Goal: Task Accomplishment & Management: Manage account settings

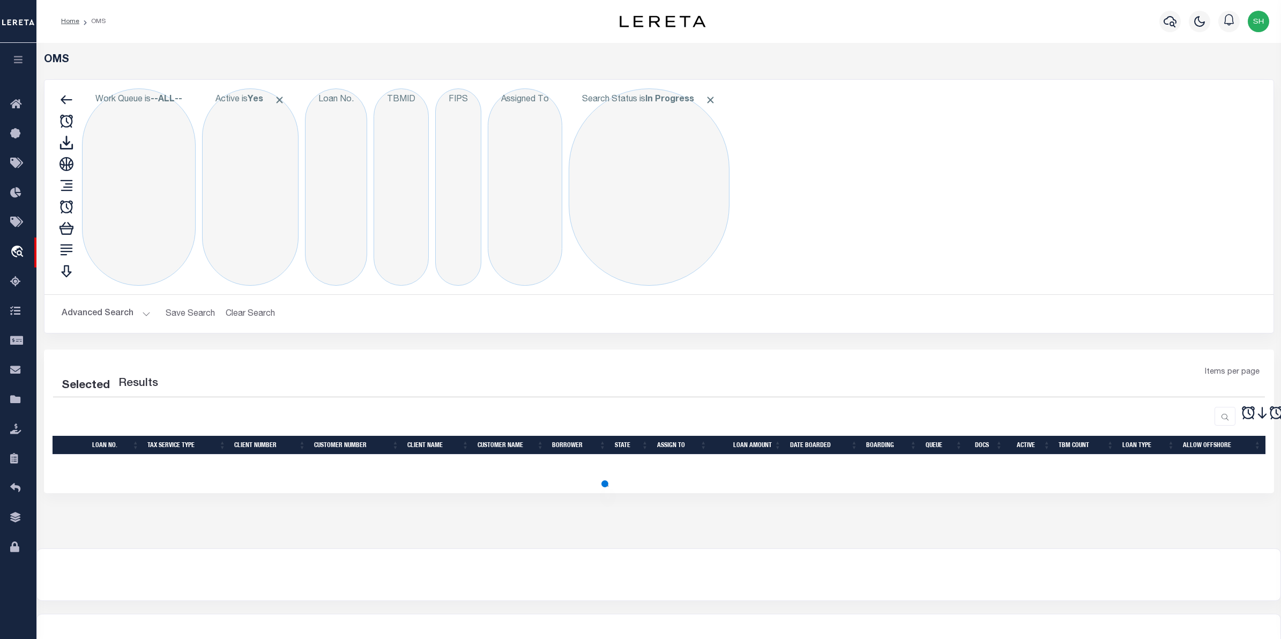
select select "200"
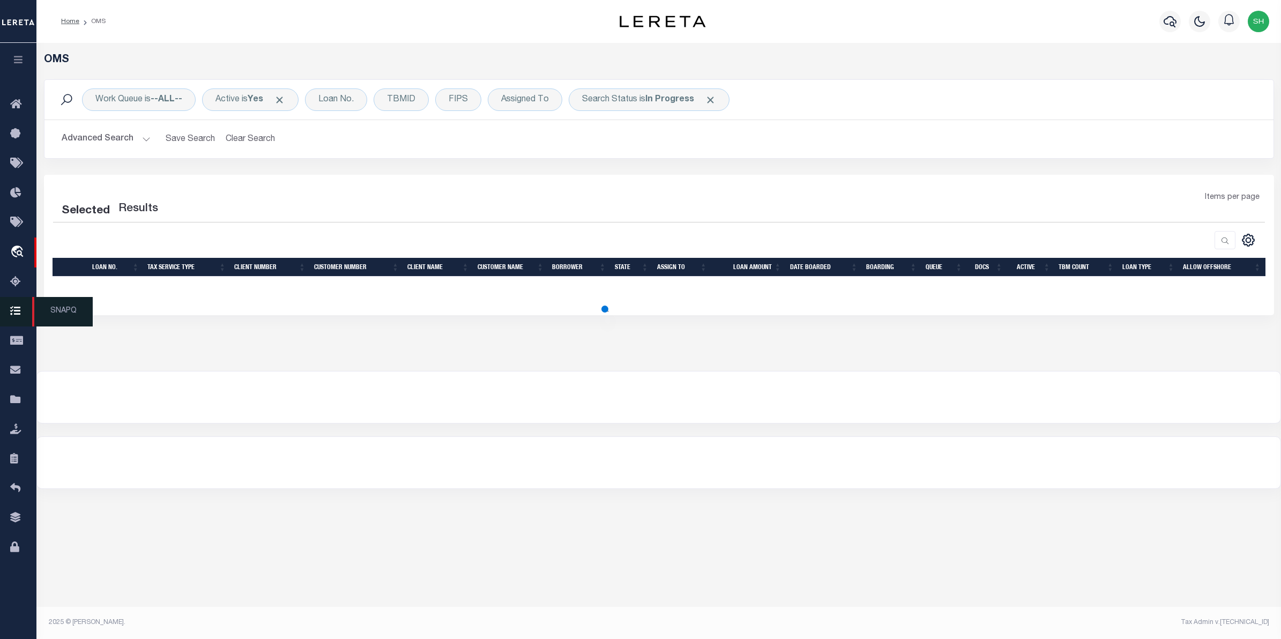
select select "200"
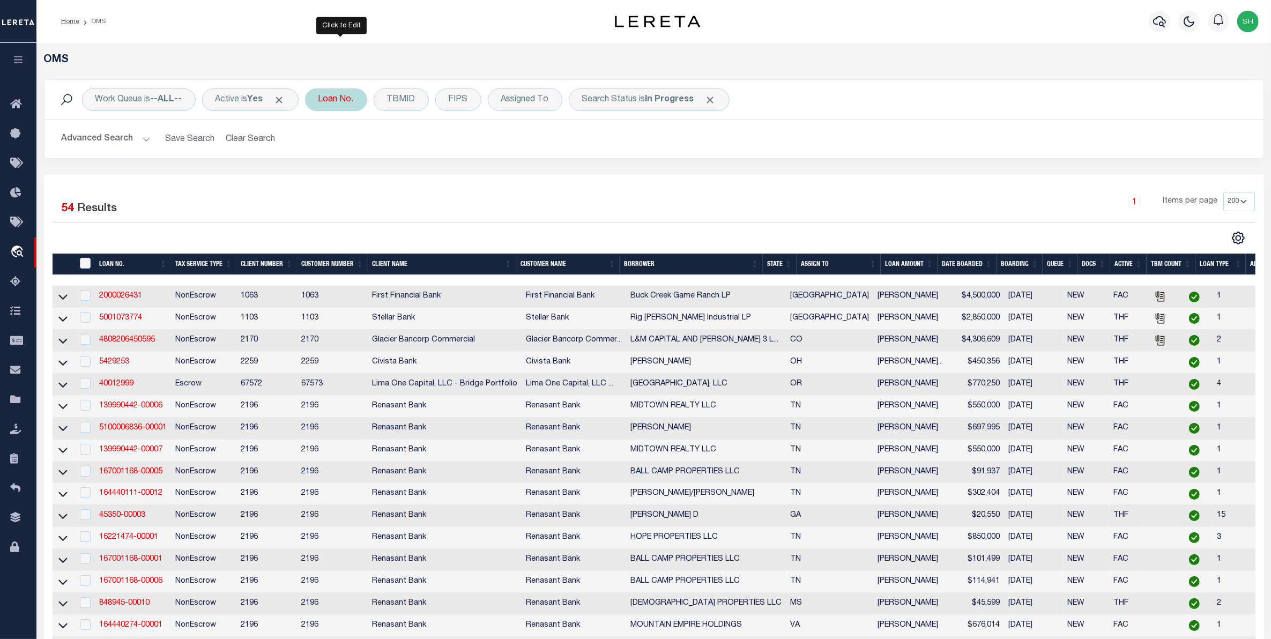
click at [325, 103] on div "Loan No." at bounding box center [336, 99] width 62 height 23
type input "25152ND"
click at [461, 177] on input "Apply" at bounding box center [461, 176] width 32 height 18
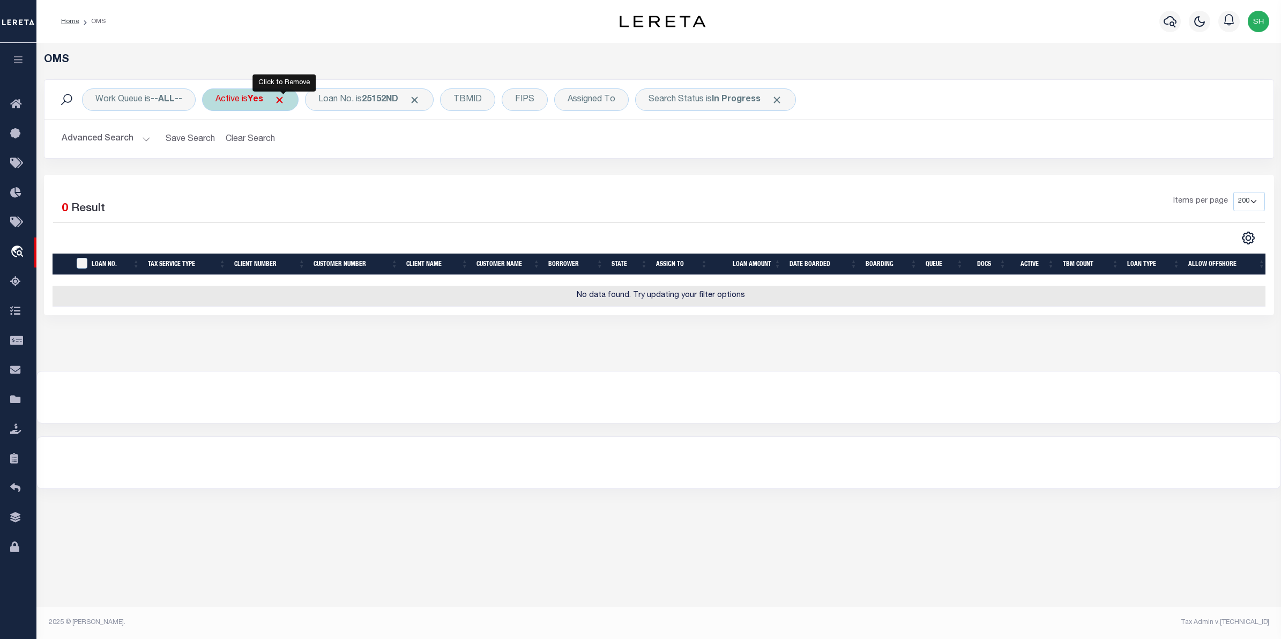
click at [285, 102] on span "Click to Remove" at bounding box center [279, 99] width 11 height 11
click at [225, 103] on div "Active" at bounding box center [227, 99] width 51 height 23
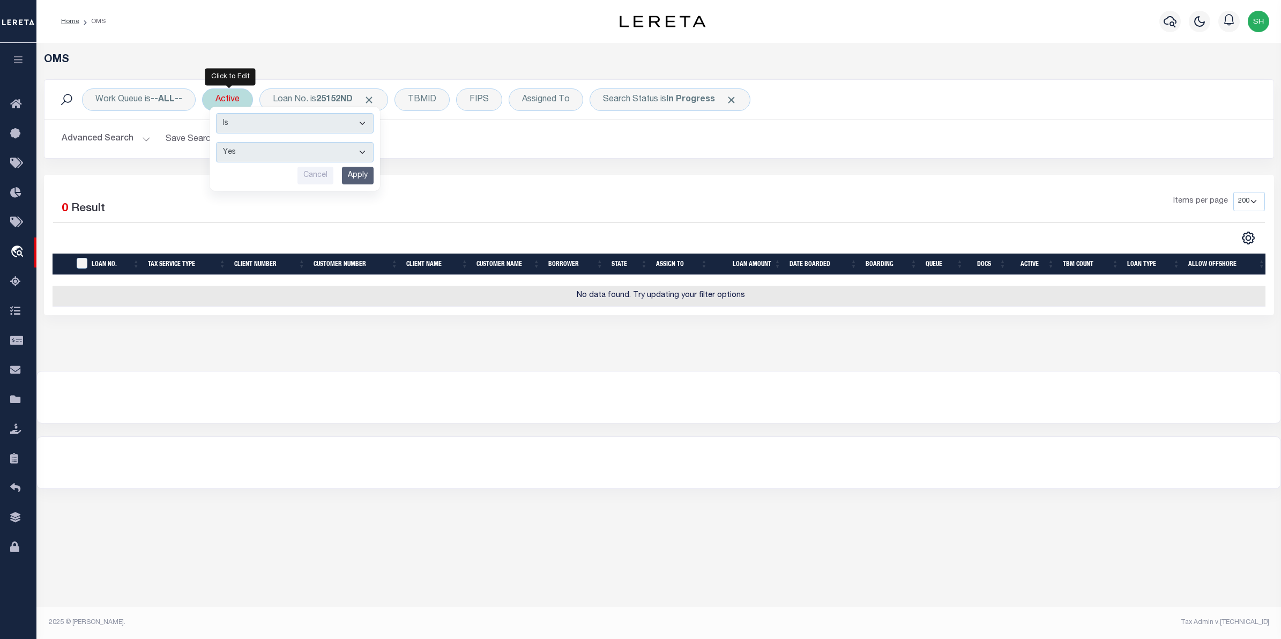
click at [365, 149] on select "Yes No" at bounding box center [295, 152] width 158 height 20
select select "false"
click at [218, 143] on select "Yes No" at bounding box center [295, 152] width 158 height 20
click at [352, 182] on input "Apply" at bounding box center [358, 176] width 32 height 18
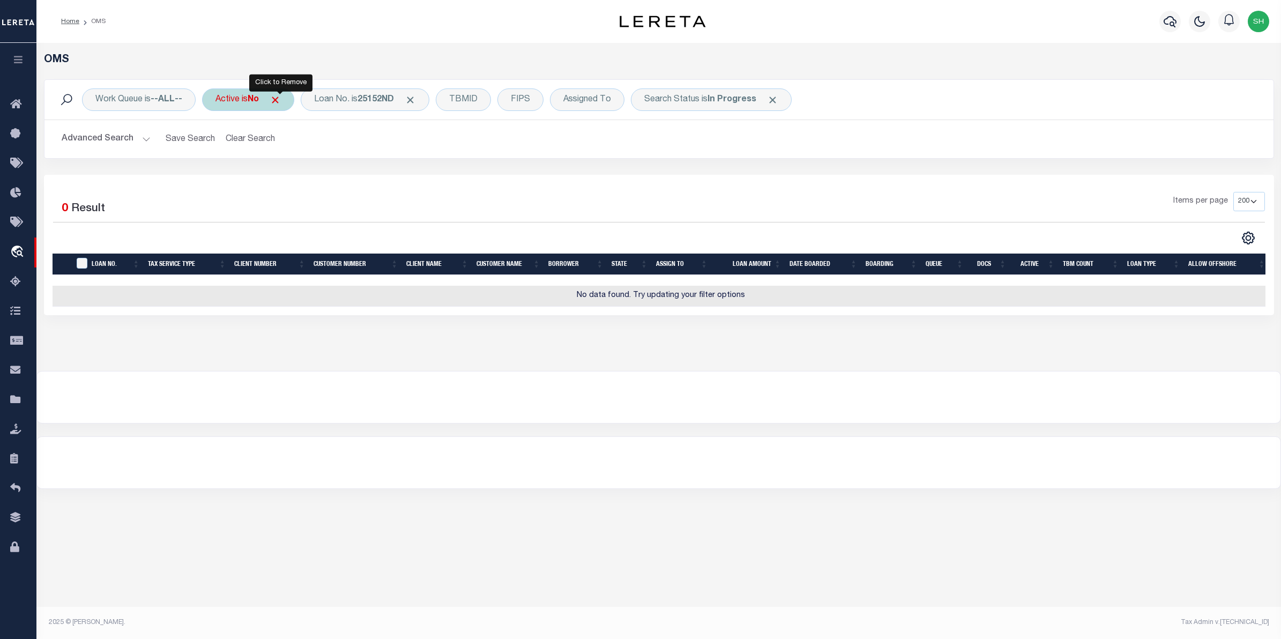
click at [281, 102] on span "Click to Remove" at bounding box center [275, 99] width 11 height 11
click at [237, 100] on div "Active" at bounding box center [227, 99] width 51 height 23
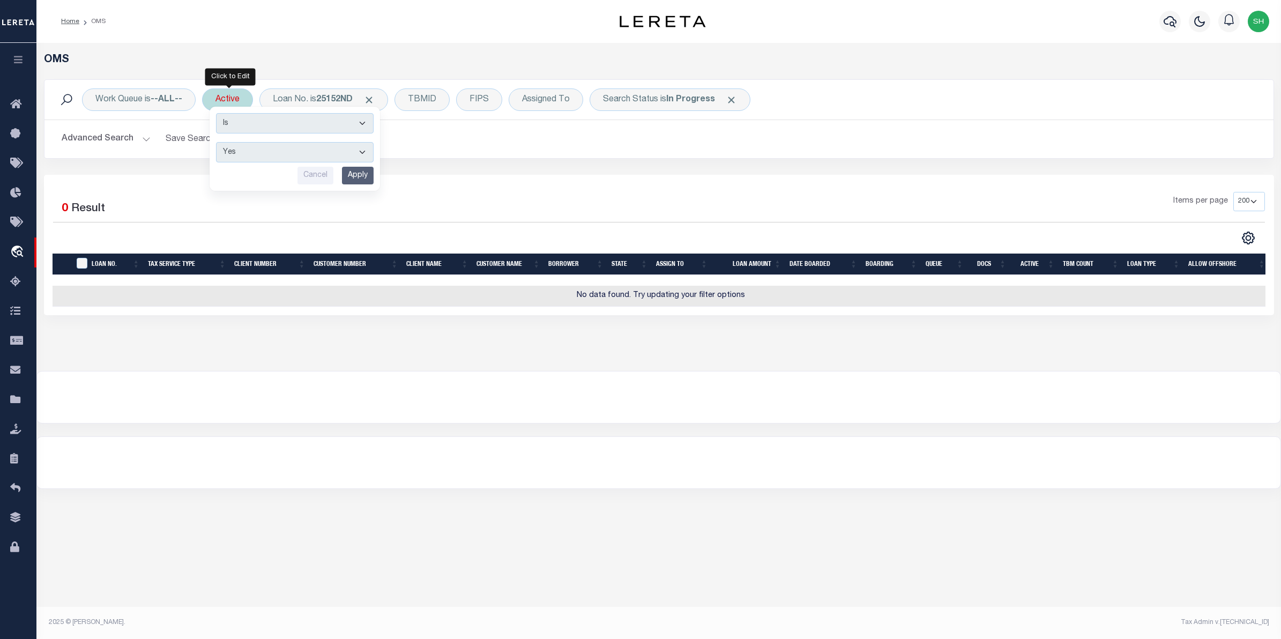
click at [352, 170] on input "Apply" at bounding box center [358, 176] width 32 height 18
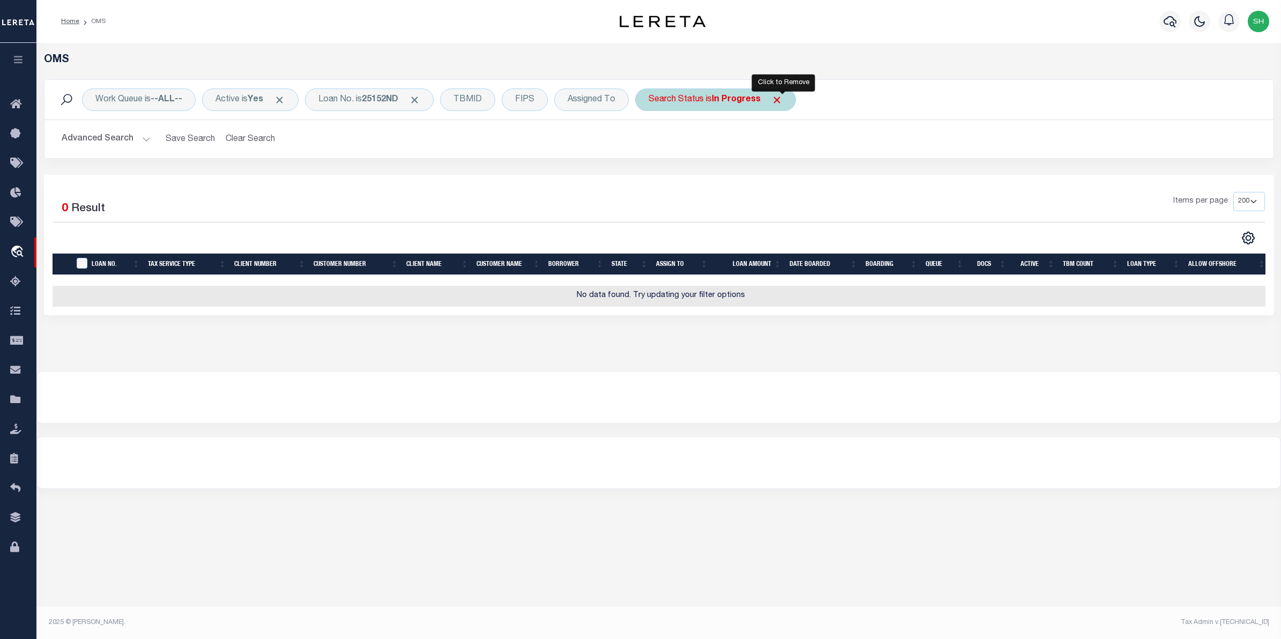
click at [782, 101] on span "Click to Remove" at bounding box center [776, 99] width 11 height 11
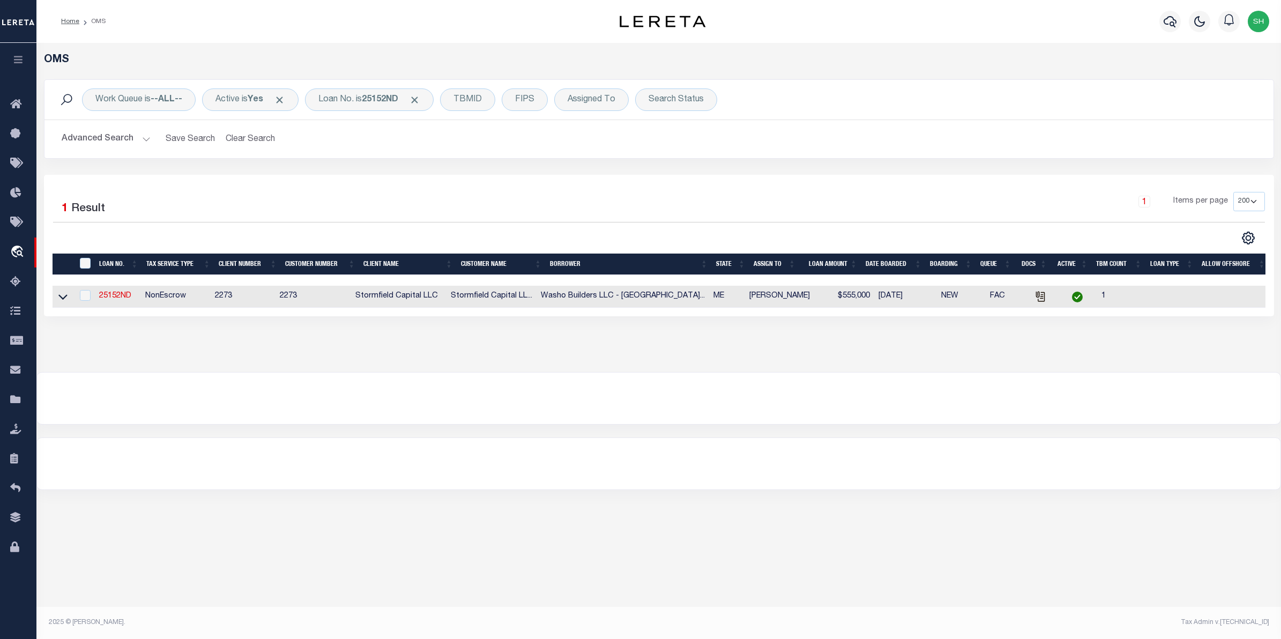
drag, startPoint x: 58, startPoint y: 296, endPoint x: 724, endPoint y: 413, distance: 676.9
click at [58, 296] on icon at bounding box center [62, 296] width 9 height 11
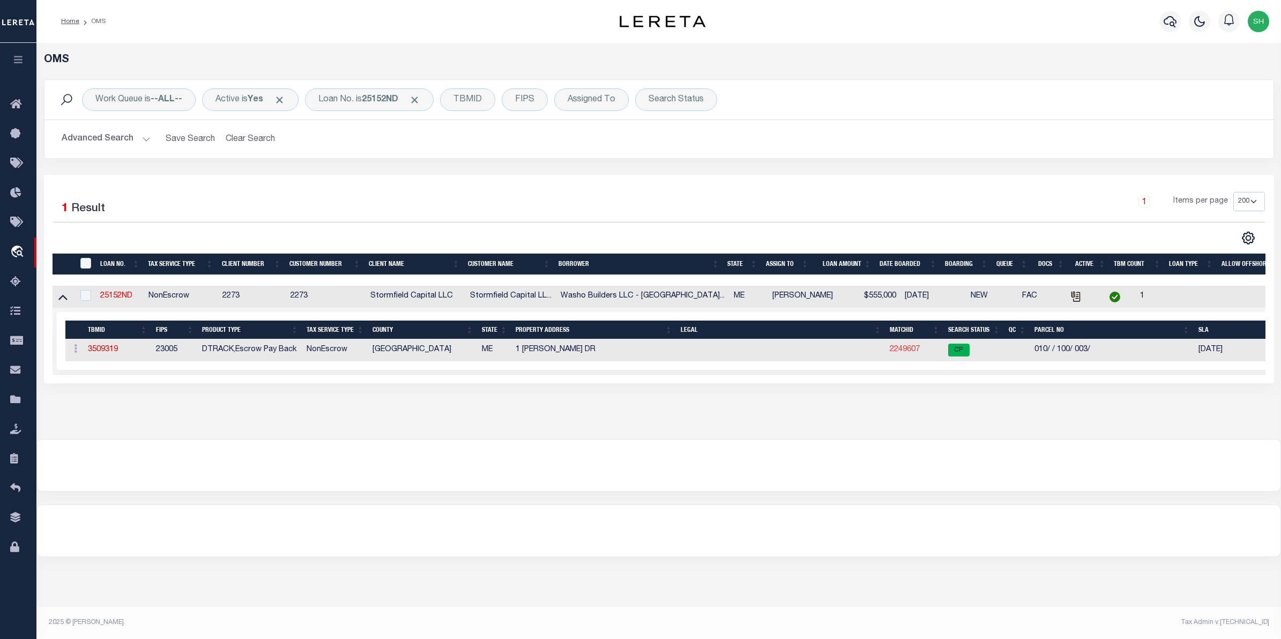
click at [893, 352] on link "2249607" at bounding box center [905, 350] width 30 height 8
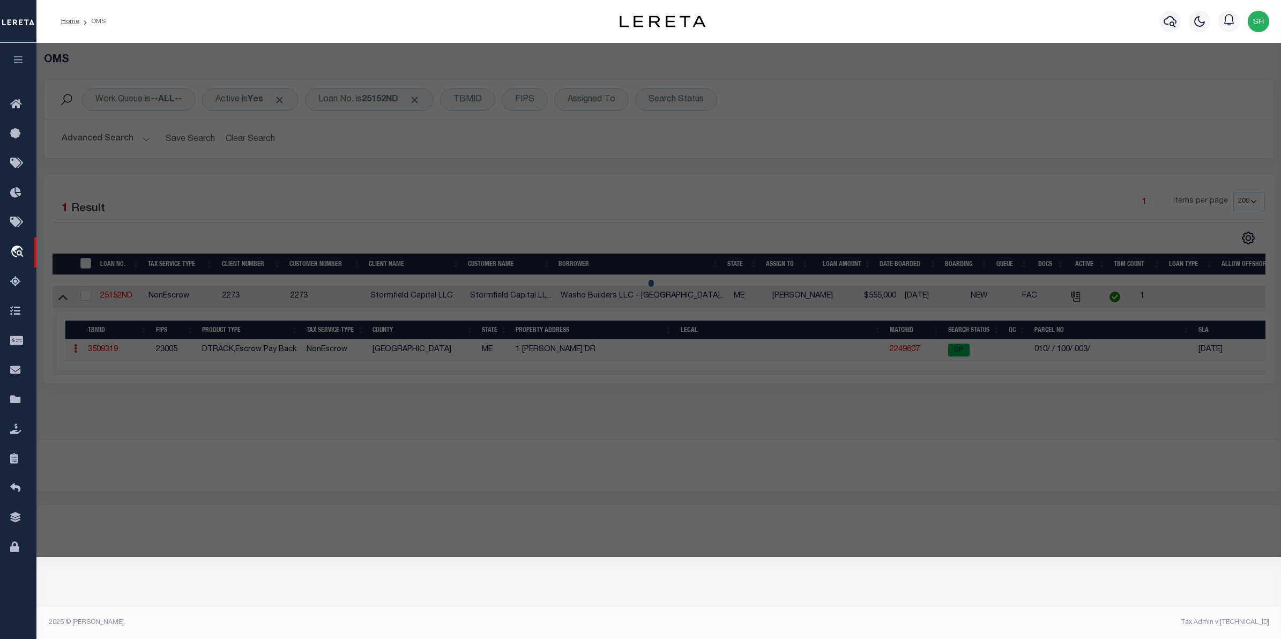
checkbox input "false"
select select "CP"
type input "WASHO, MICHAEL M."
select select "AGW"
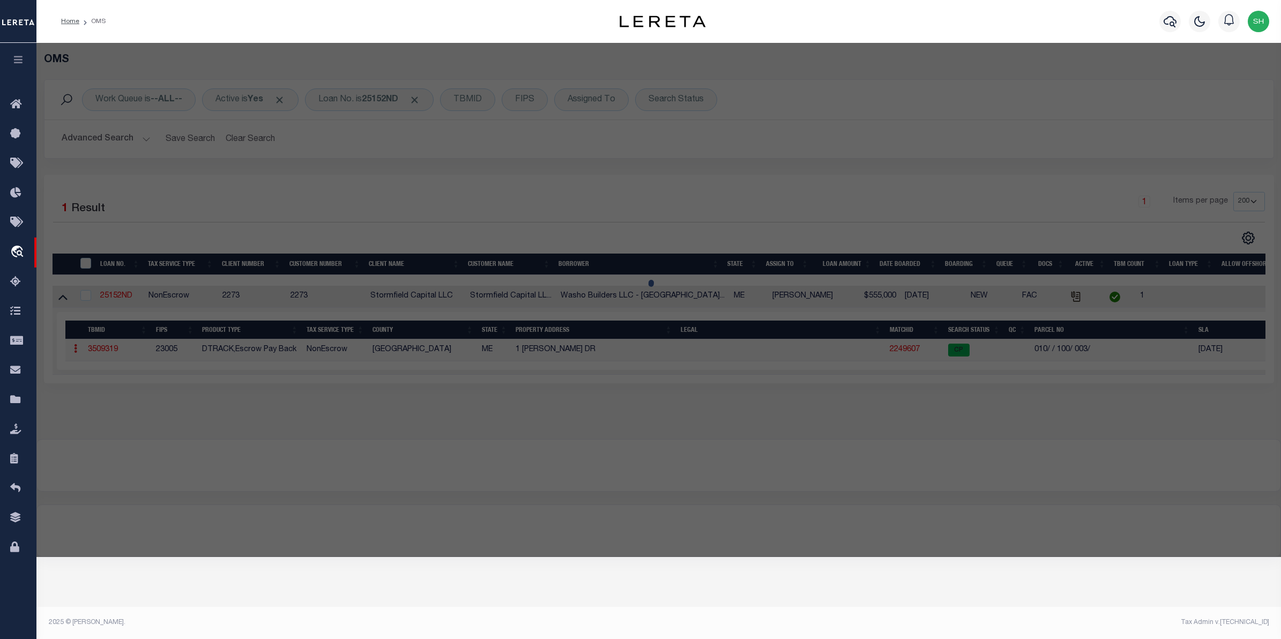
select select "ADD"
type input "DELWIN DRIVE"
type input "North Yarmouth ME"
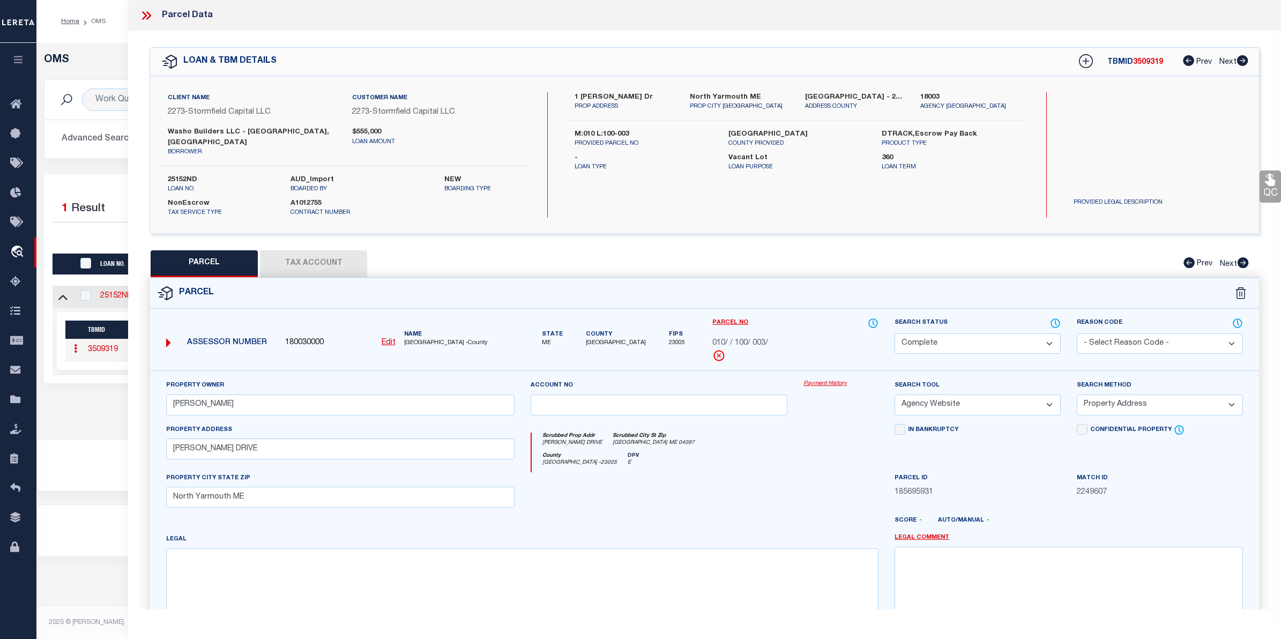
click at [836, 379] on link "Payment History" at bounding box center [840, 383] width 75 height 9
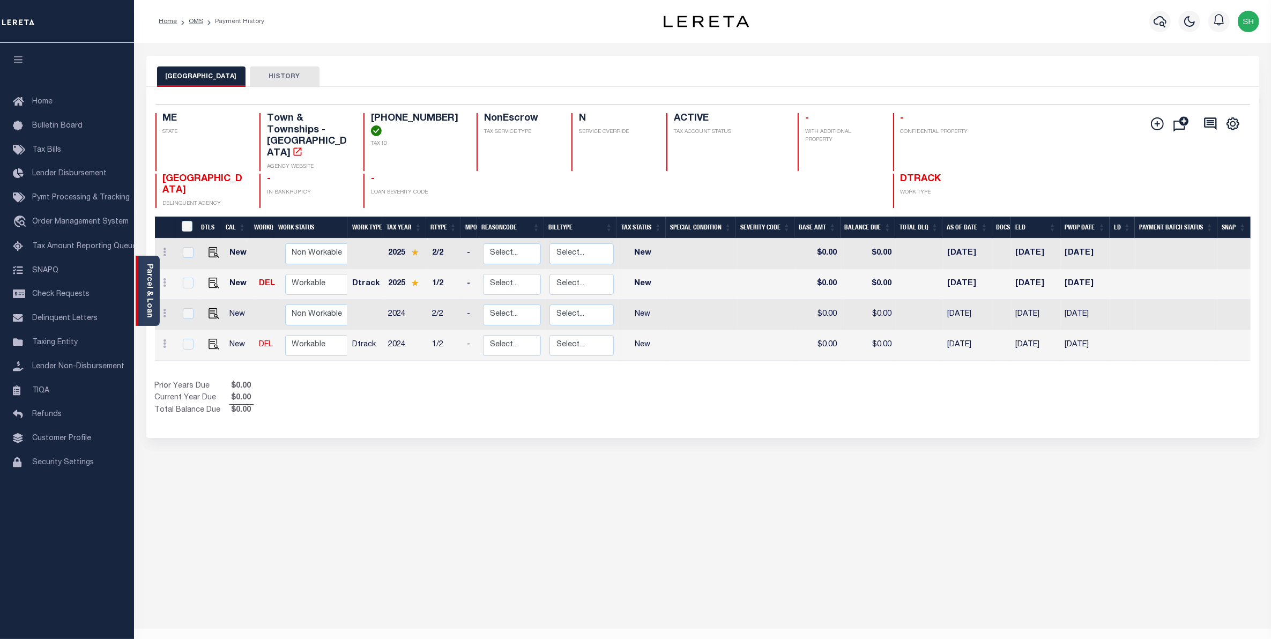
click at [151, 287] on link "Parcel & Loan" at bounding box center [149, 291] width 8 height 54
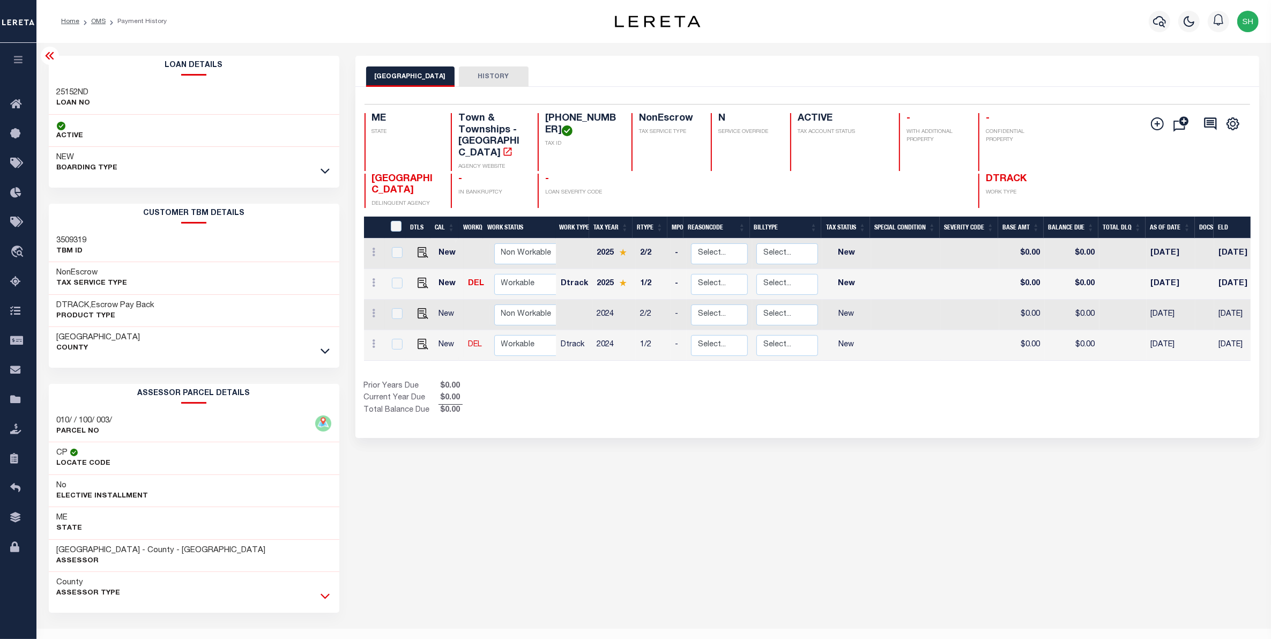
click at [325, 596] on icon at bounding box center [324, 595] width 9 height 11
click at [1222, 549] on div "NORTH YARMOUTH TOWN HISTORY Selected 4 Results" at bounding box center [807, 585] width 920 height 1059
click at [531, 14] on div "Home OMS Payment History" at bounding box center [305, 21] width 504 height 23
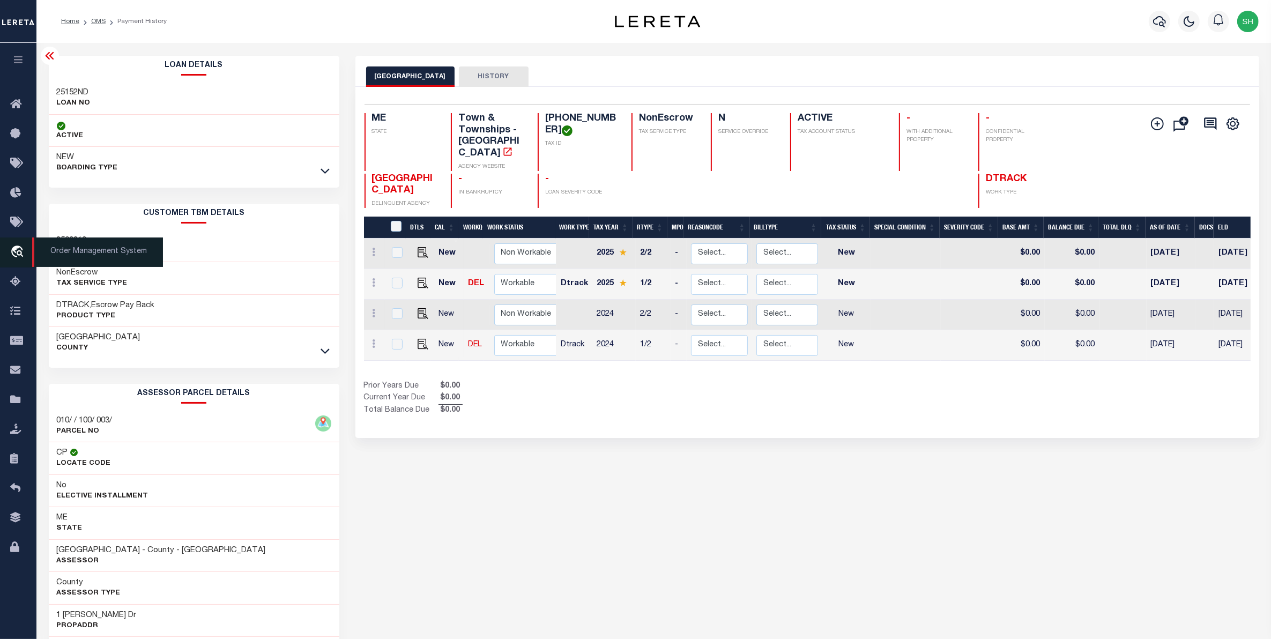
click at [15, 255] on icon "travel_explore" at bounding box center [18, 252] width 17 height 14
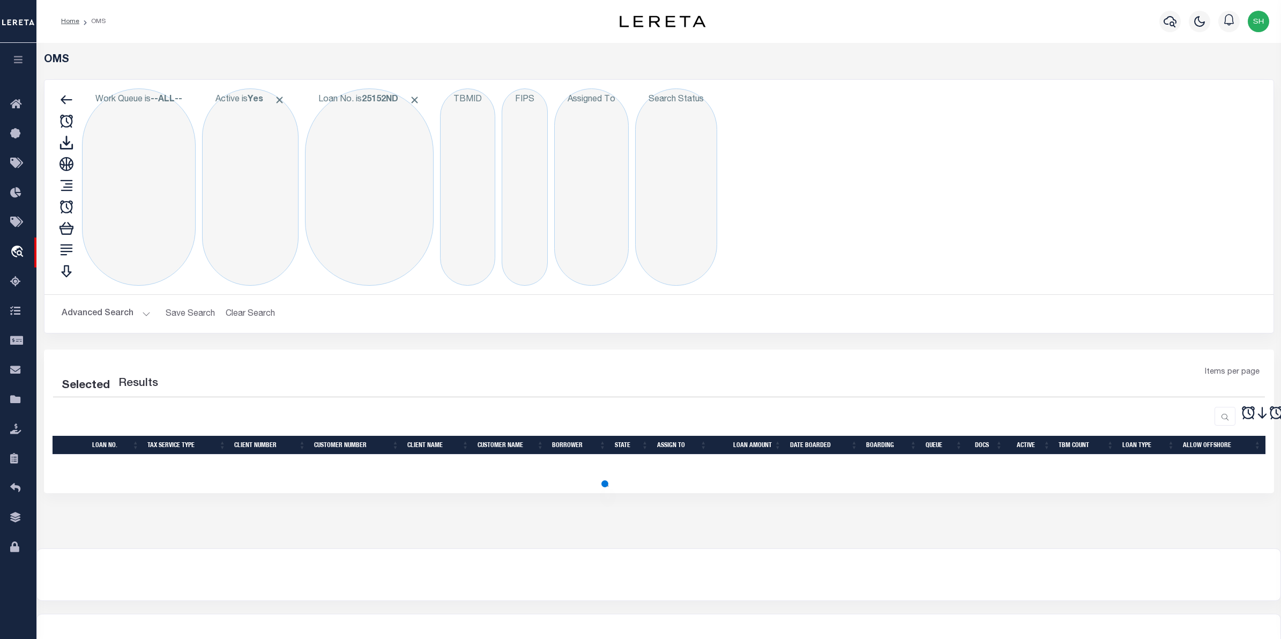
select select "200"
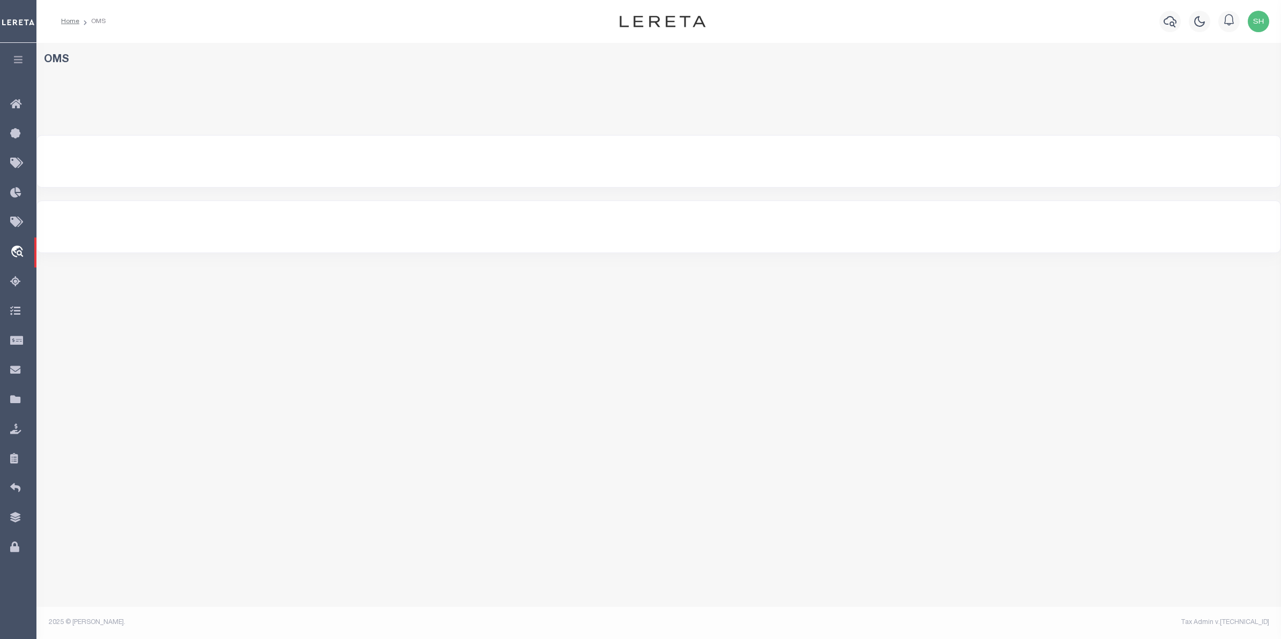
select select "200"
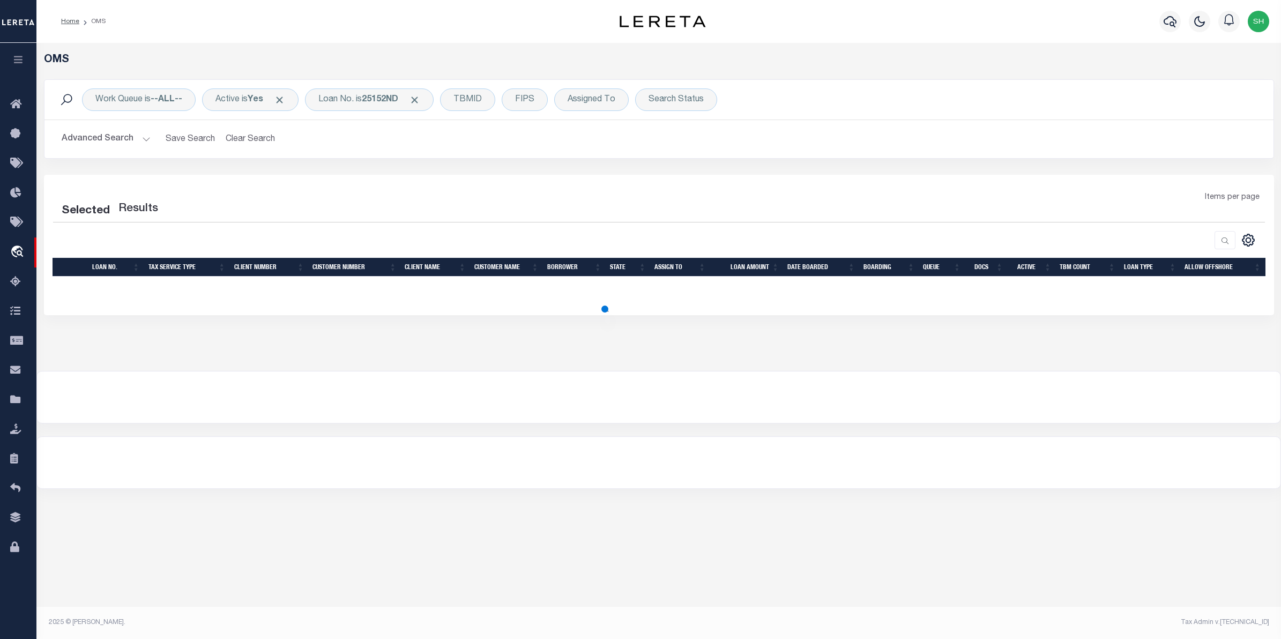
select select "200"
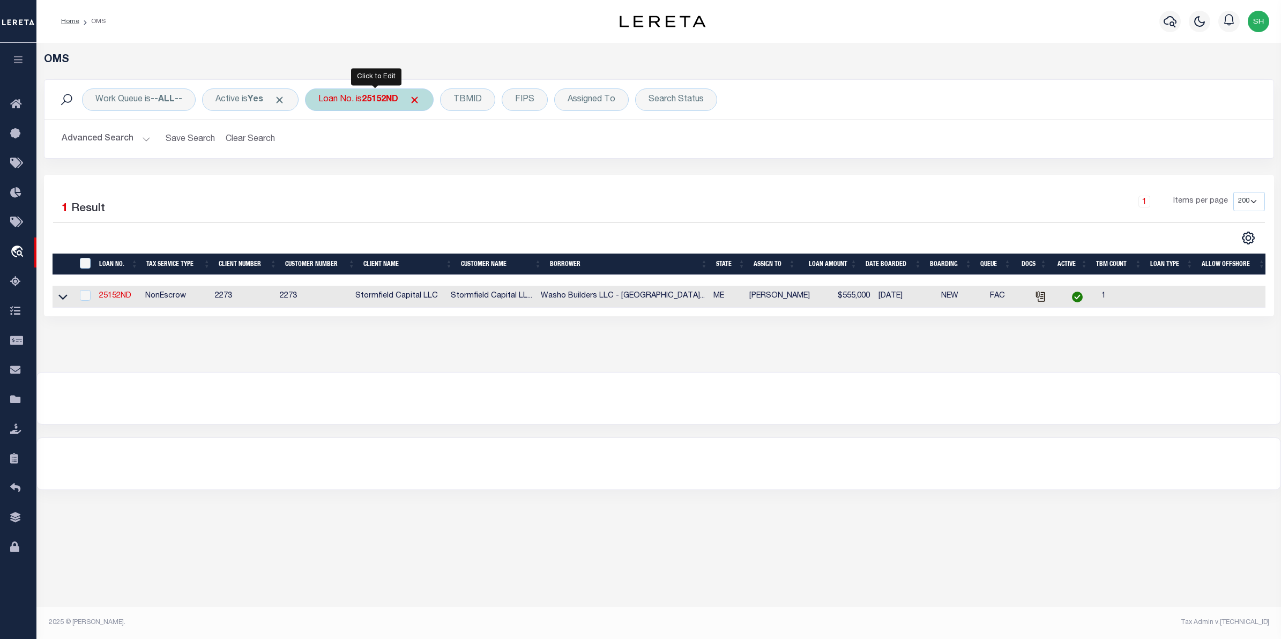
click at [353, 102] on div "Loan No. is 25152ND" at bounding box center [369, 99] width 129 height 23
type input "1682211"
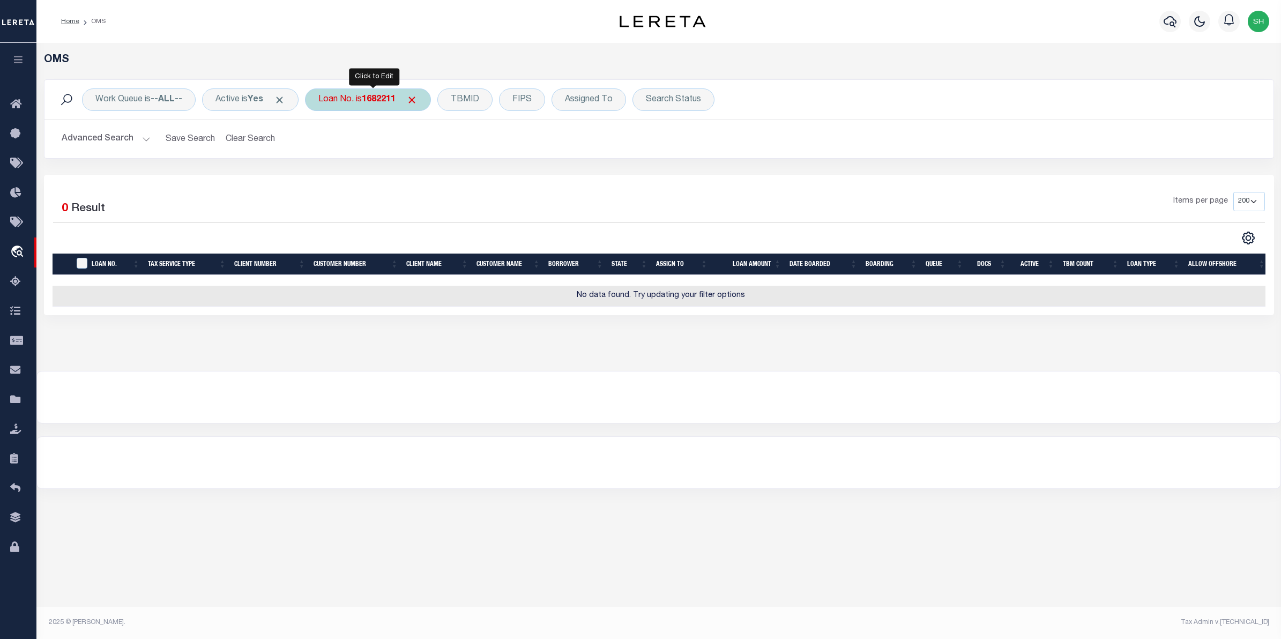
click at [369, 108] on div "Loan No. is 1682211" at bounding box center [368, 99] width 126 height 23
type input "1682211"
click at [23, 63] on icon "button" at bounding box center [18, 60] width 12 height 10
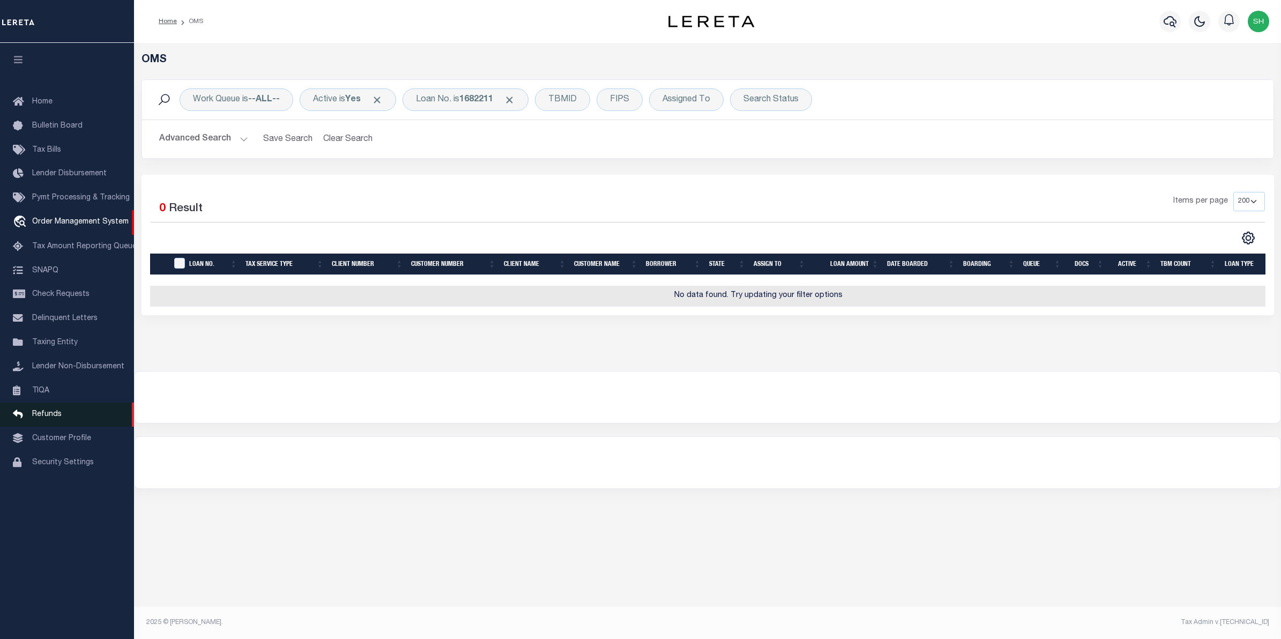
click at [32, 416] on span "Refunds" at bounding box center [46, 414] width 29 height 8
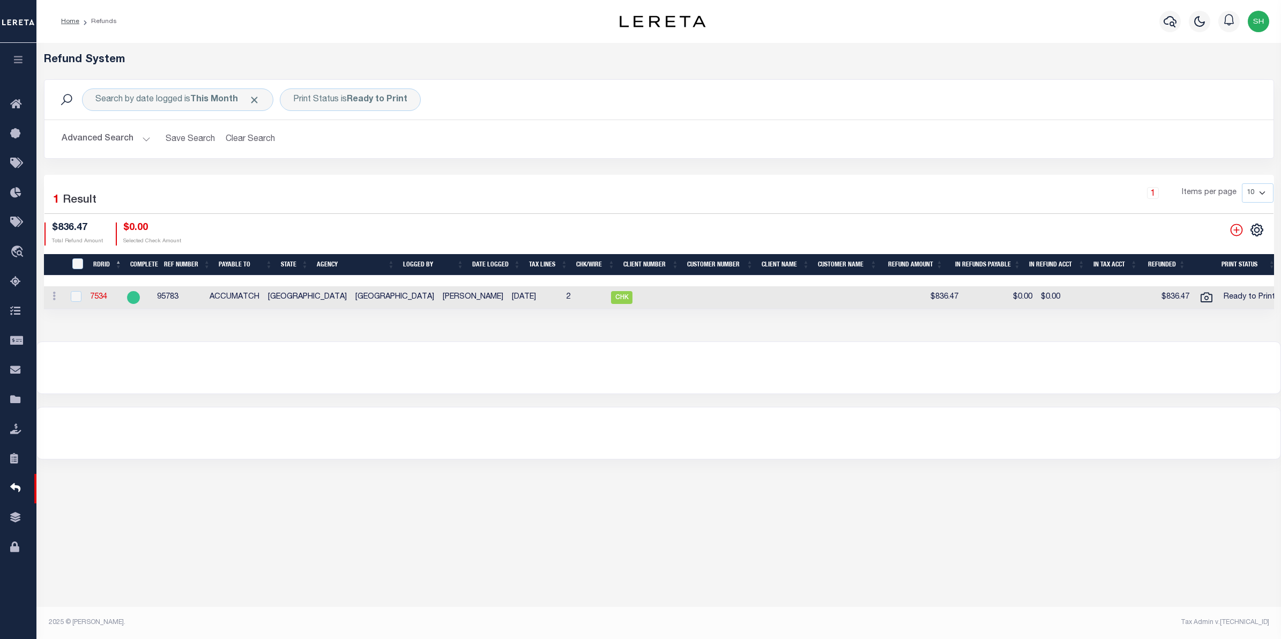
click at [145, 143] on button "Advanced Search" at bounding box center [106, 139] width 89 height 21
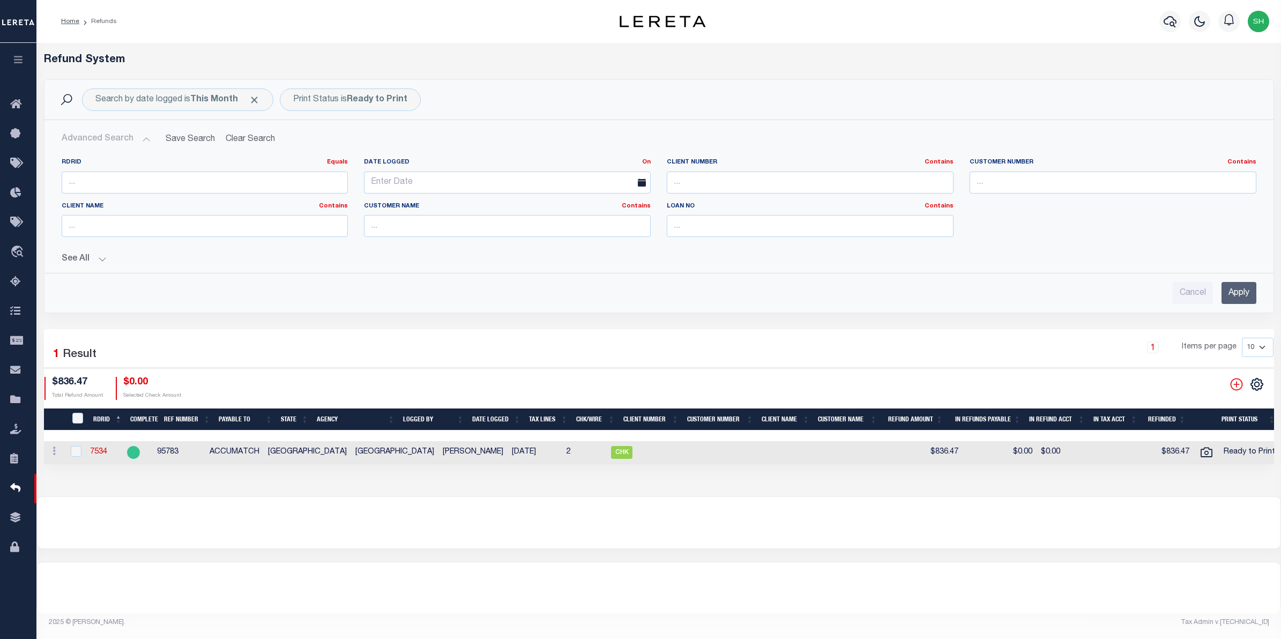
click at [104, 138] on button "Advanced Search" at bounding box center [106, 139] width 89 height 21
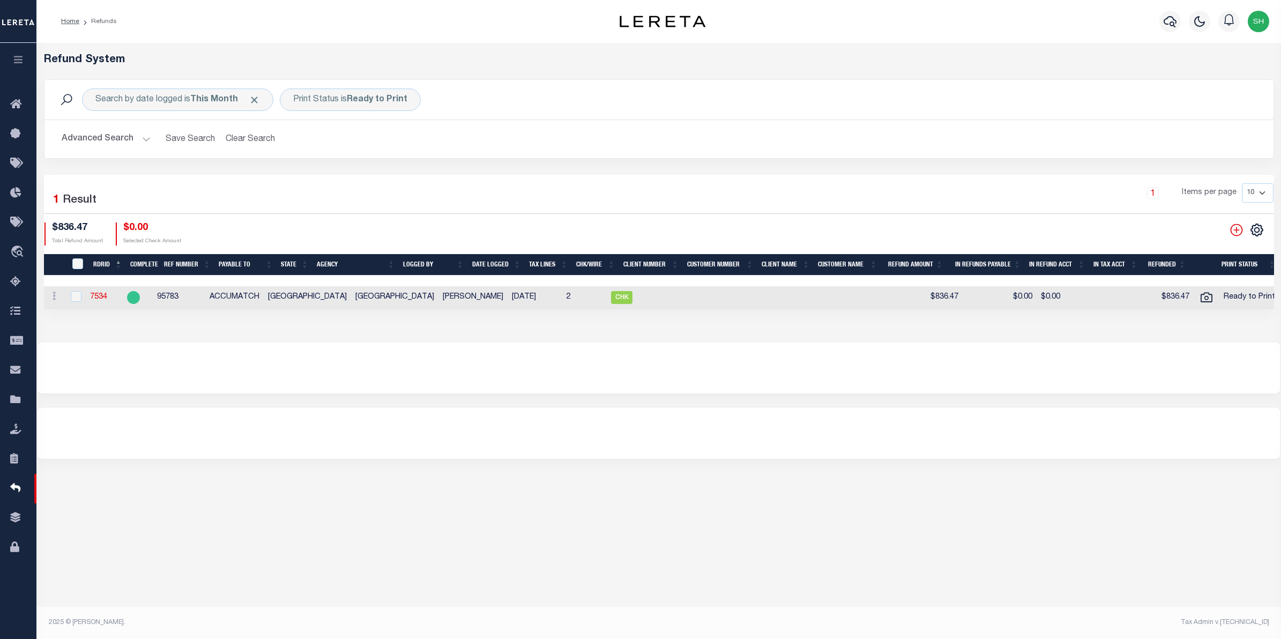
click at [95, 144] on button "Advanced Search" at bounding box center [106, 139] width 89 height 21
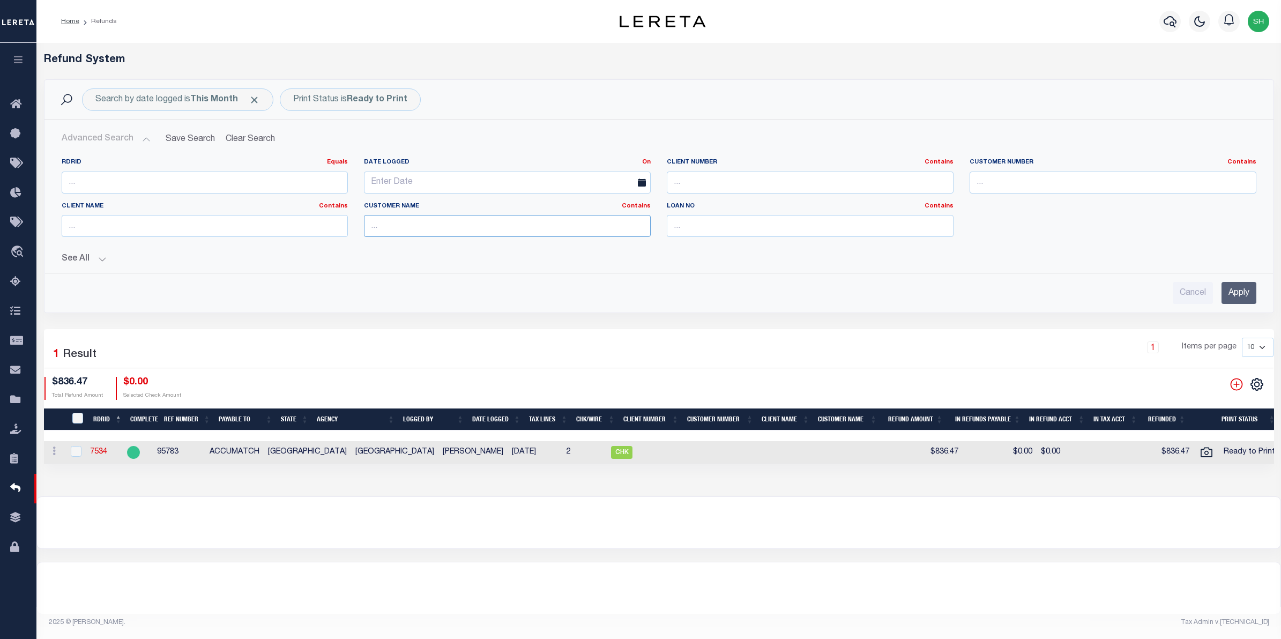
click at [423, 229] on input "text" at bounding box center [507, 226] width 287 height 22
type input "BMI"
click at [1246, 295] on input "Apply" at bounding box center [1238, 293] width 35 height 22
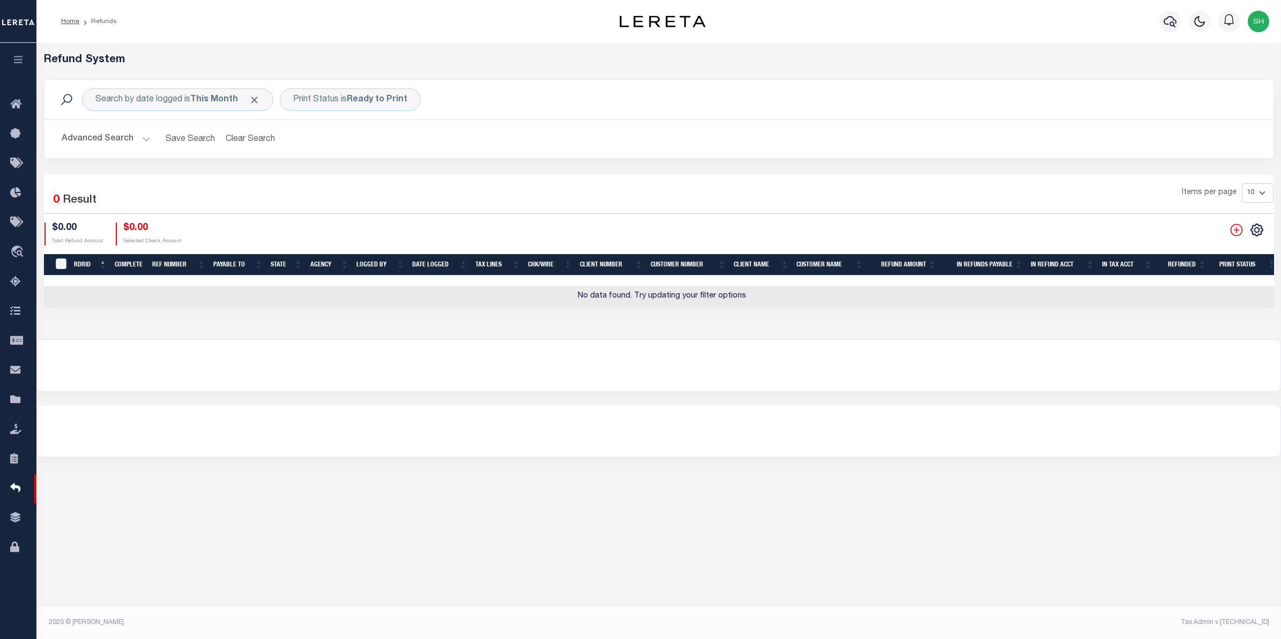
click at [105, 146] on button "Advanced Search" at bounding box center [106, 139] width 89 height 21
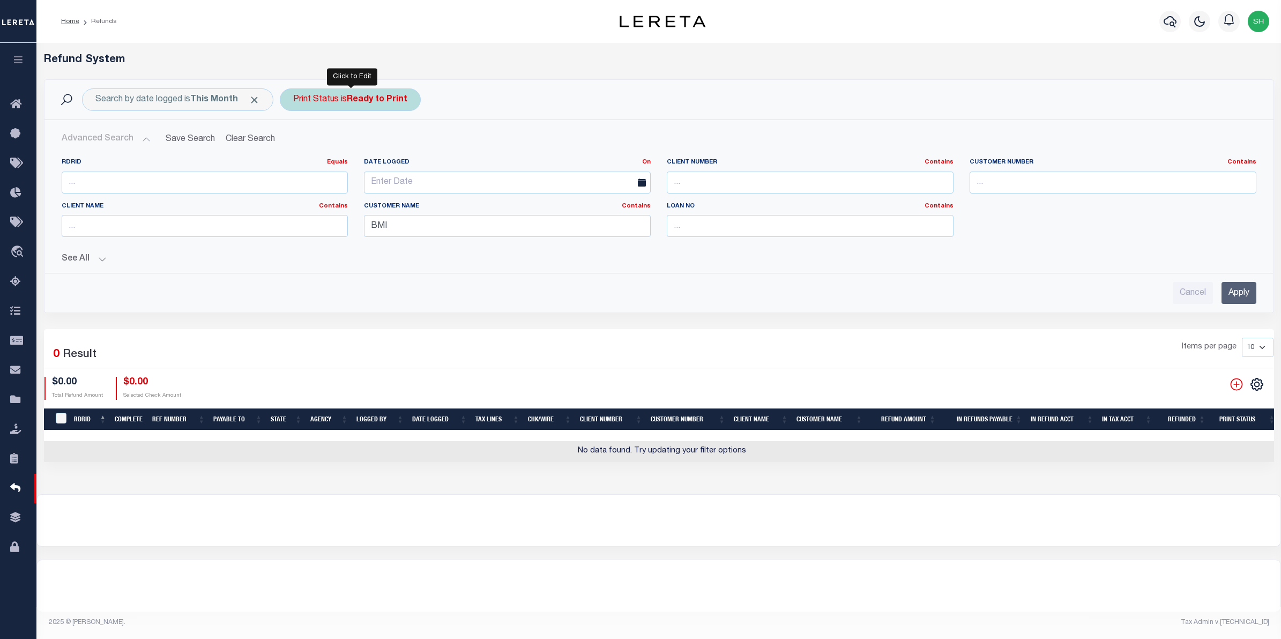
click at [319, 96] on div "Print Status is Ready to Print" at bounding box center [350, 99] width 141 height 23
click at [441, 151] on select "--ALL-- Ready to Write Ready to Print Printed" at bounding box center [373, 152] width 158 height 20
select select "All"
click at [295, 143] on select "--ALL-- Ready to Write Ready to Print Printed" at bounding box center [373, 152] width 158 height 20
click at [433, 169] on input "Apply" at bounding box center [436, 176] width 32 height 18
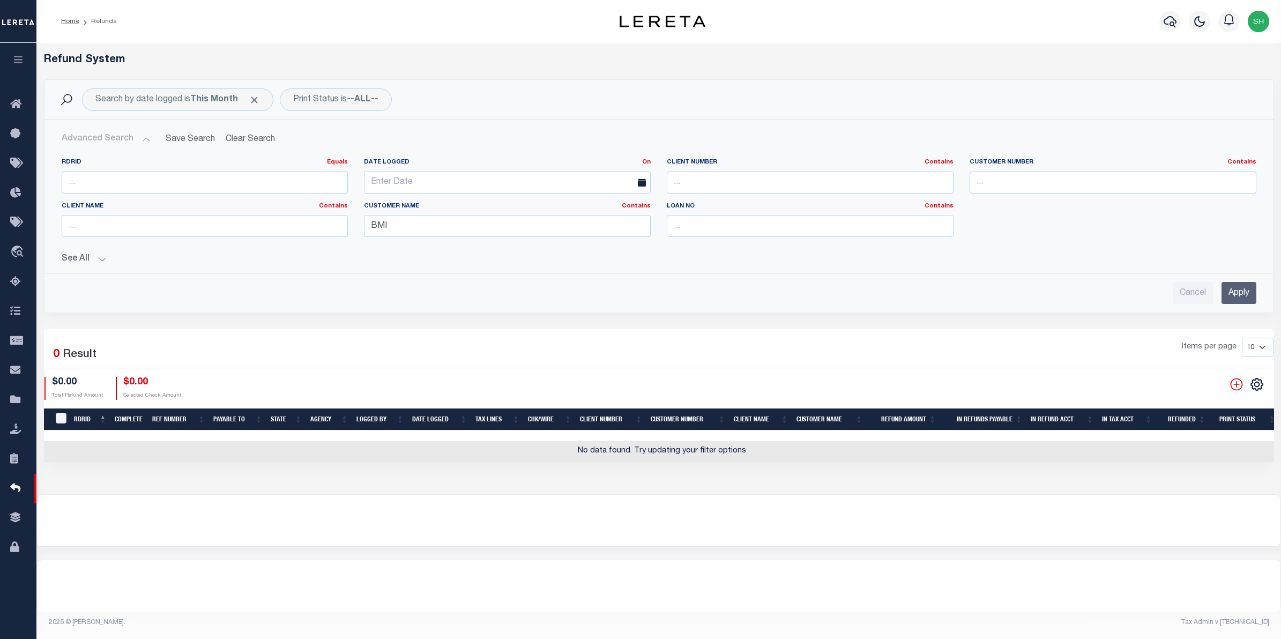
click at [1236, 298] on input "Apply" at bounding box center [1238, 293] width 35 height 22
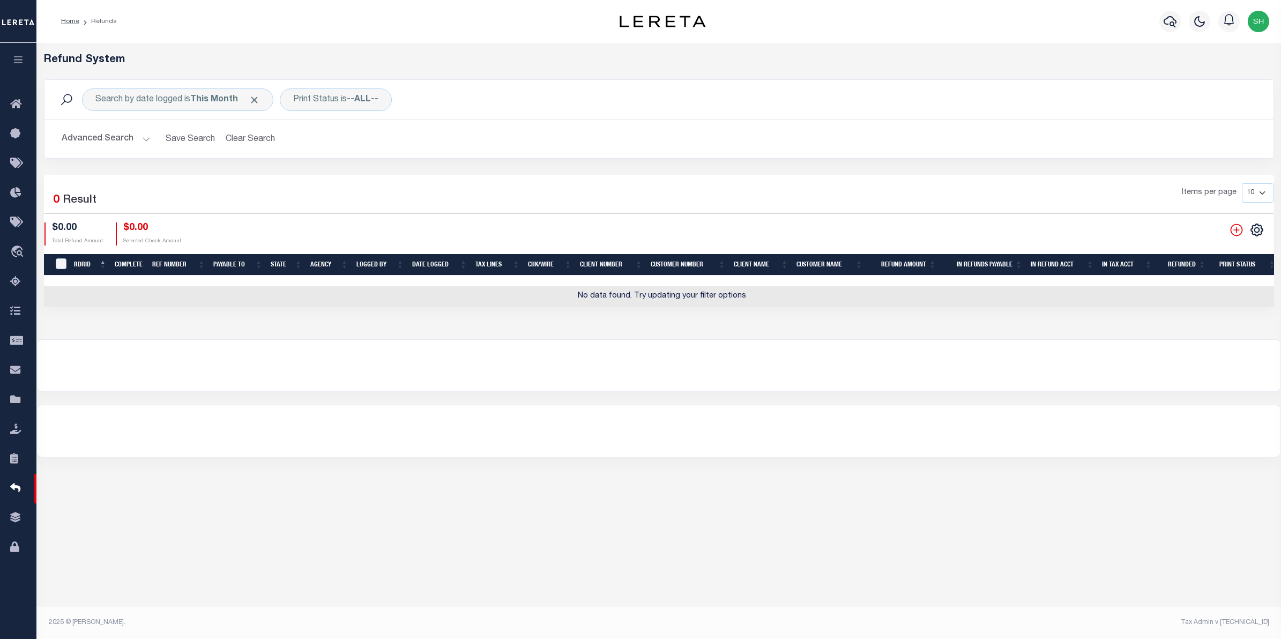
click at [79, 140] on button "Advanced Search" at bounding box center [106, 139] width 89 height 21
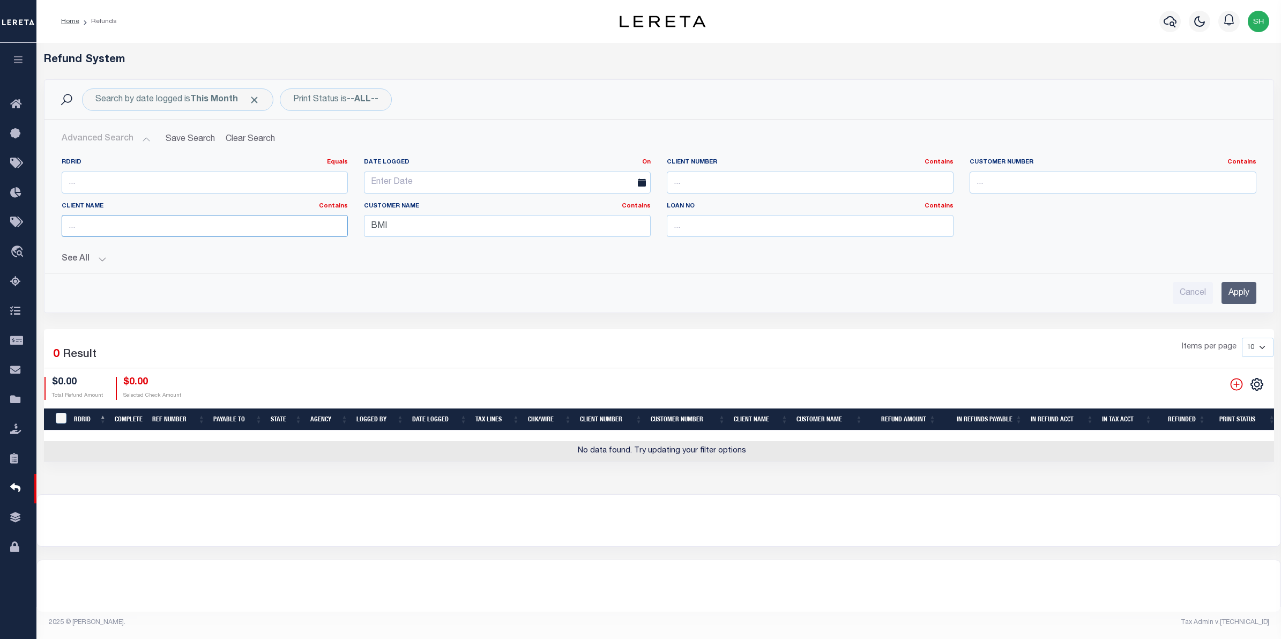
click at [316, 229] on input "text" at bounding box center [205, 226] width 287 height 22
type input "BMI"
drag, startPoint x: 493, startPoint y: 228, endPoint x: 356, endPoint y: 228, distance: 136.6
click at [356, 228] on div "Customer Name Contains Contains Is BMI" at bounding box center [507, 224] width 303 height 44
click at [1241, 289] on input "Apply" at bounding box center [1238, 293] width 35 height 22
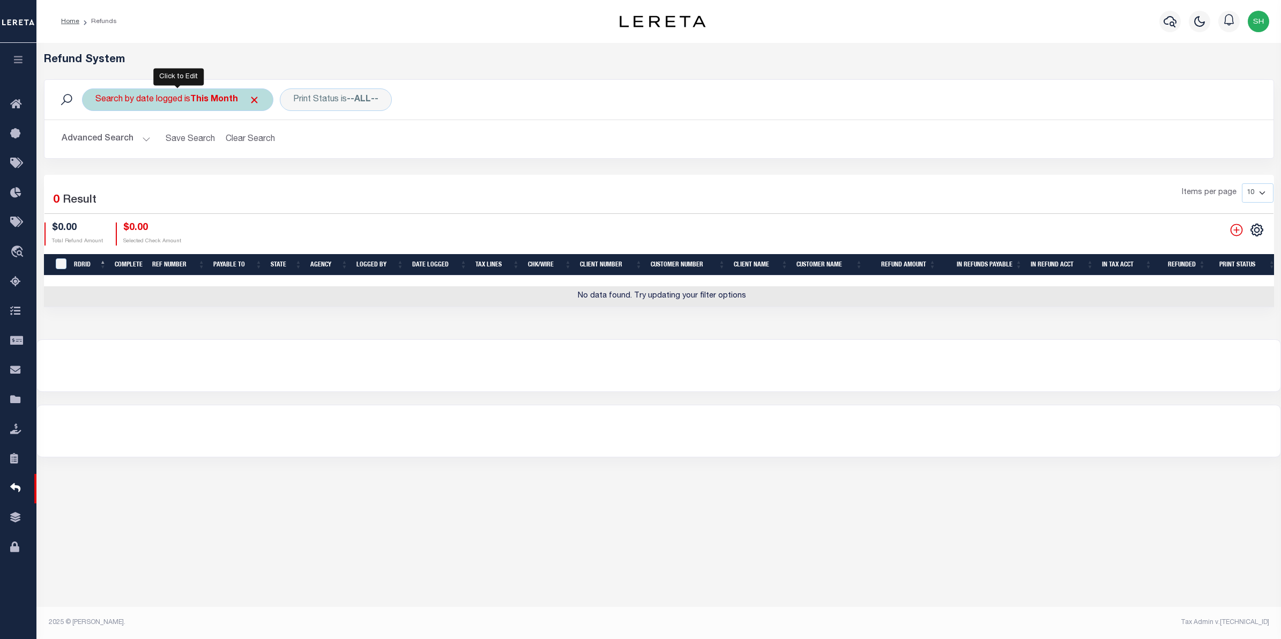
click at [263, 103] on div "Search by date logged is This Month" at bounding box center [177, 99] width 191 height 23
click at [239, 153] on select "This Month Last Month Last Three Months This Year Last Year" at bounding box center [175, 152] width 158 height 20
click at [96, 143] on select "This Month Last Month Last Three Months This Year Last Year" at bounding box center [175, 152] width 158 height 20
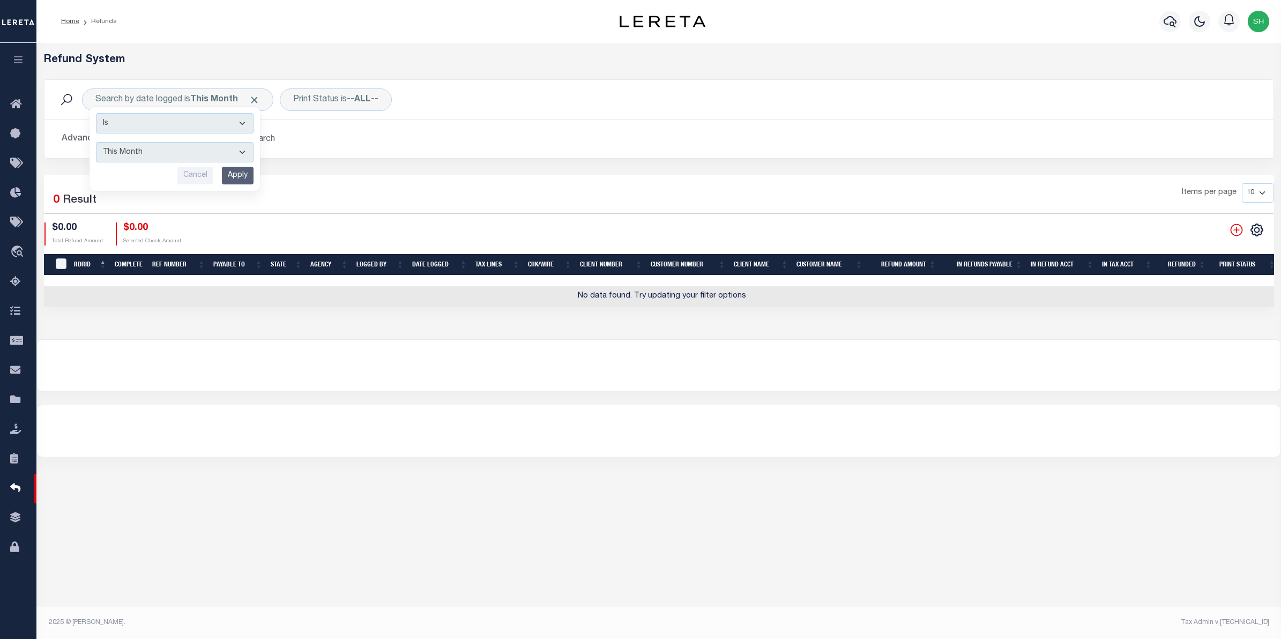
click at [465, 189] on div "Items per page 10 25 50 100" at bounding box center [813, 197] width 917 height 28
click at [269, 141] on button "Clear Search" at bounding box center [250, 139] width 58 height 21
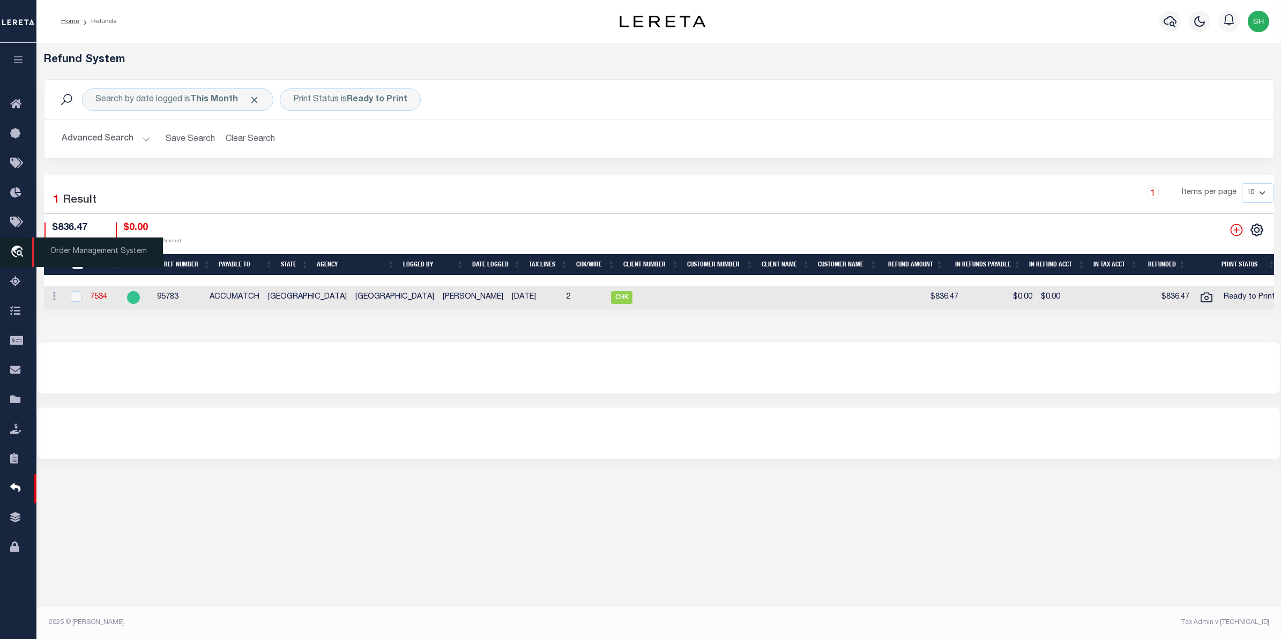
click at [18, 252] on icon "travel_explore" at bounding box center [18, 252] width 17 height 14
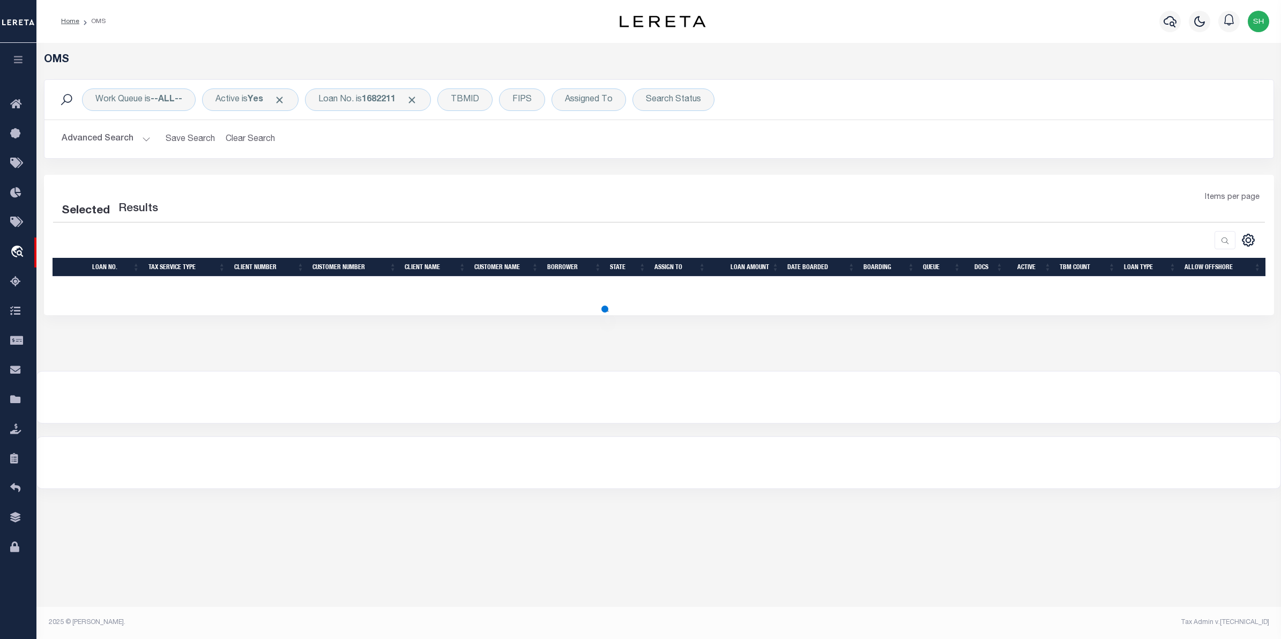
select select "200"
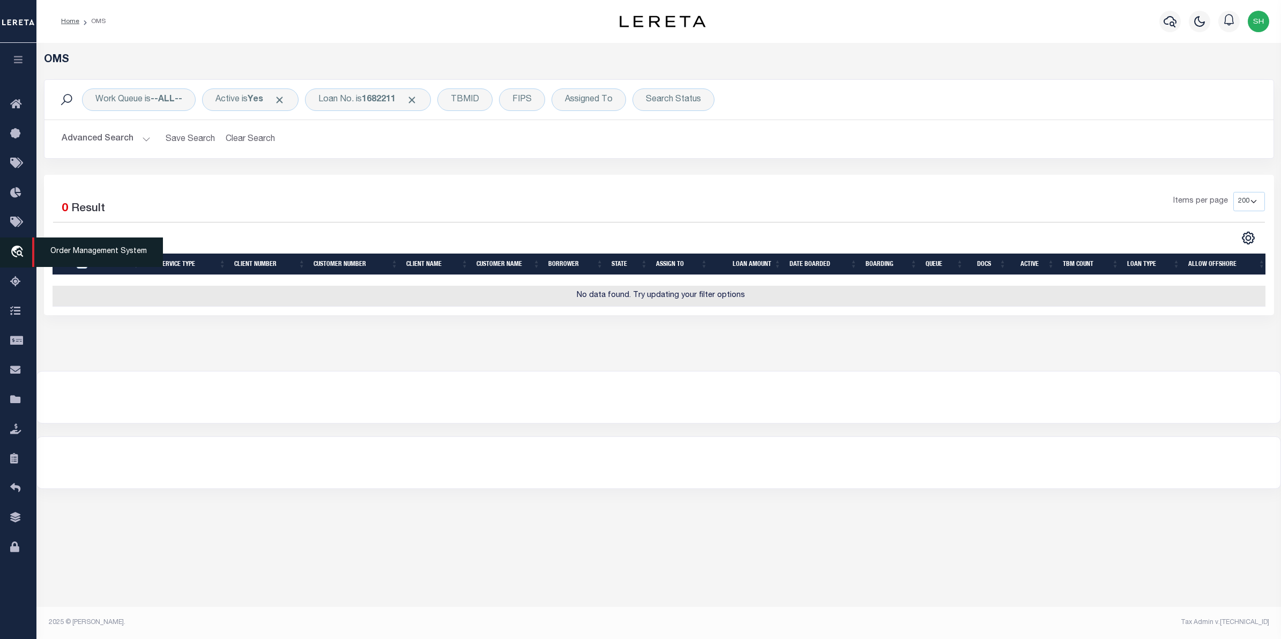
click at [19, 251] on icon "travel_explore" at bounding box center [18, 252] width 17 height 14
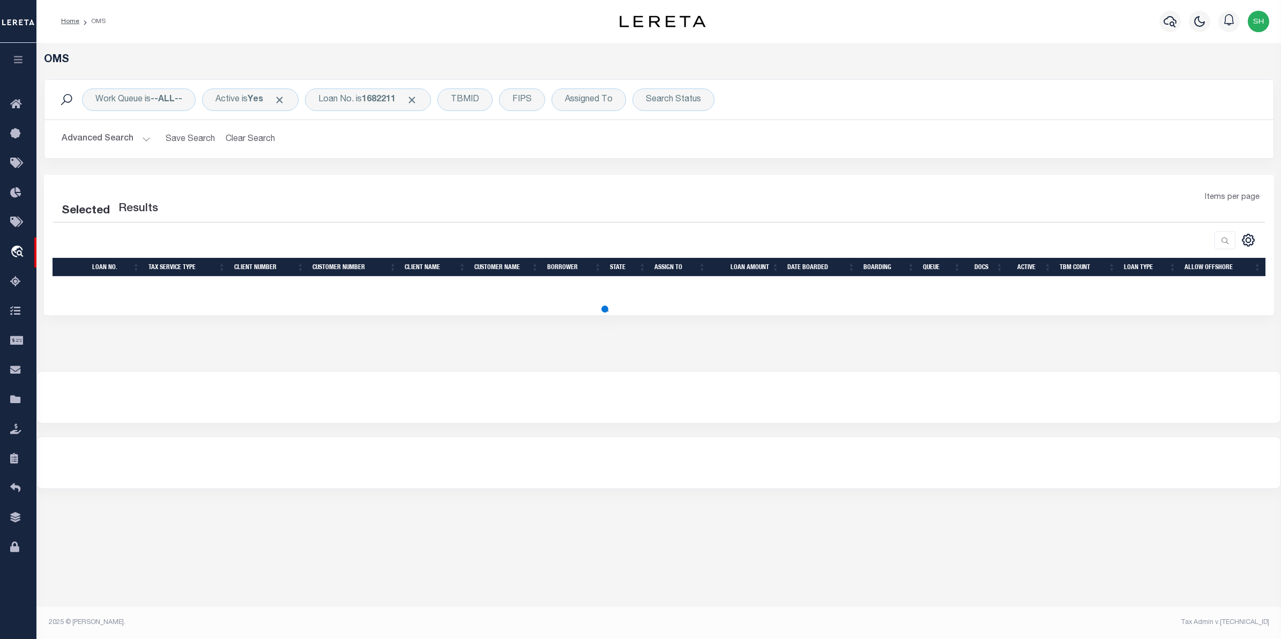
select select "200"
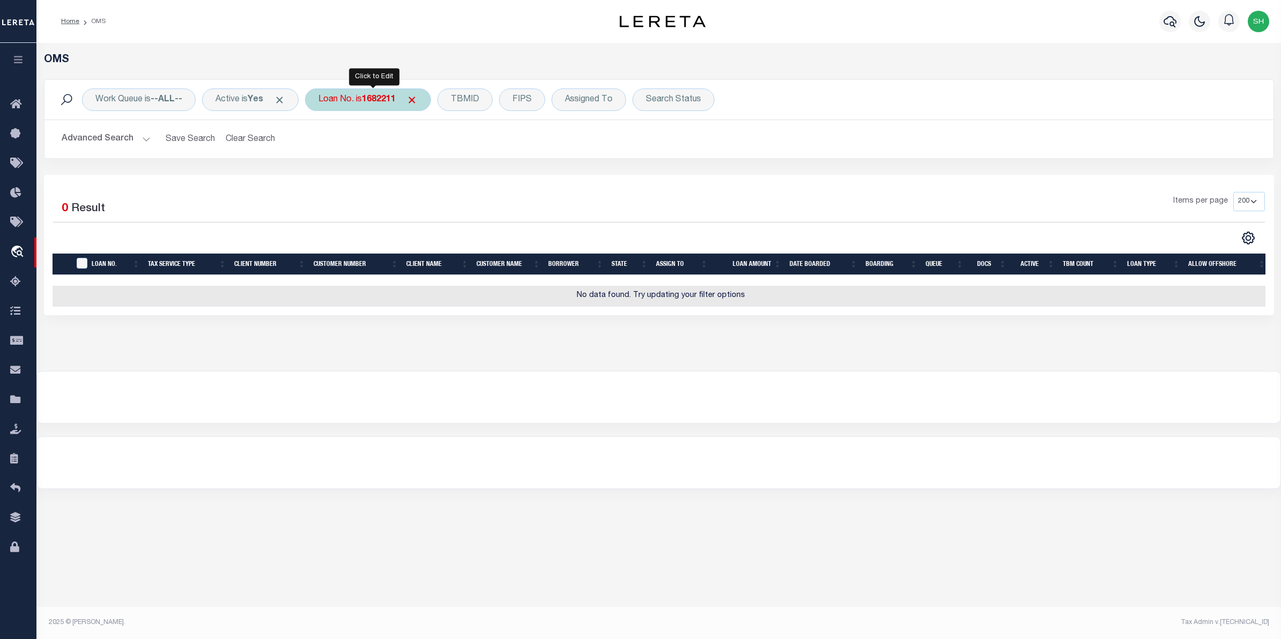
click at [378, 106] on div "Loan No. is 1682211" at bounding box center [368, 99] width 126 height 23
type input "10010577"
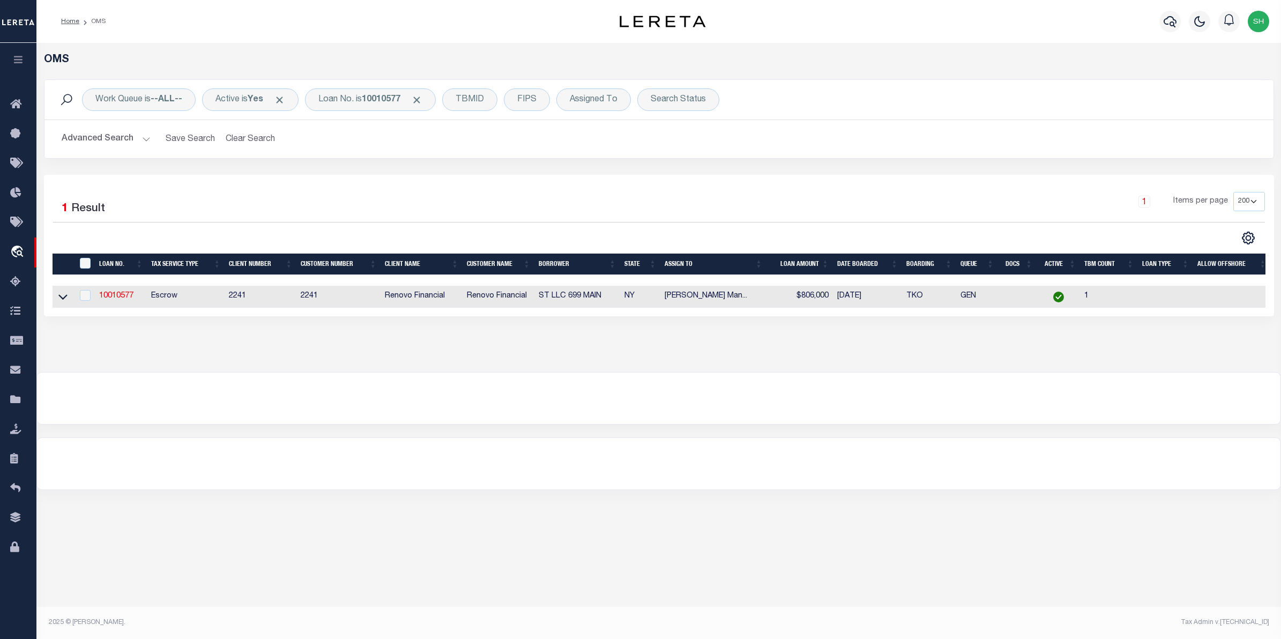
drag, startPoint x: 62, startPoint y: 296, endPoint x: 86, endPoint y: 309, distance: 26.9
click at [62, 296] on icon at bounding box center [62, 296] width 9 height 11
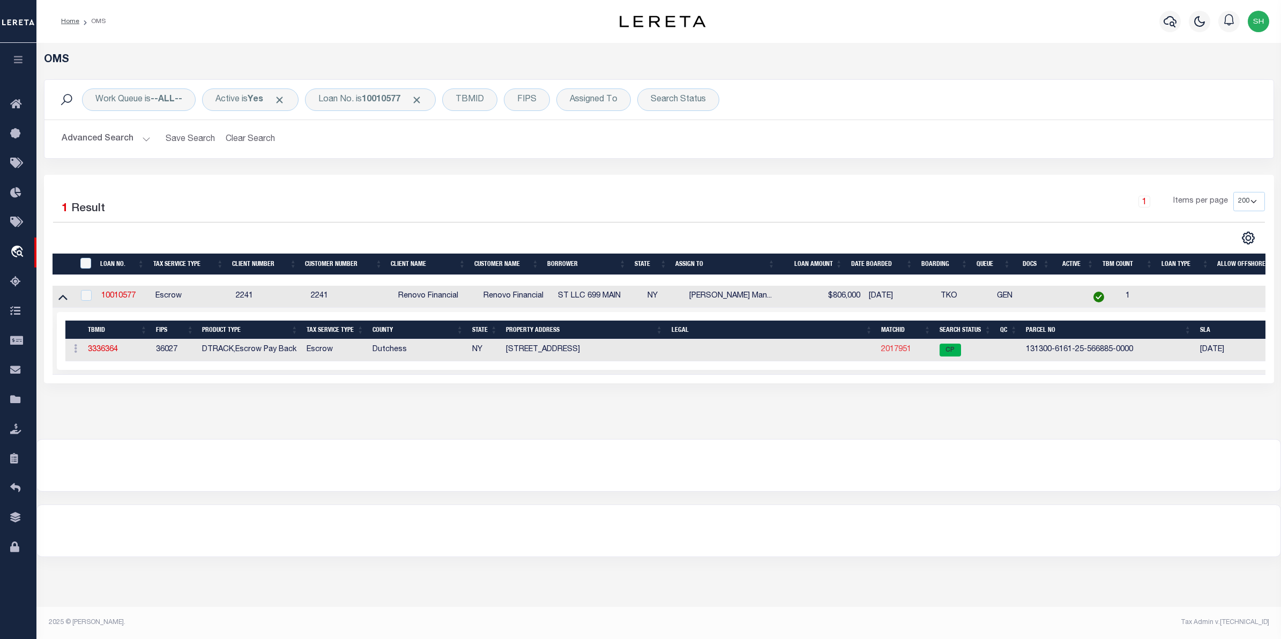
click at [893, 351] on link "2017951" at bounding box center [896, 350] width 30 height 8
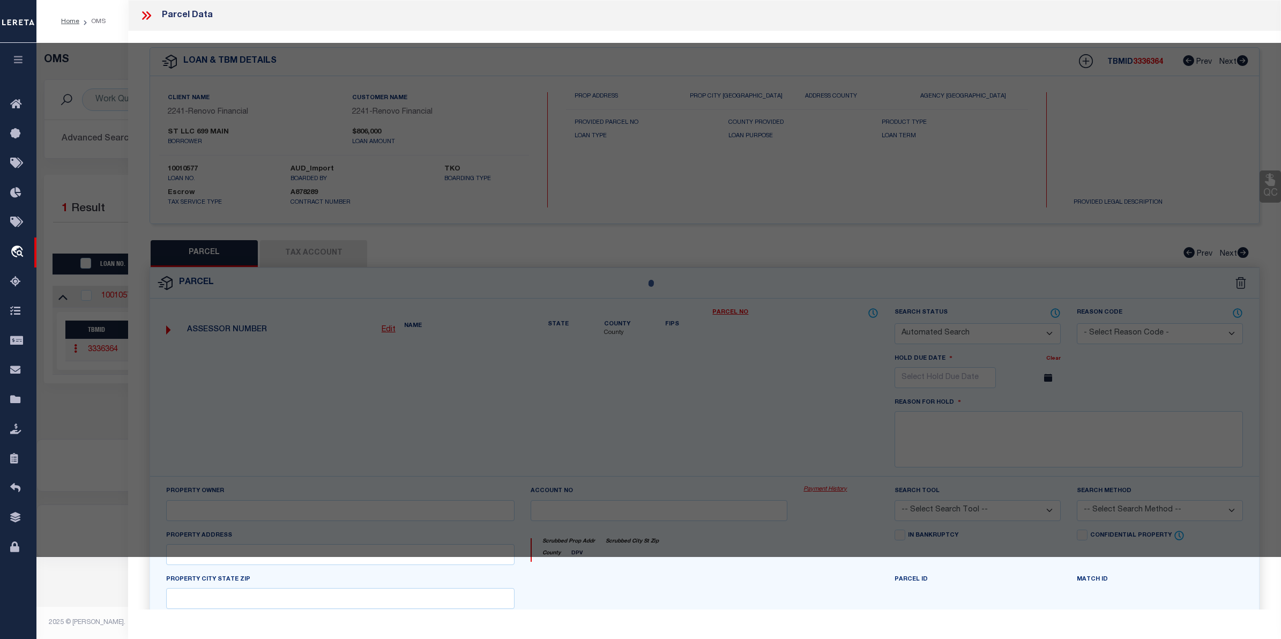
checkbox input "false"
select select "CP"
type input "[STREET_ADDRESS] LLC"
select select "AGW"
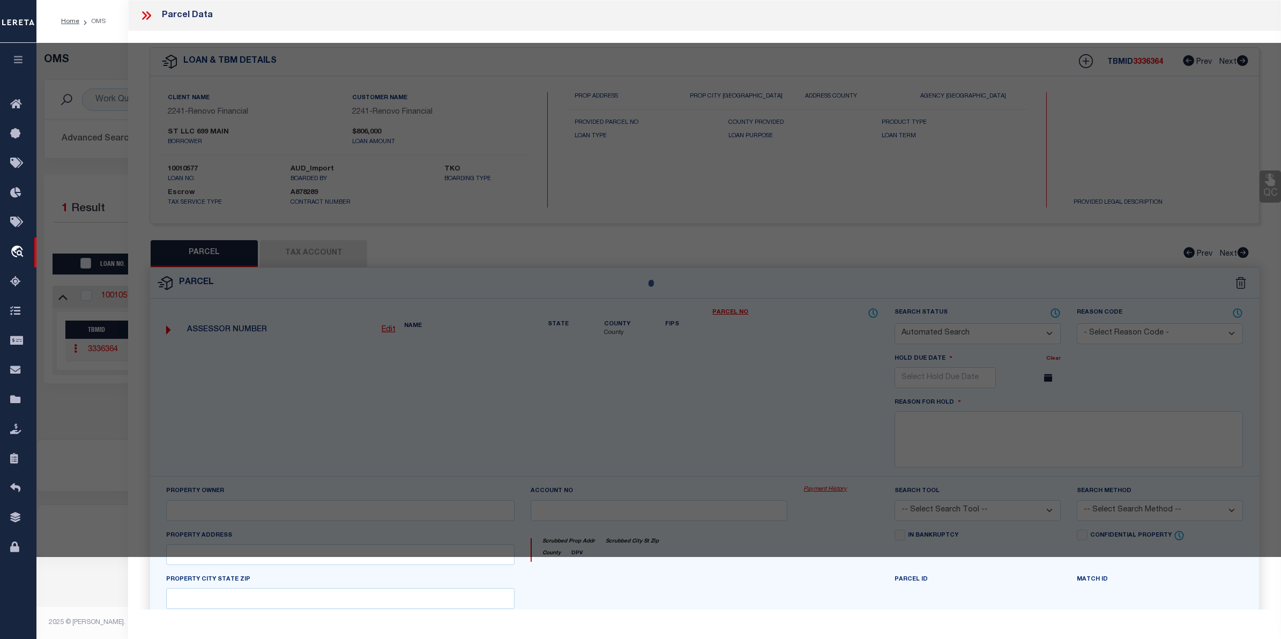
select select
type input "[STREET_ADDRESS]"
checkbox input "false"
type input "POUGHKEEPSIE NY 12601"
type textarea "0.19 acres"
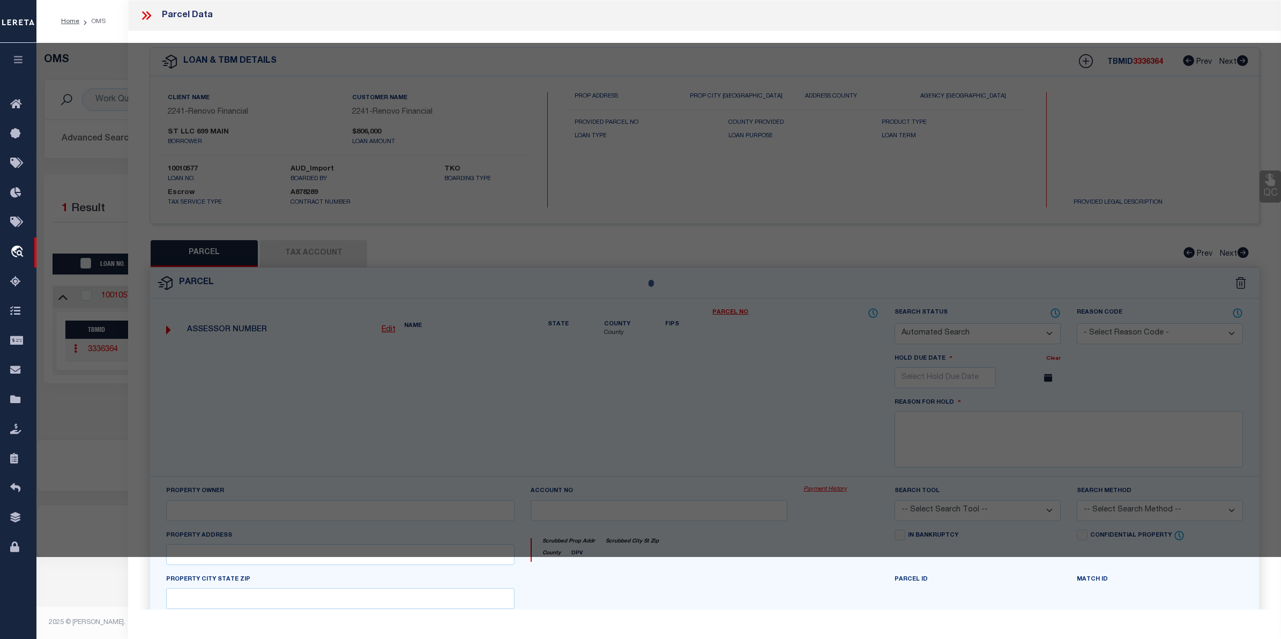
type textarea "Completed based on given suggested parcel."
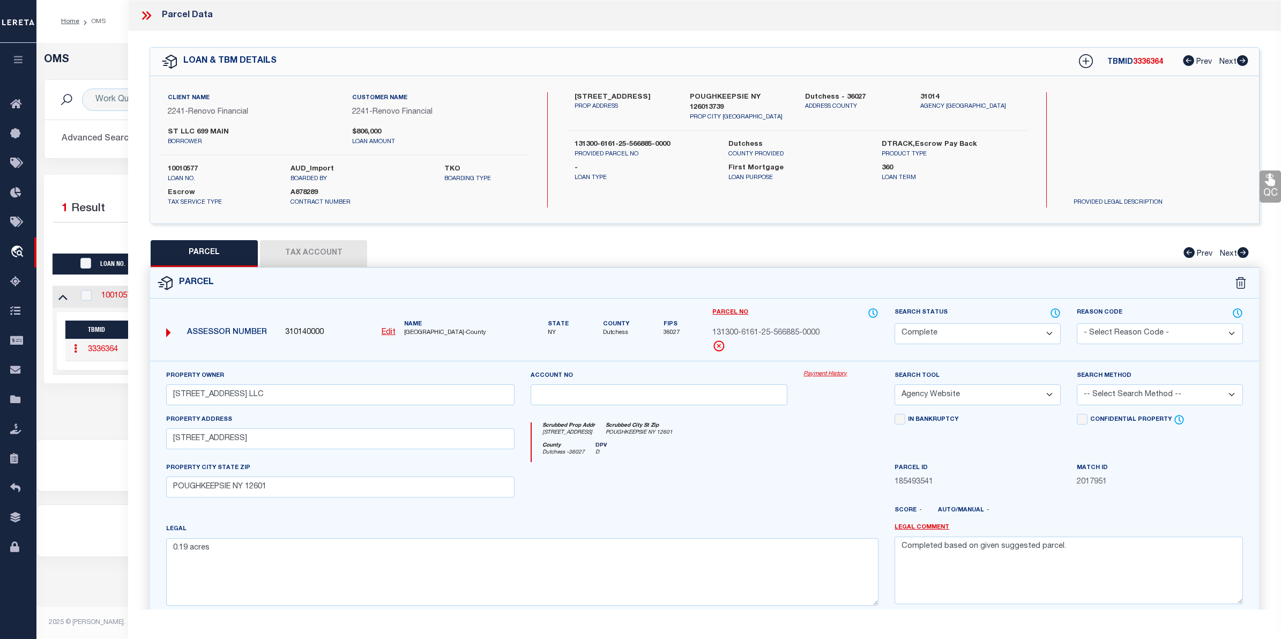
click at [813, 376] on link "Payment History" at bounding box center [840, 374] width 75 height 9
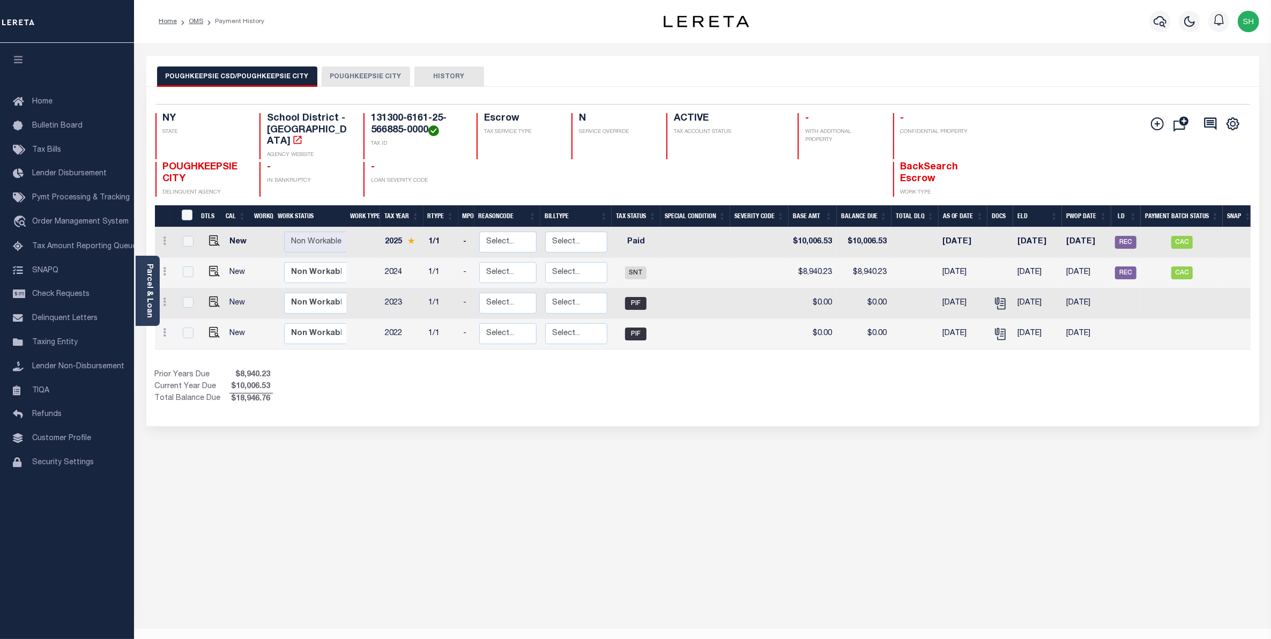
click at [352, 79] on button "POUGHKEEPSIE CITY" at bounding box center [366, 76] width 88 height 20
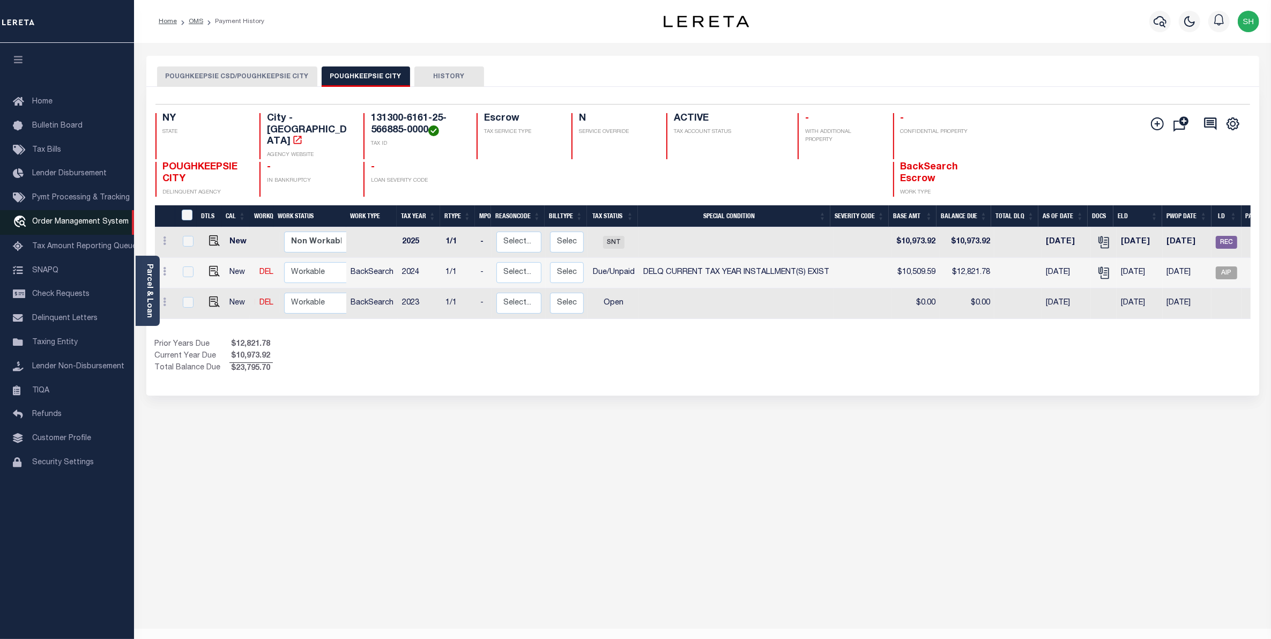
click at [86, 222] on span "Order Management System" at bounding box center [80, 222] width 96 height 8
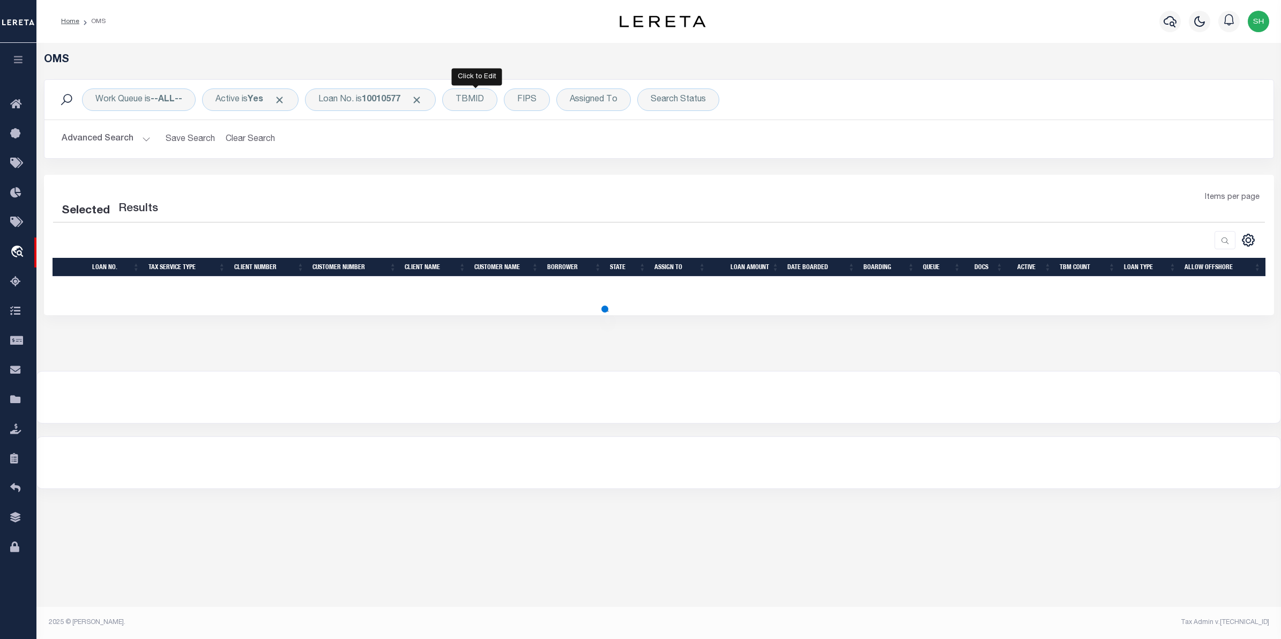
select select "200"
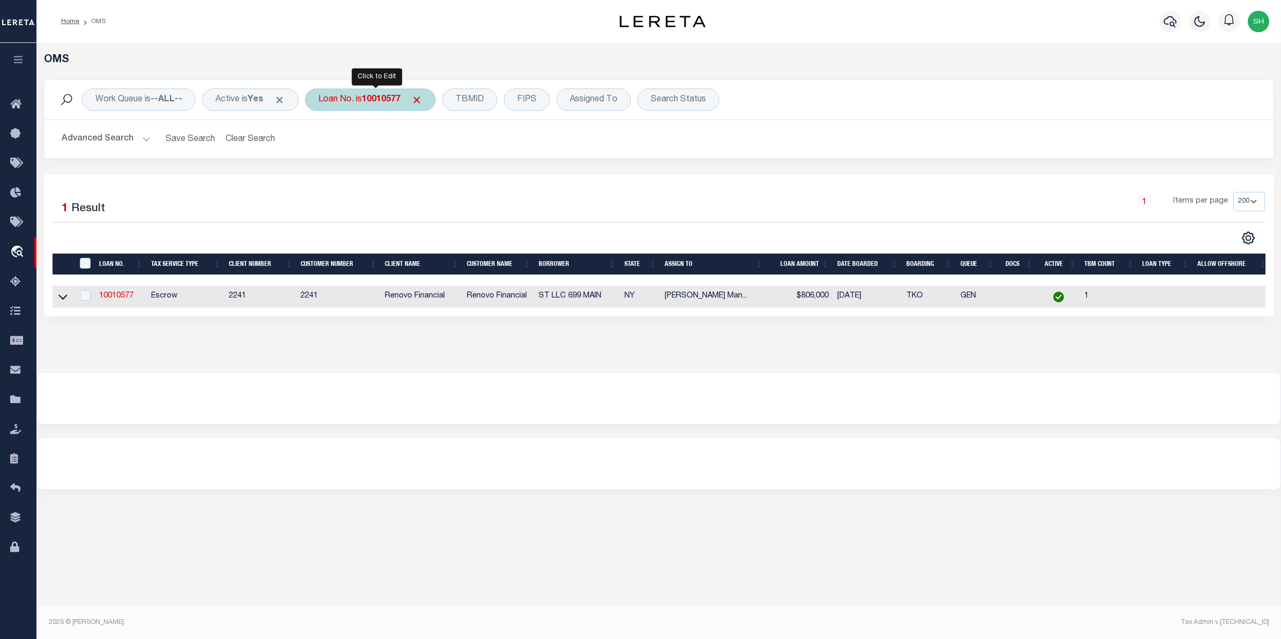
click at [353, 103] on div "Loan No. is 10010577" at bounding box center [370, 99] width 131 height 23
type input "15158"
click at [63, 298] on icon at bounding box center [62, 296] width 9 height 11
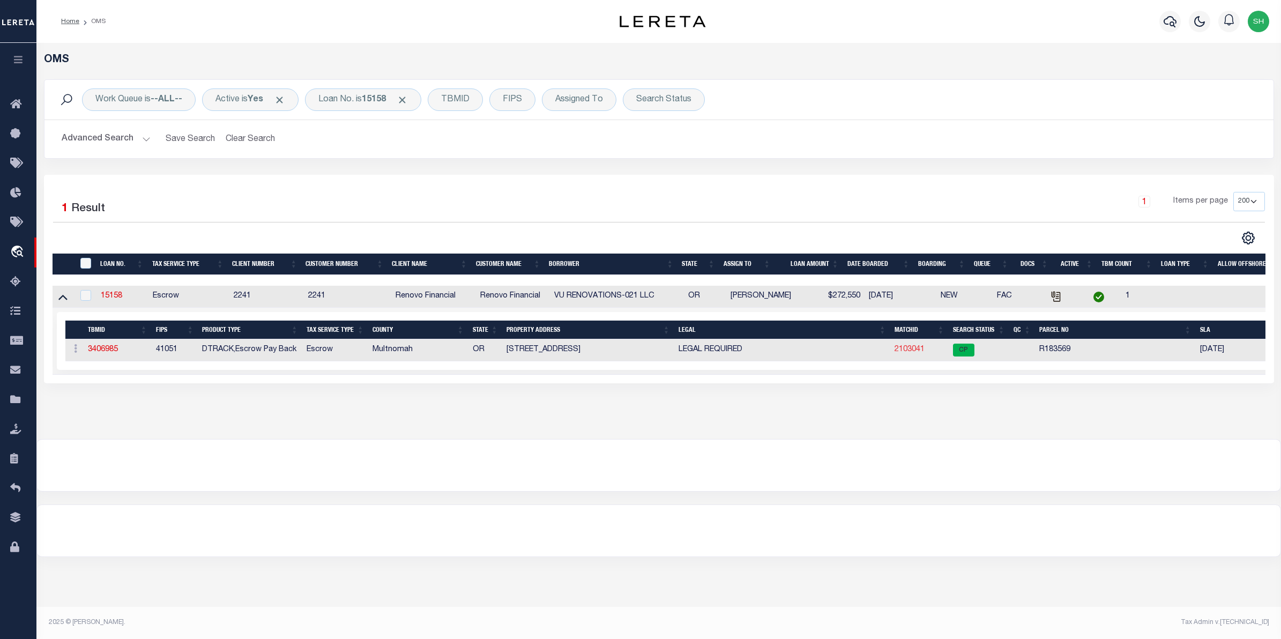
click at [896, 353] on link "2103041" at bounding box center [909, 350] width 30 height 8
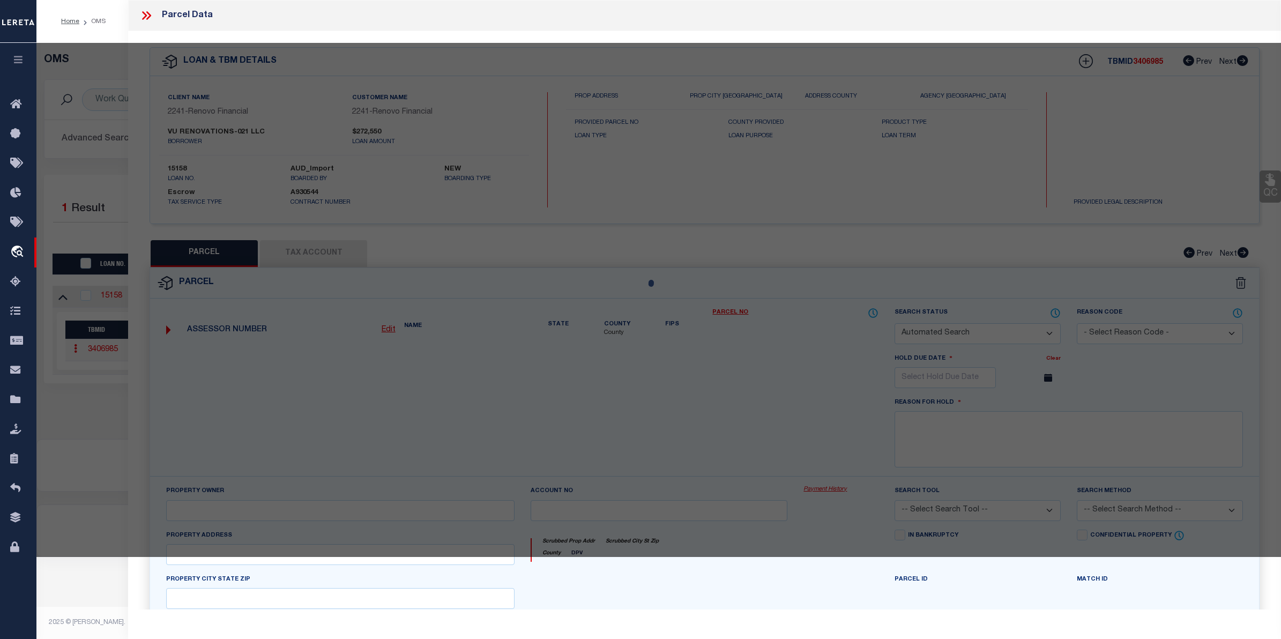
checkbox input "false"
select select "CP"
type input "VU RENOVATIONS-021 LLC"
select select "AGW"
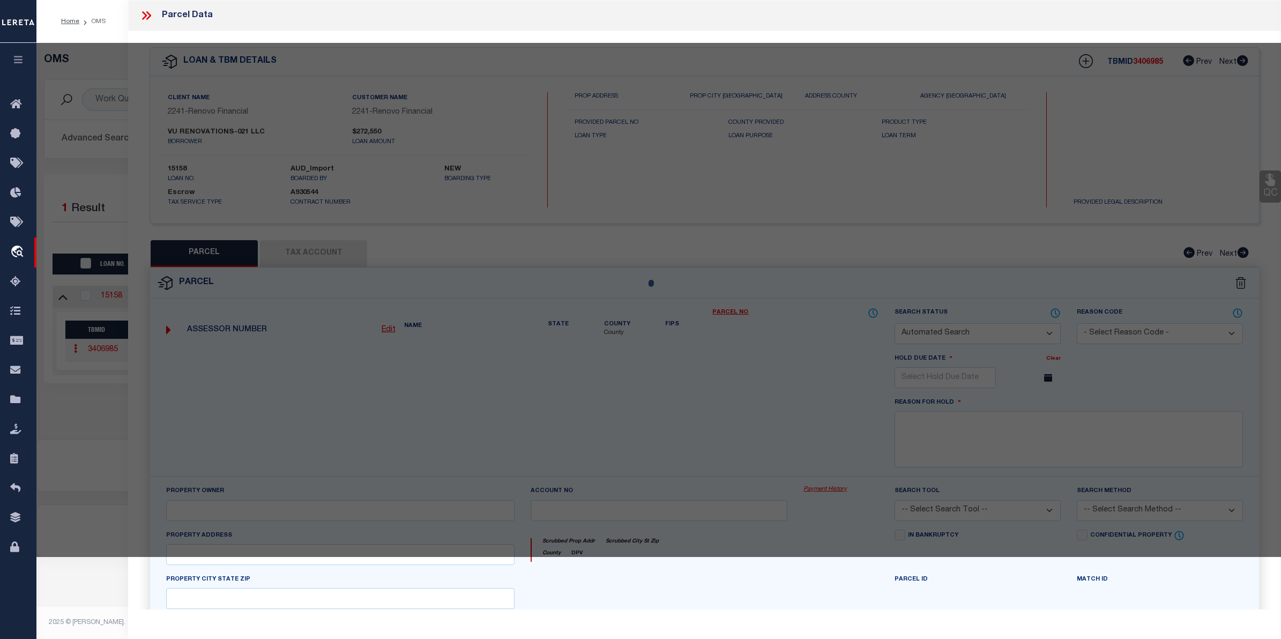
select select
type input "6401 SE 143RD CT"
checkbox input "false"
type input "PORTLAND, OR 97236"
type textarea "HOMESTEAD, LOT 1, UND INT TRACTS B, C&D"
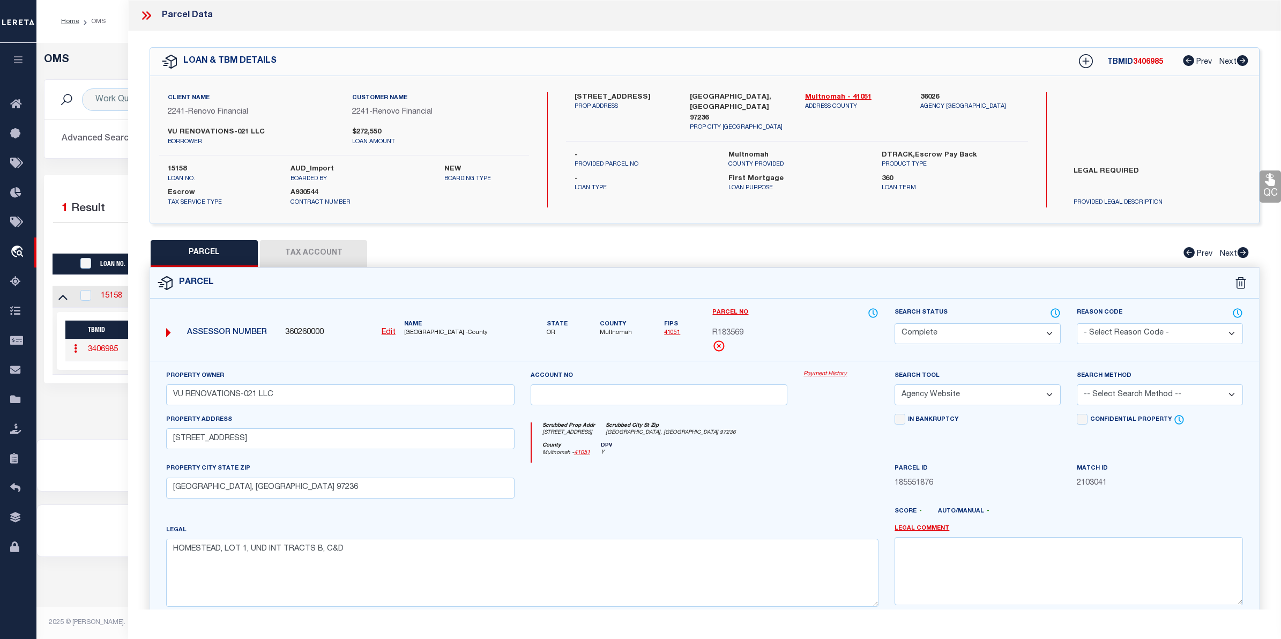
click at [831, 375] on link "Payment History" at bounding box center [840, 374] width 75 height 9
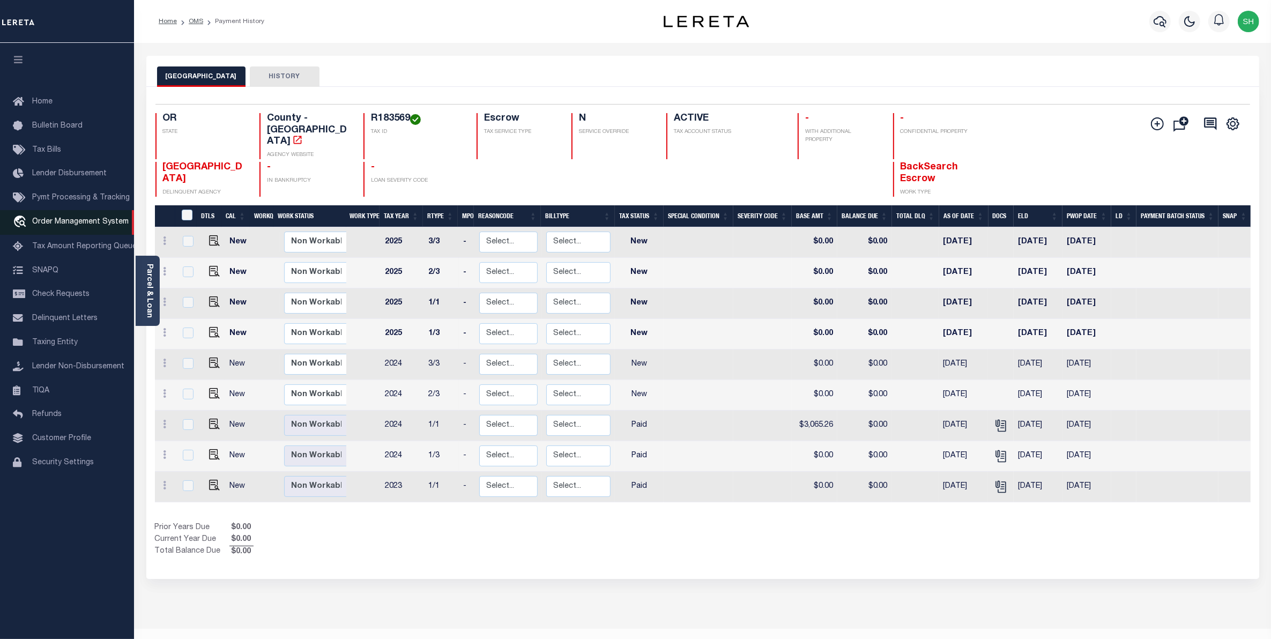
click at [64, 223] on span "Order Management System" at bounding box center [80, 222] width 96 height 8
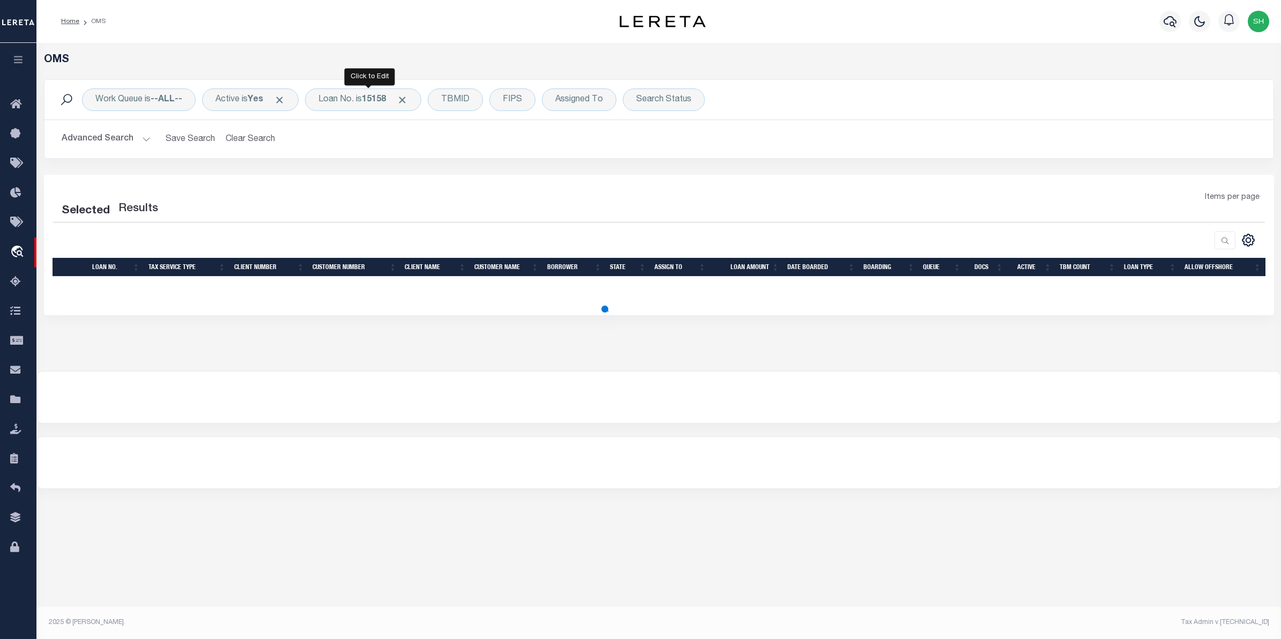
select select "200"
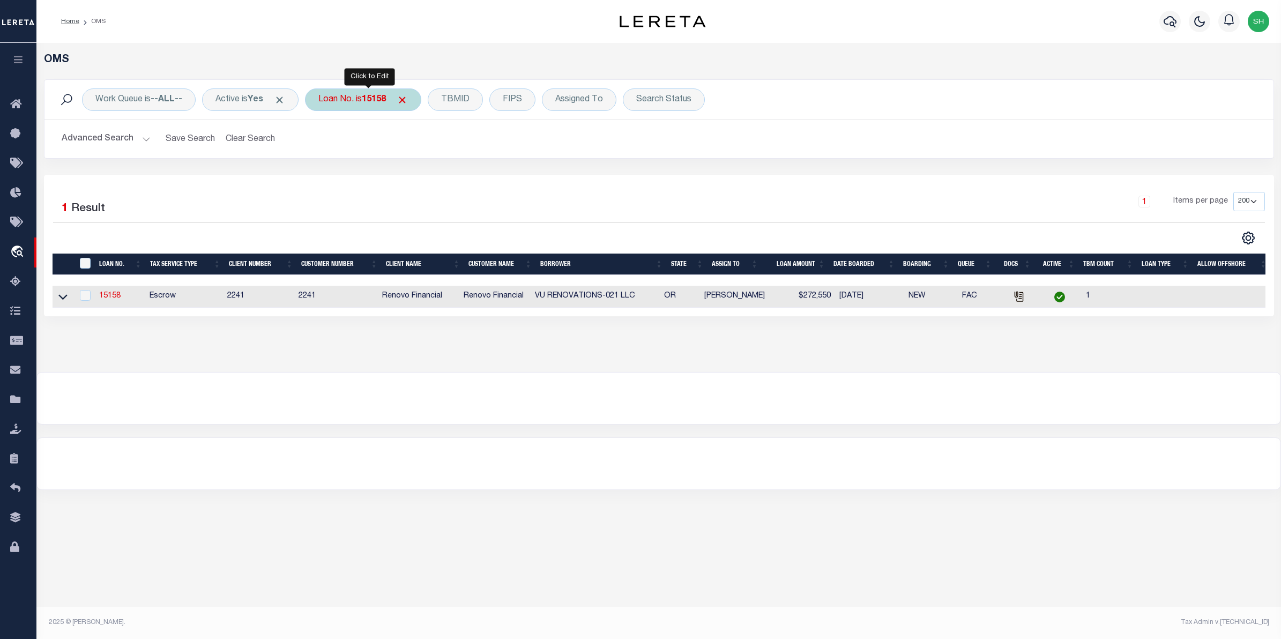
click at [366, 104] on div "Loan No. is 15158" at bounding box center [363, 99] width 116 height 23
type input "111201"
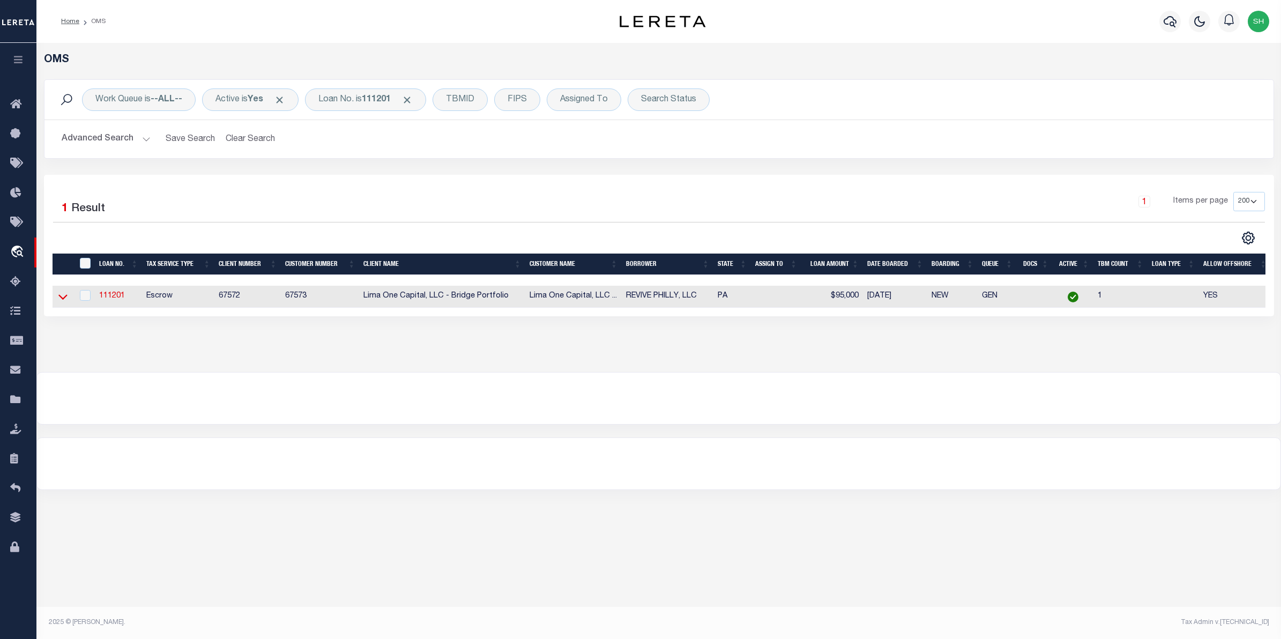
click at [63, 300] on icon at bounding box center [62, 296] width 9 height 11
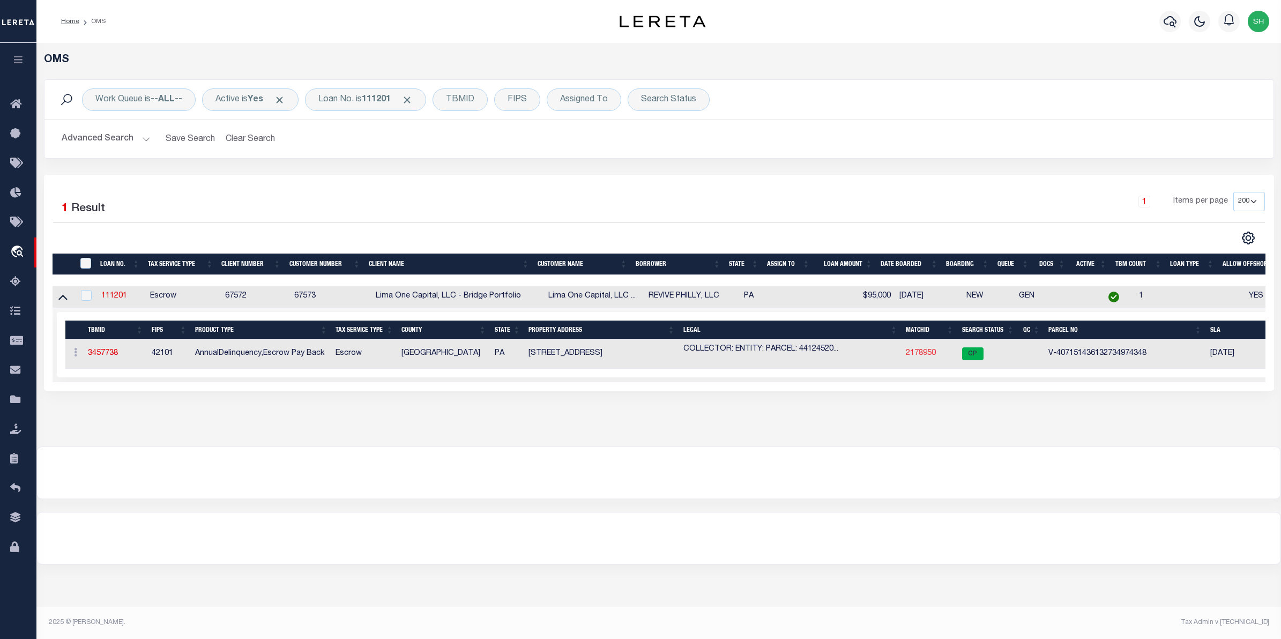
click at [921, 352] on link "2178950" at bounding box center [921, 353] width 30 height 8
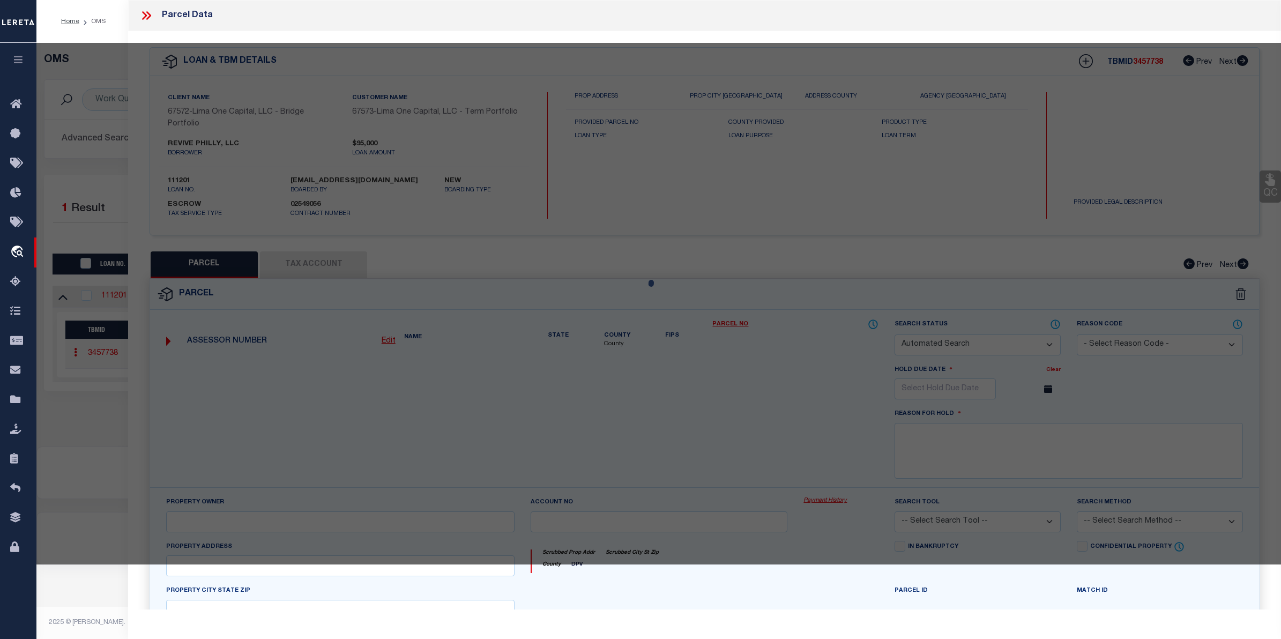
checkbox input "false"
select select "CP"
select select "AGW"
select select "ADD"
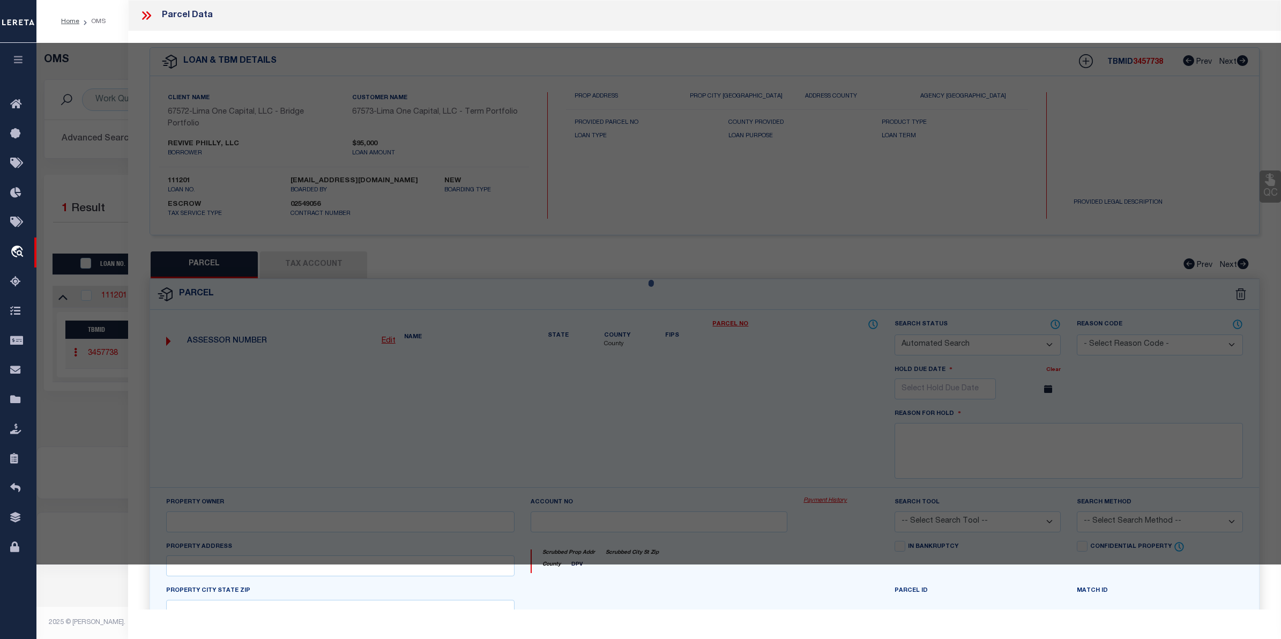
type input "[STREET_ADDRESS]"
checkbox input "false"
type input "[GEOGRAPHIC_DATA] [GEOGRAPHIC_DATA] 19139"
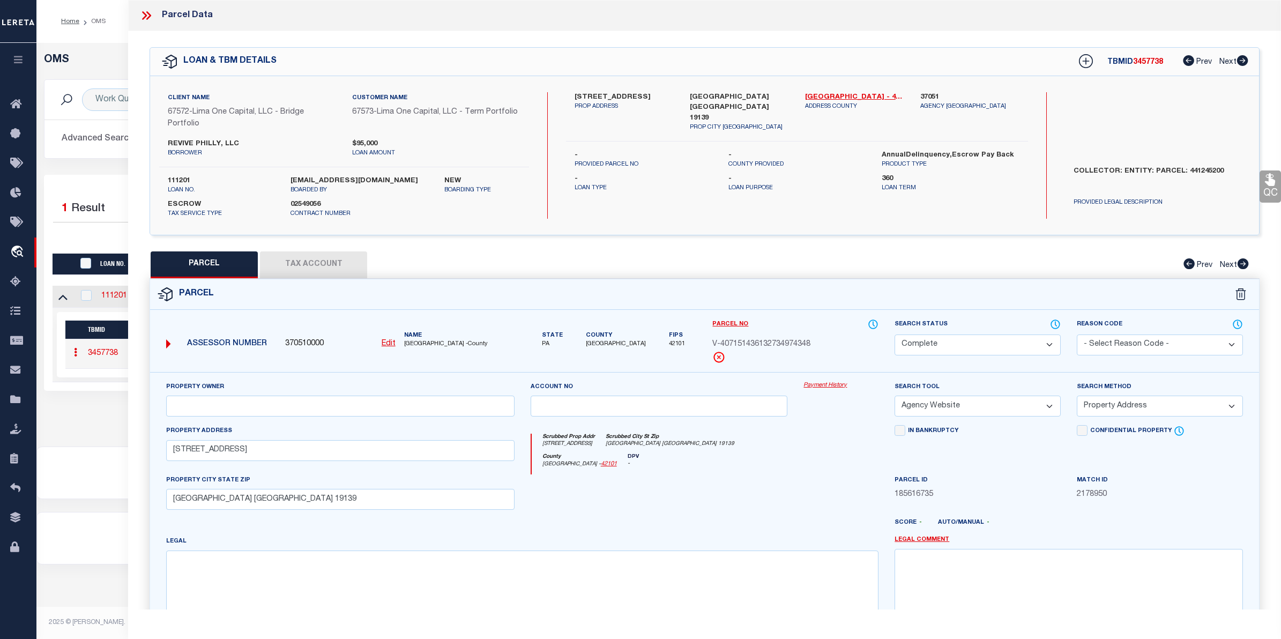
click at [825, 389] on link "Payment History" at bounding box center [840, 385] width 75 height 9
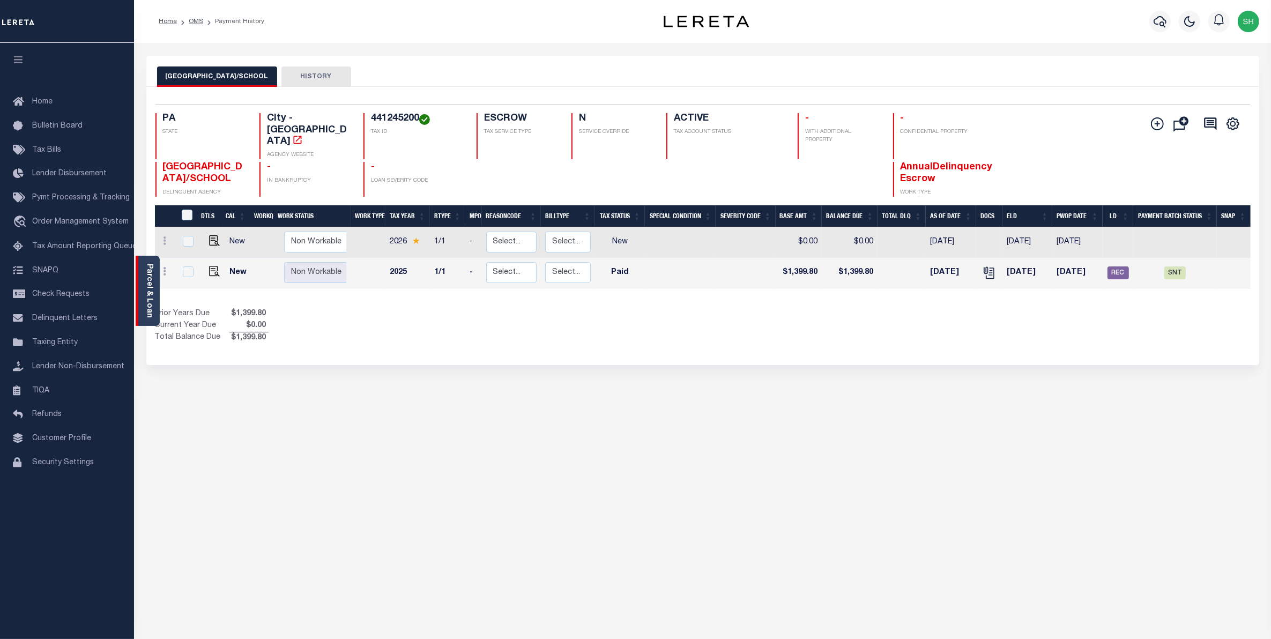
click at [148, 287] on link "Parcel & Loan" at bounding box center [149, 291] width 8 height 54
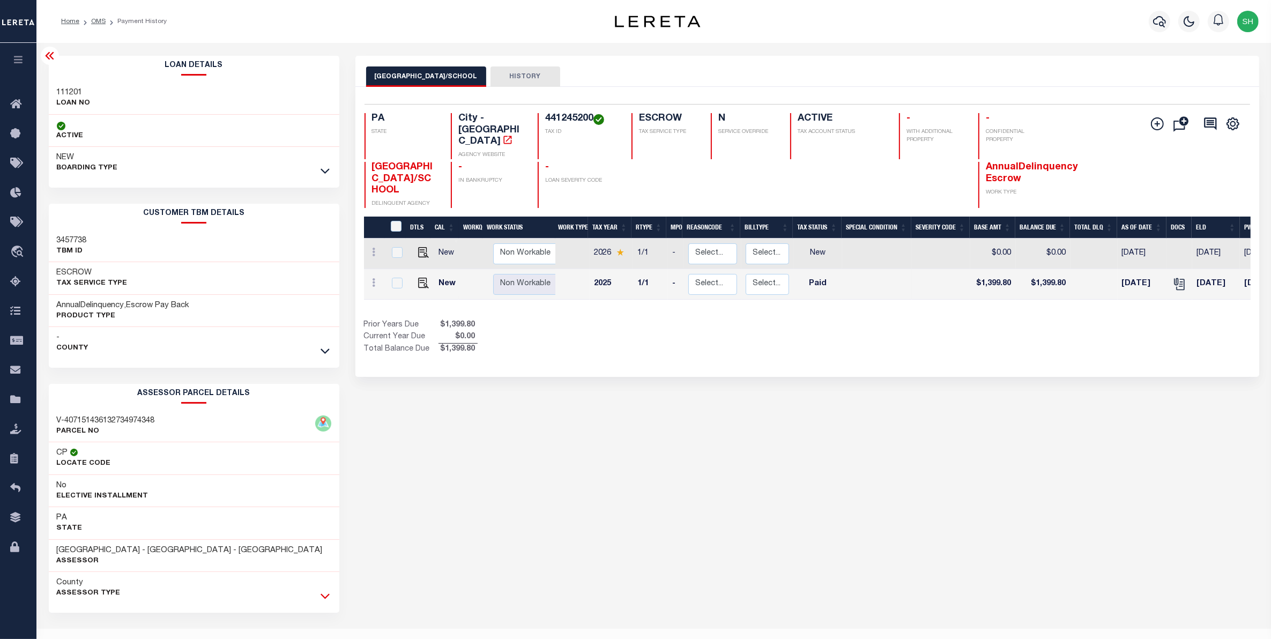
click at [324, 596] on icon at bounding box center [324, 595] width 9 height 11
click at [1182, 277] on icon "" at bounding box center [1179, 284] width 14 height 14
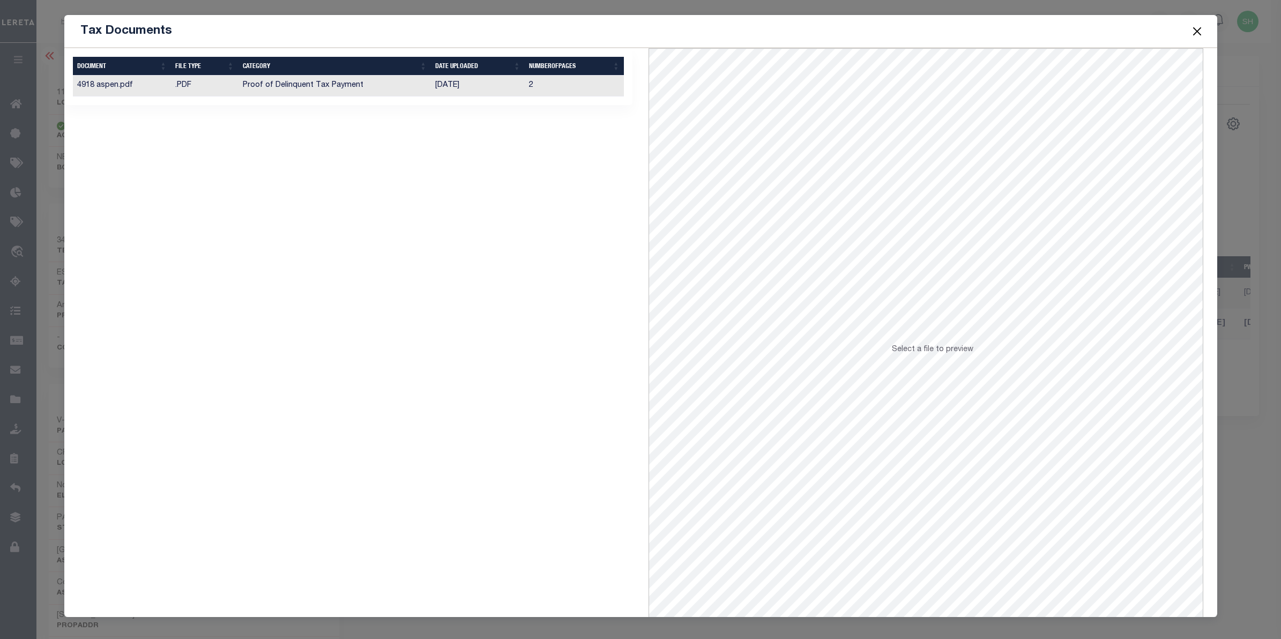
click at [353, 89] on td "Proof of Delinquent Tax Payment" at bounding box center [334, 86] width 193 height 21
click at [1195, 29] on button "Close" at bounding box center [1197, 31] width 14 height 14
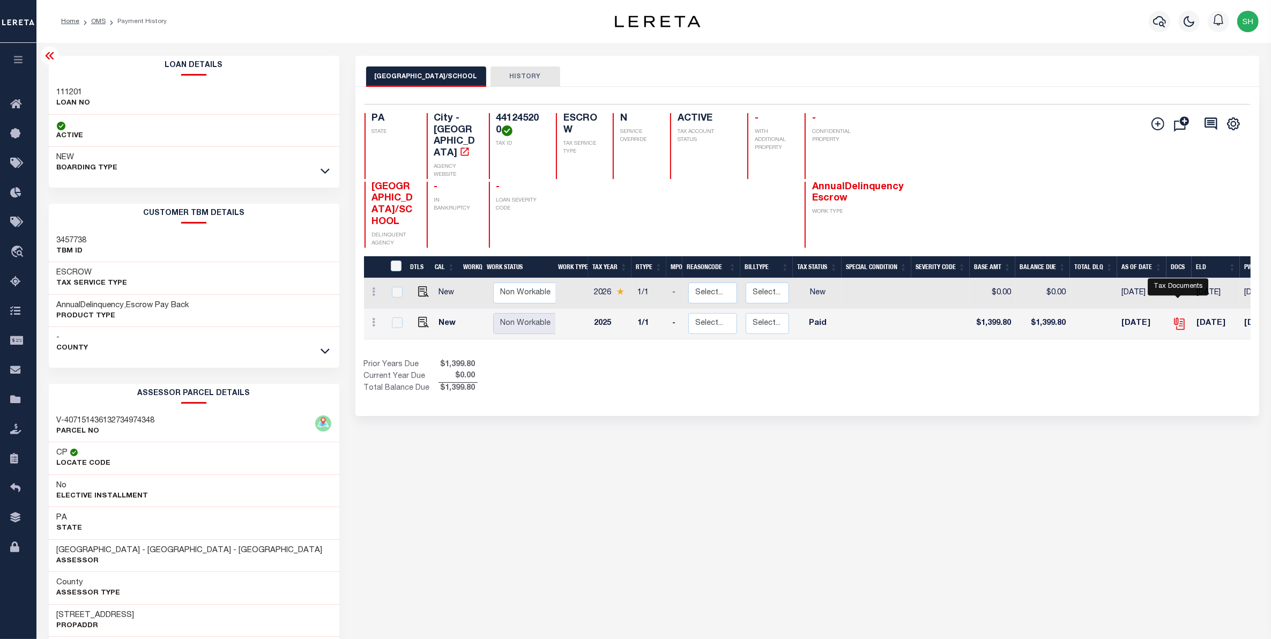
click at [1177, 317] on icon "" at bounding box center [1179, 324] width 14 height 14
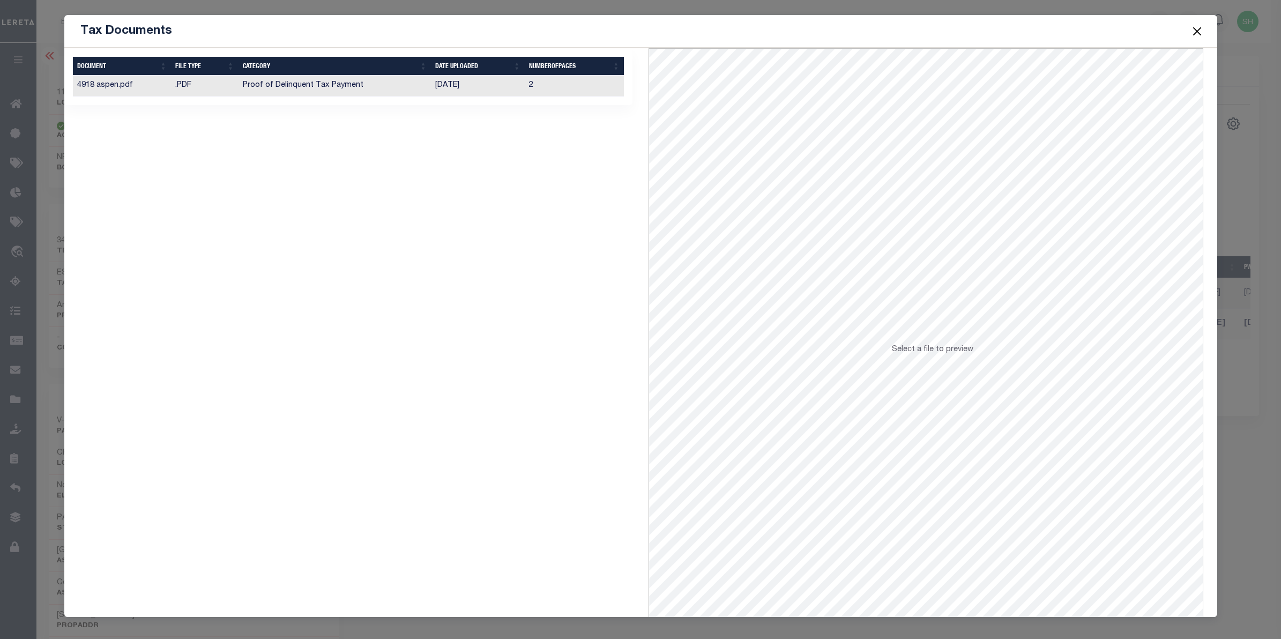
click at [322, 87] on td "Proof of Delinquent Tax Payment" at bounding box center [334, 86] width 193 height 21
click at [1196, 32] on button "Close" at bounding box center [1197, 31] width 14 height 14
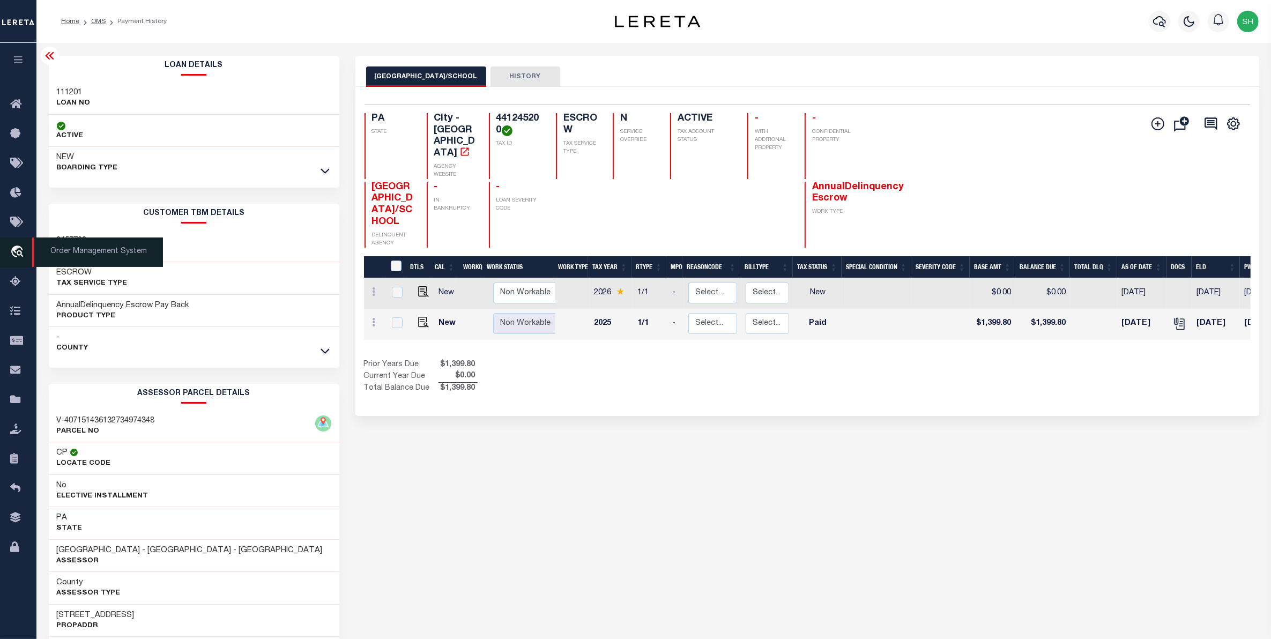
click at [14, 250] on icon "travel_explore" at bounding box center [18, 252] width 17 height 14
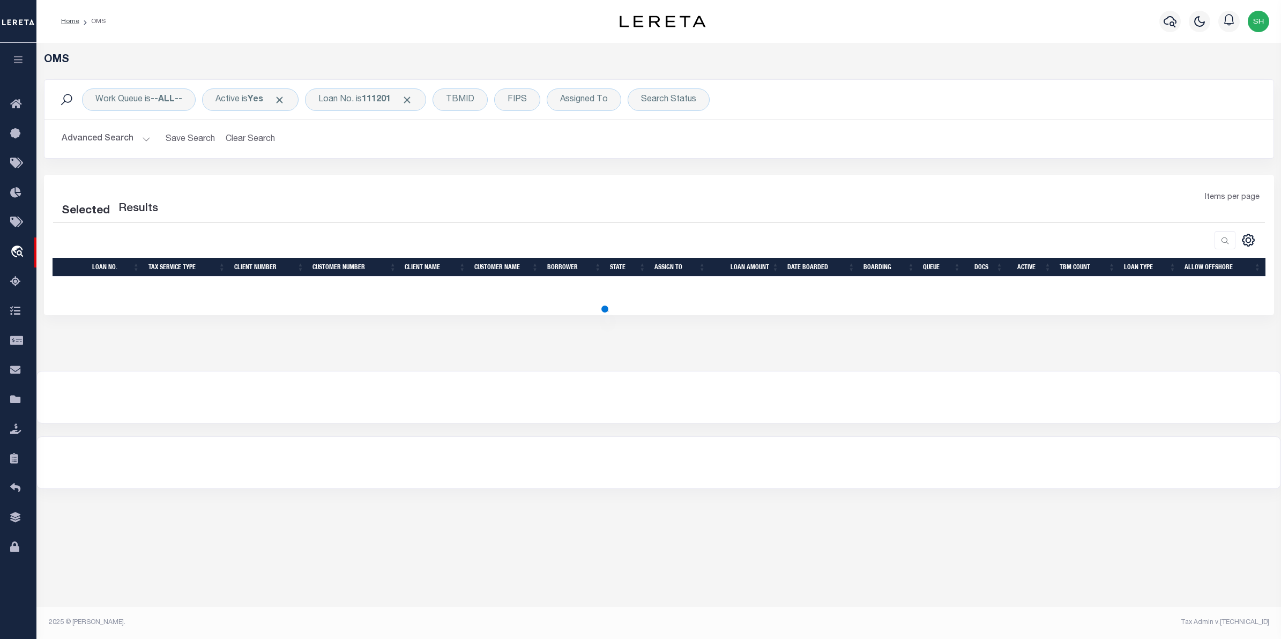
select select "200"
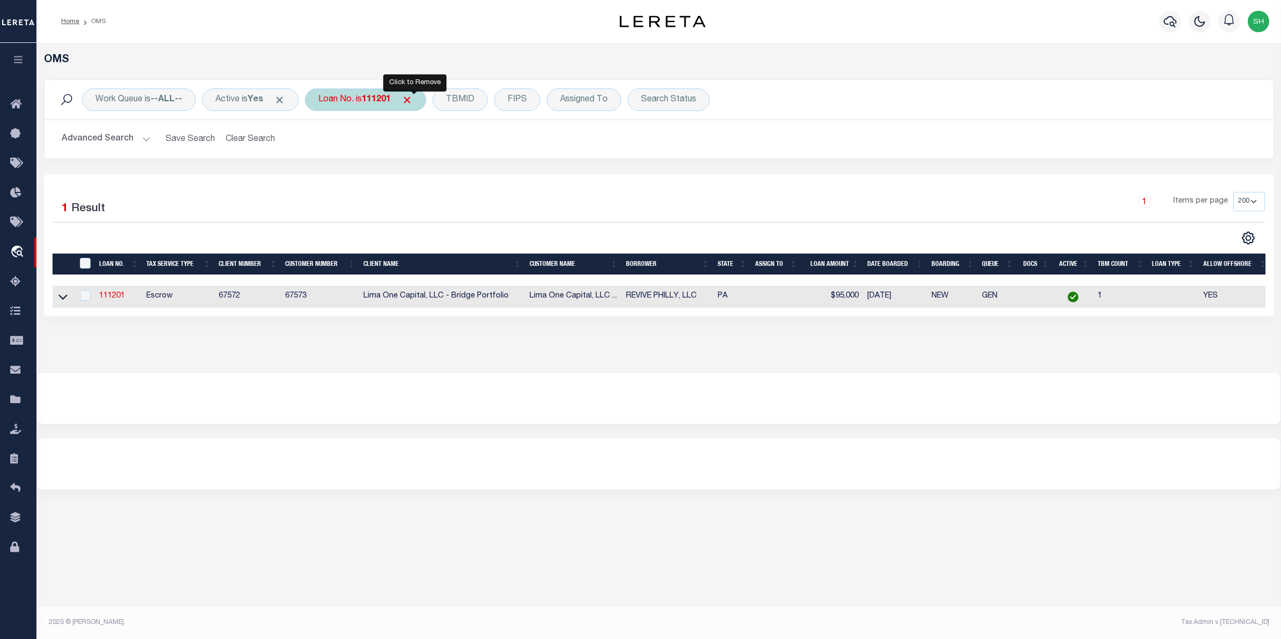
click at [413, 105] on span "Click to Remove" at bounding box center [406, 99] width 11 height 11
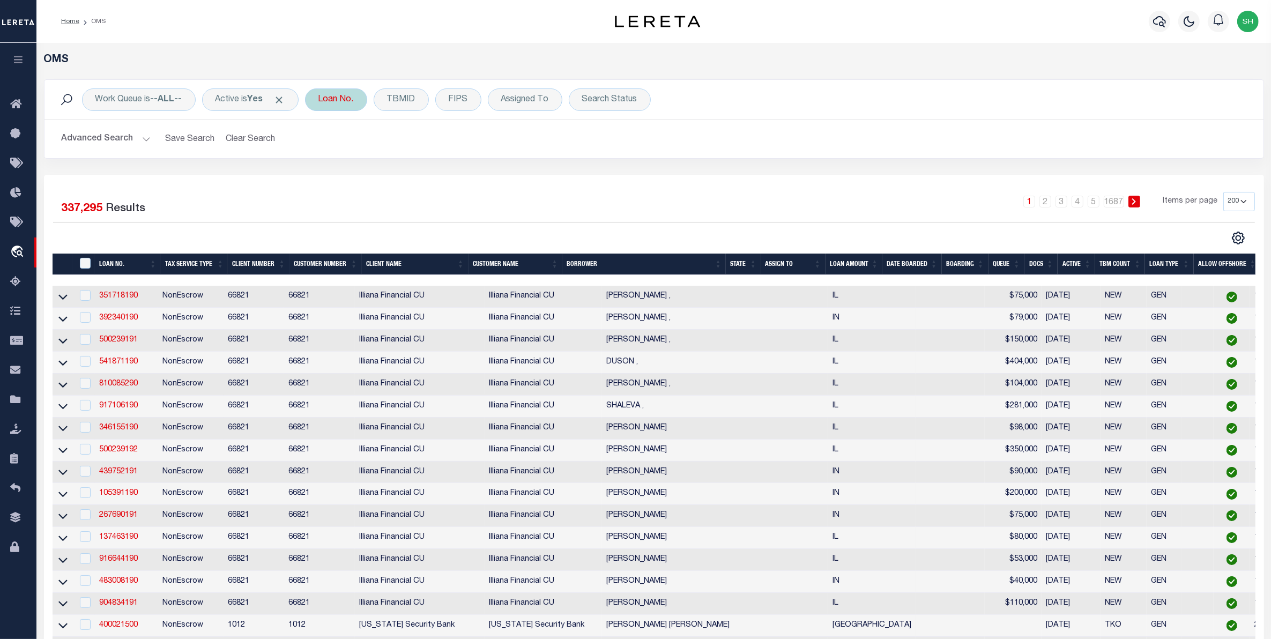
click at [333, 102] on div "Loan No." at bounding box center [336, 99] width 62 height 23
type input "25152ND"
click at [460, 175] on input "Apply" at bounding box center [461, 176] width 32 height 18
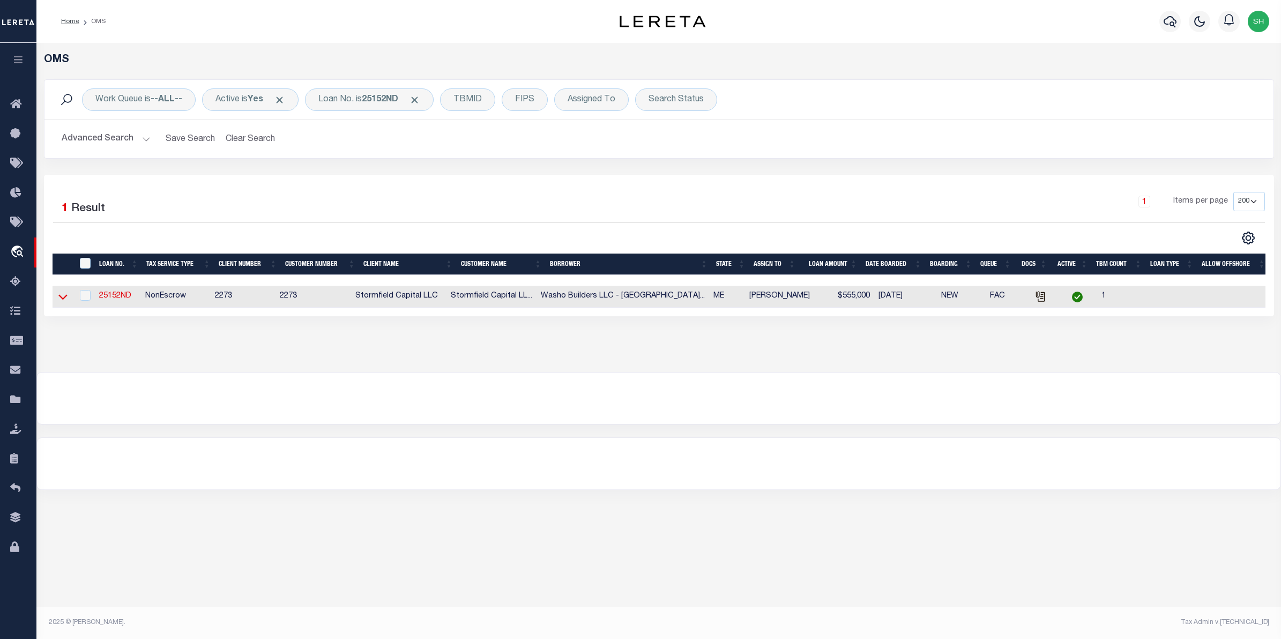
click at [65, 301] on icon at bounding box center [62, 296] width 9 height 11
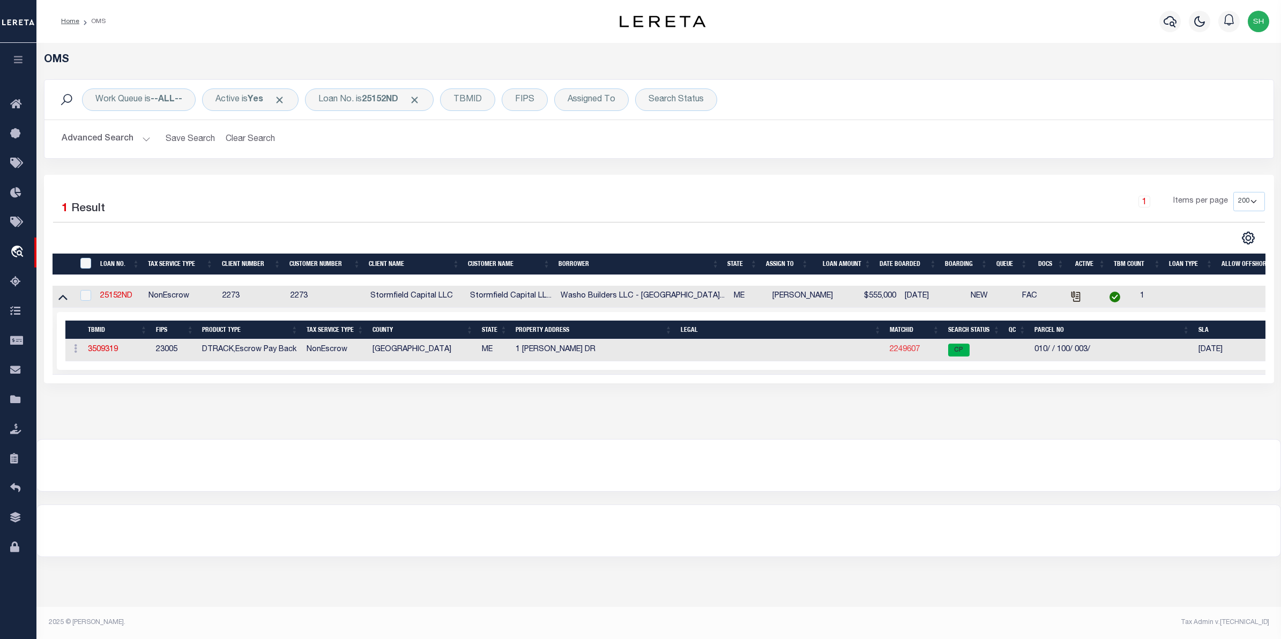
click at [913, 353] on link "2249607" at bounding box center [905, 350] width 30 height 8
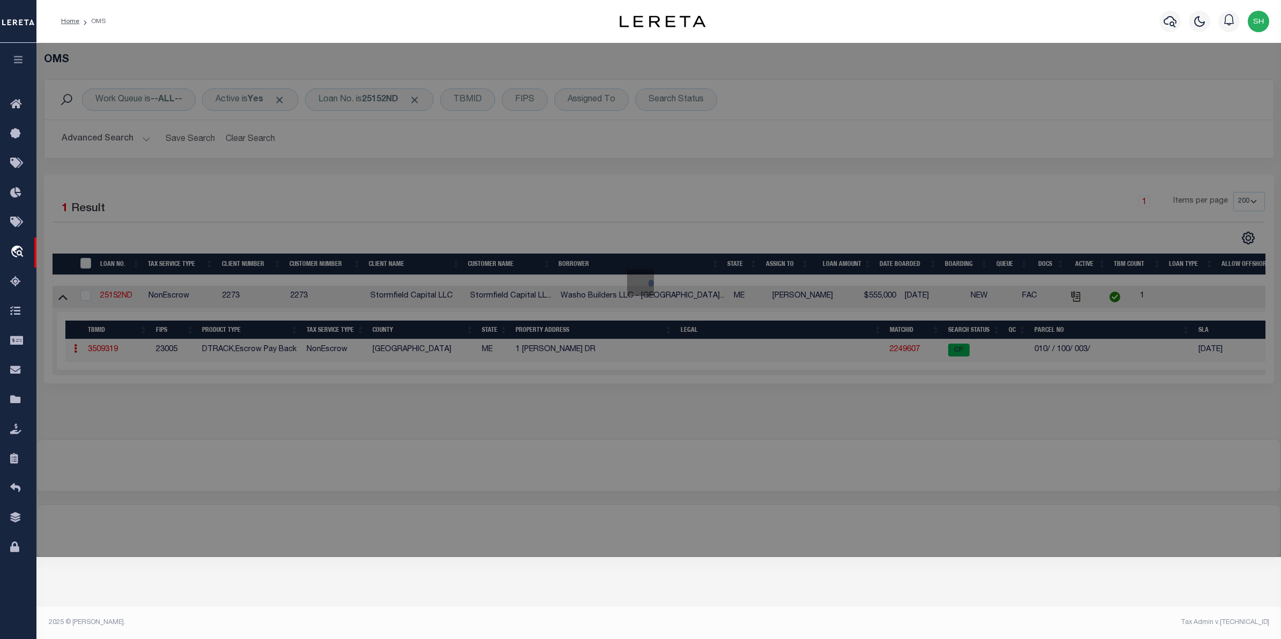
checkbox input "false"
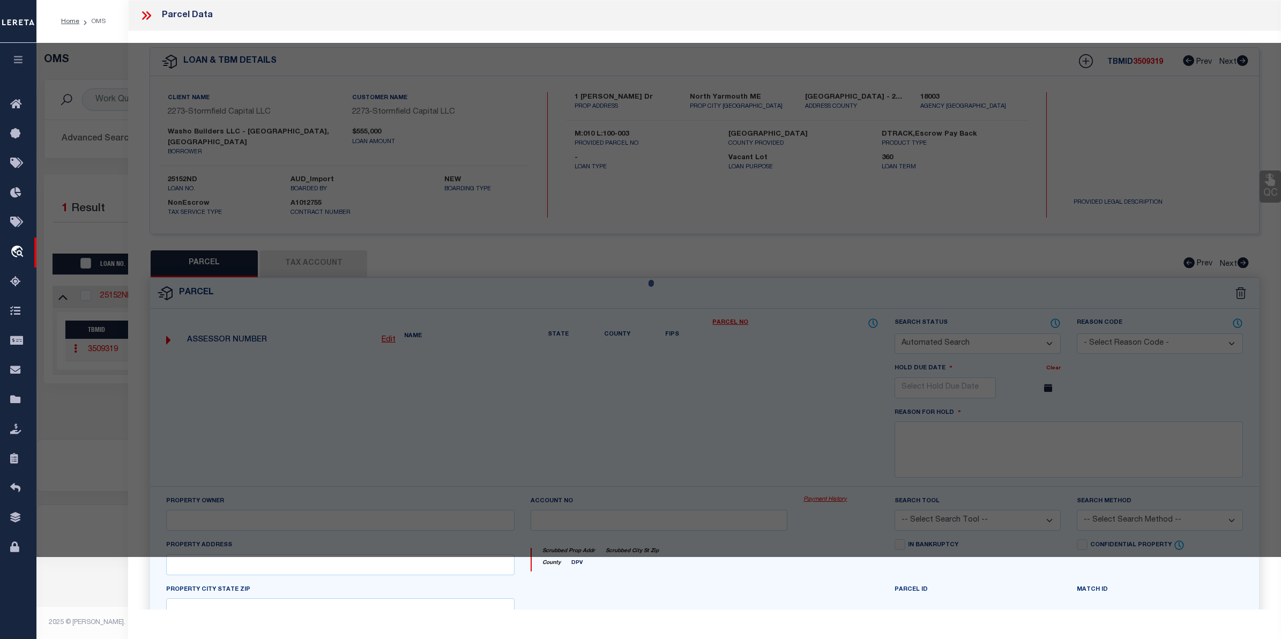
select select "CP"
type input "WASHO, MICHAEL M."
select select "AGW"
select select "ADD"
type input "DELWIN DRIVE"
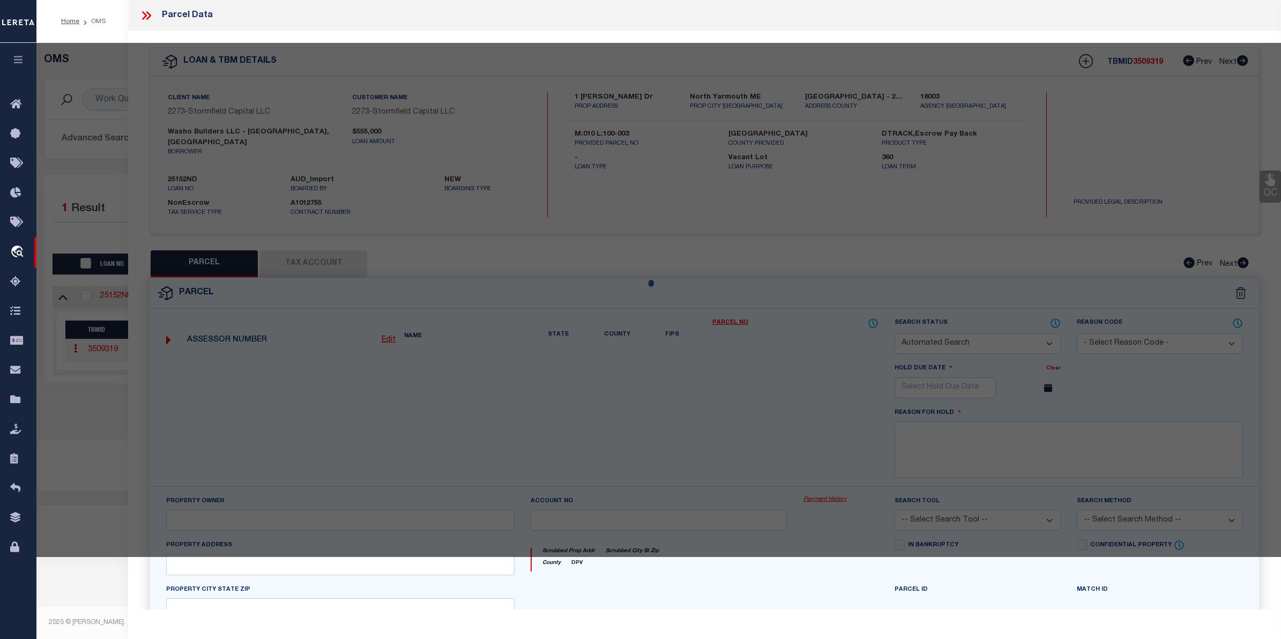
type input "North Yarmouth ME"
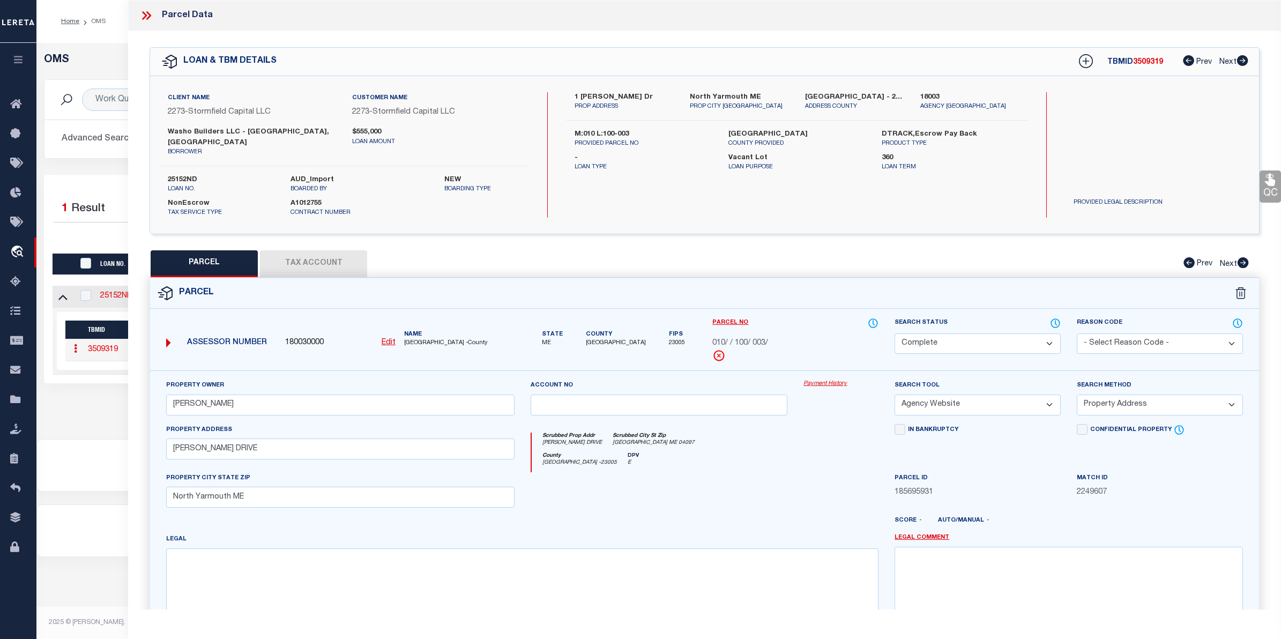
click at [832, 379] on link "Payment History" at bounding box center [840, 383] width 75 height 9
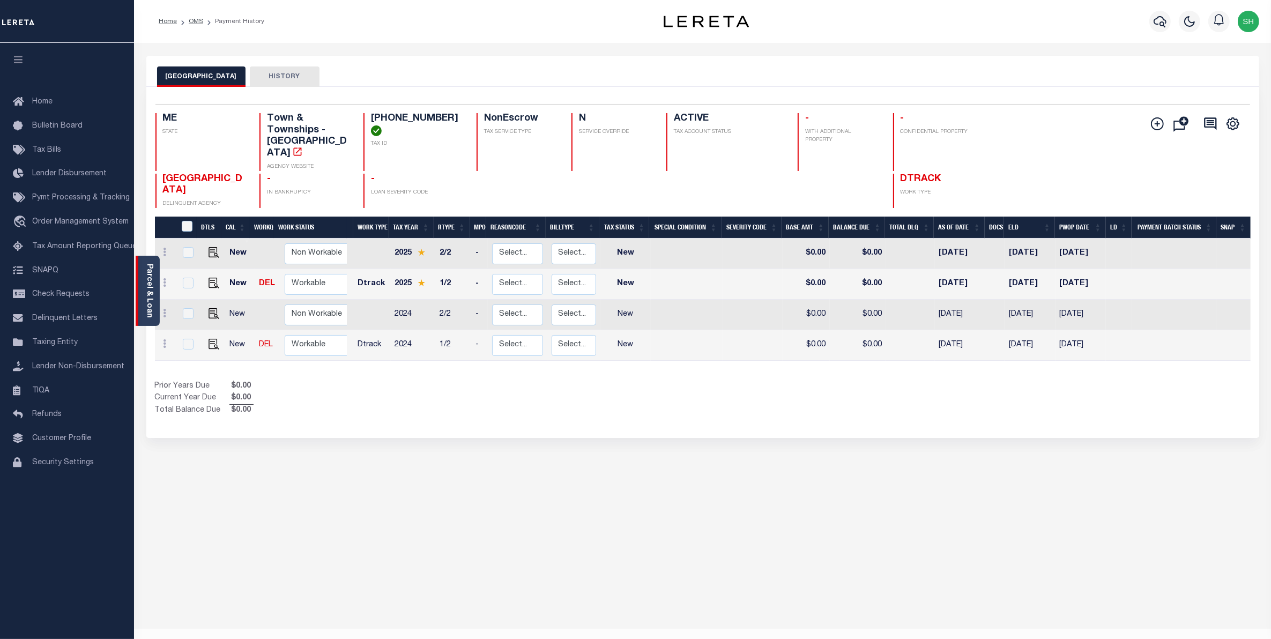
click at [138, 296] on div "Parcel & Loan" at bounding box center [148, 291] width 24 height 70
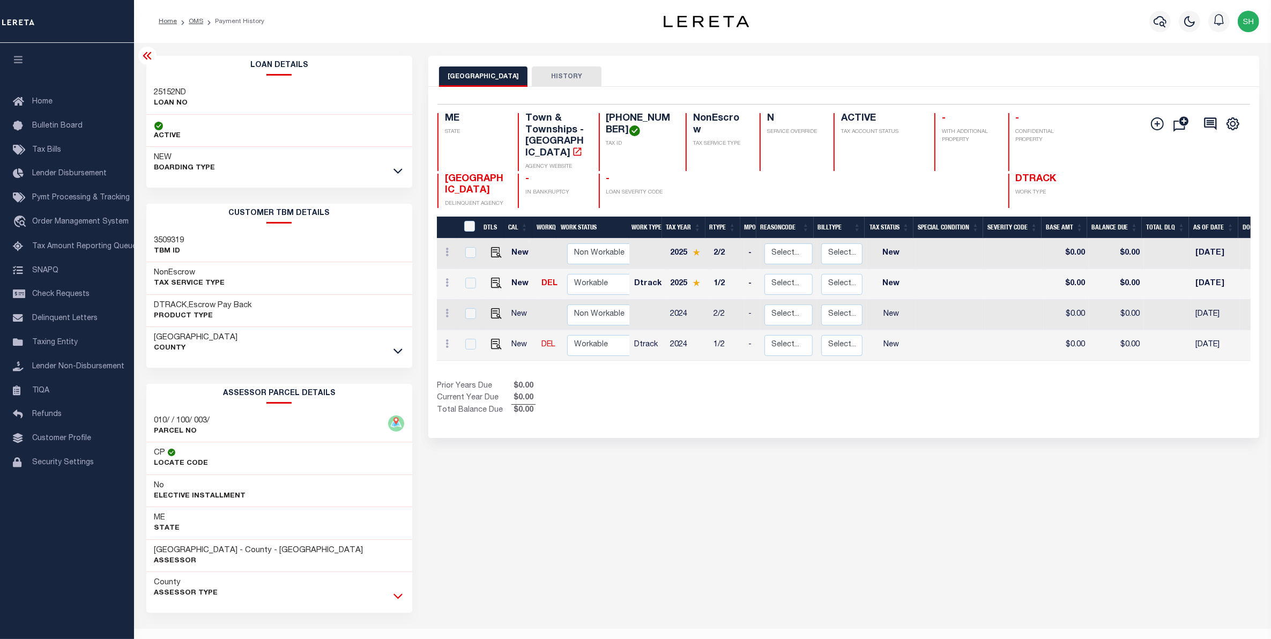
click at [395, 595] on icon at bounding box center [397, 595] width 9 height 11
drag, startPoint x: 666, startPoint y: 122, endPoint x: 606, endPoint y: 117, distance: 60.8
click at [606, 117] on h4 "[PHONE_NUMBER]" at bounding box center [639, 124] width 67 height 23
copy h4 "[PHONE_NUMBER]"
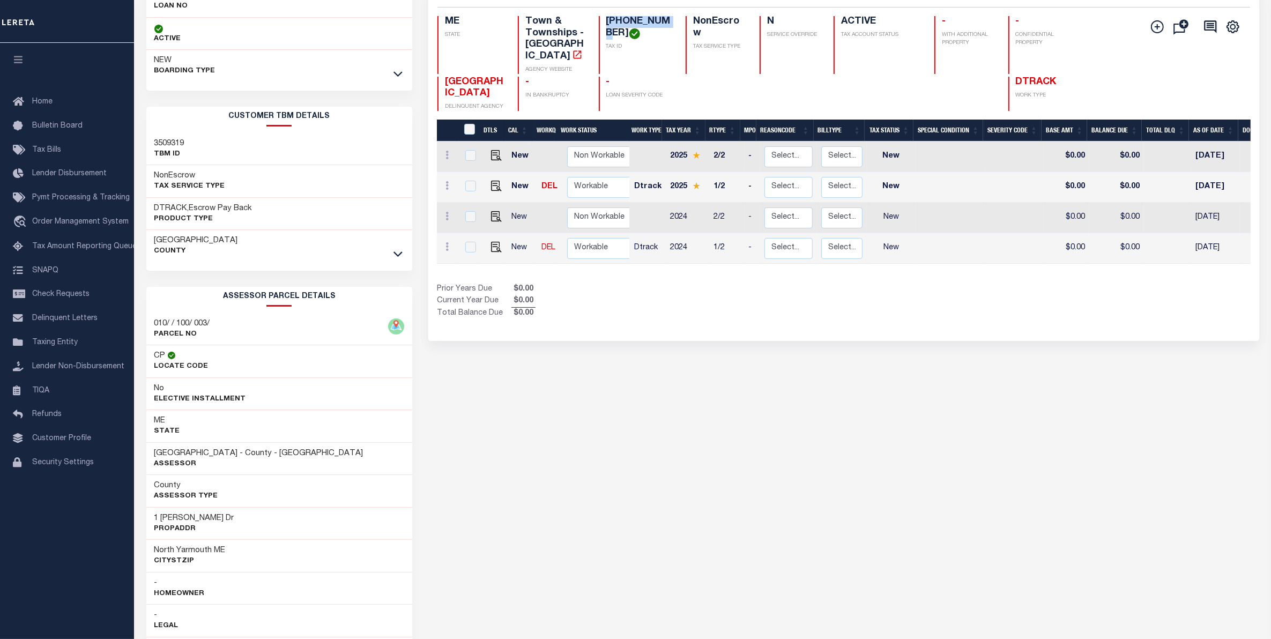
scroll to position [134, 0]
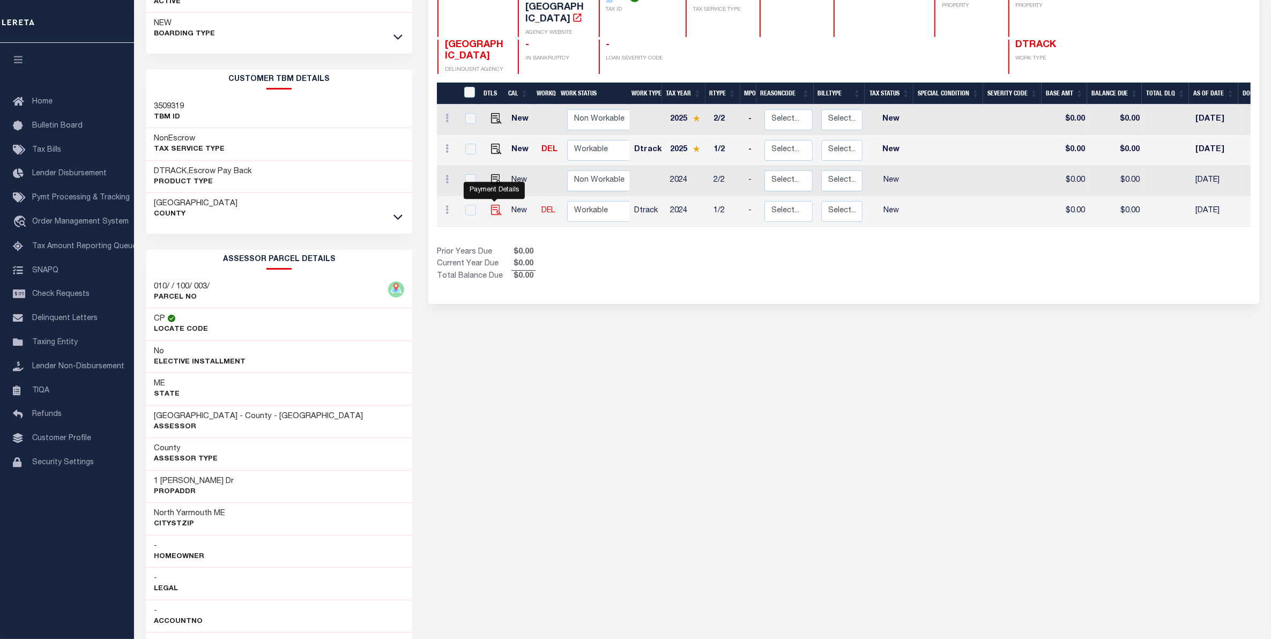
click at [494, 211] on img "" at bounding box center [496, 210] width 11 height 11
checkbox input "true"
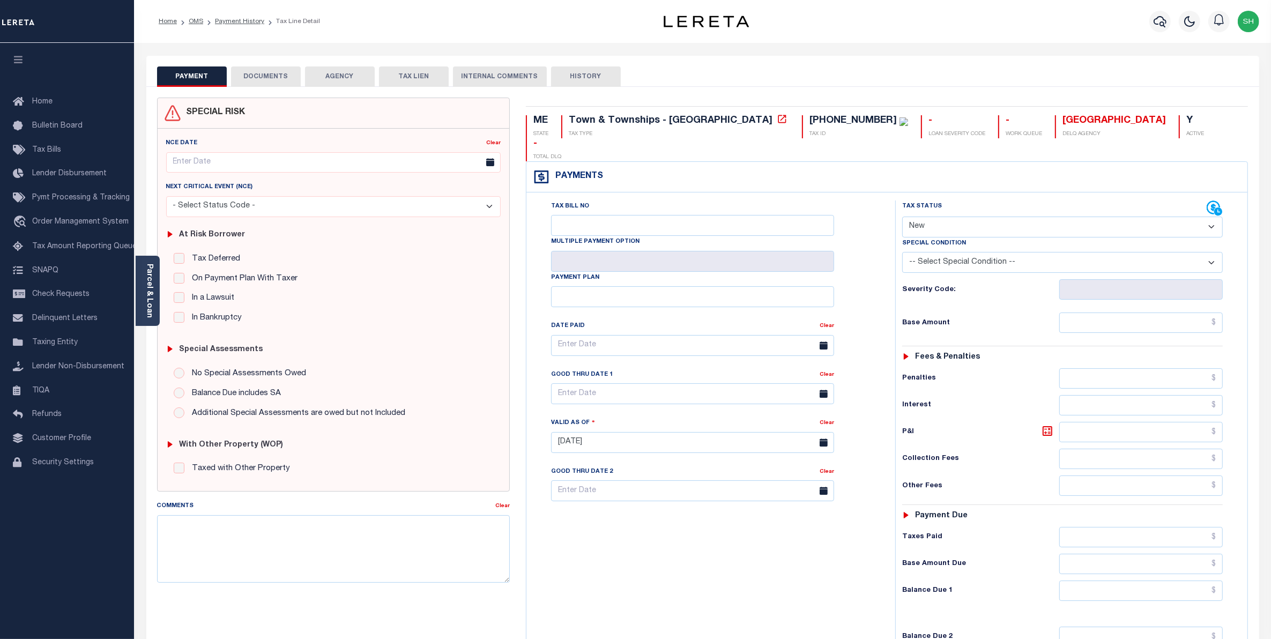
click at [1214, 216] on select "- Select Status Code - Open Due/Unpaid Paid Incomplete No Tax Due Internal Refu…" at bounding box center [1062, 226] width 321 height 21
select select "PYD"
click at [902, 216] on select "- Select Status Code - Open Due/Unpaid Paid Incomplete No Tax Due Internal Refu…" at bounding box center [1062, 226] width 321 height 21
type input "[DATE]"
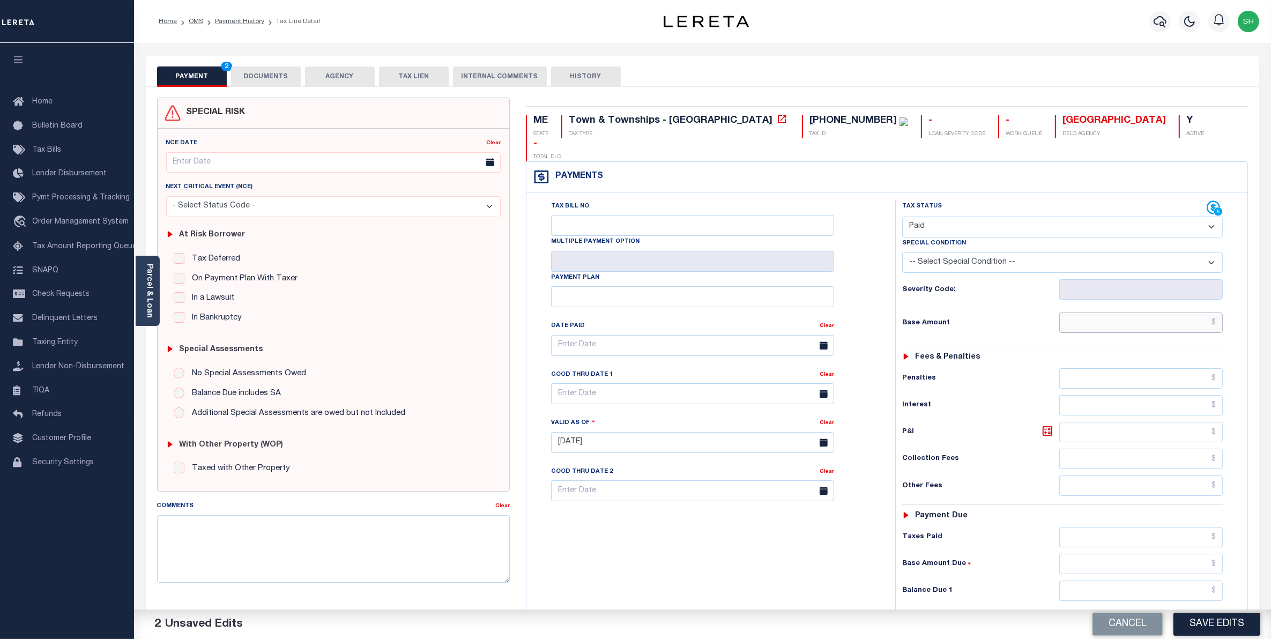
click at [1195, 312] on input "text" at bounding box center [1141, 322] width 164 height 20
click at [1204, 312] on input "$0.00" at bounding box center [1141, 322] width 164 height 20
type input "$0.00"
click at [1211, 216] on select "- Select Status Code - Open Due/Unpaid Paid Incomplete No Tax Due Internal Refu…" at bounding box center [1062, 226] width 321 height 21
click at [1212, 216] on select "- Select Status Code - Open Due/Unpaid Paid Incomplete No Tax Due Internal Refu…" at bounding box center [1062, 226] width 321 height 21
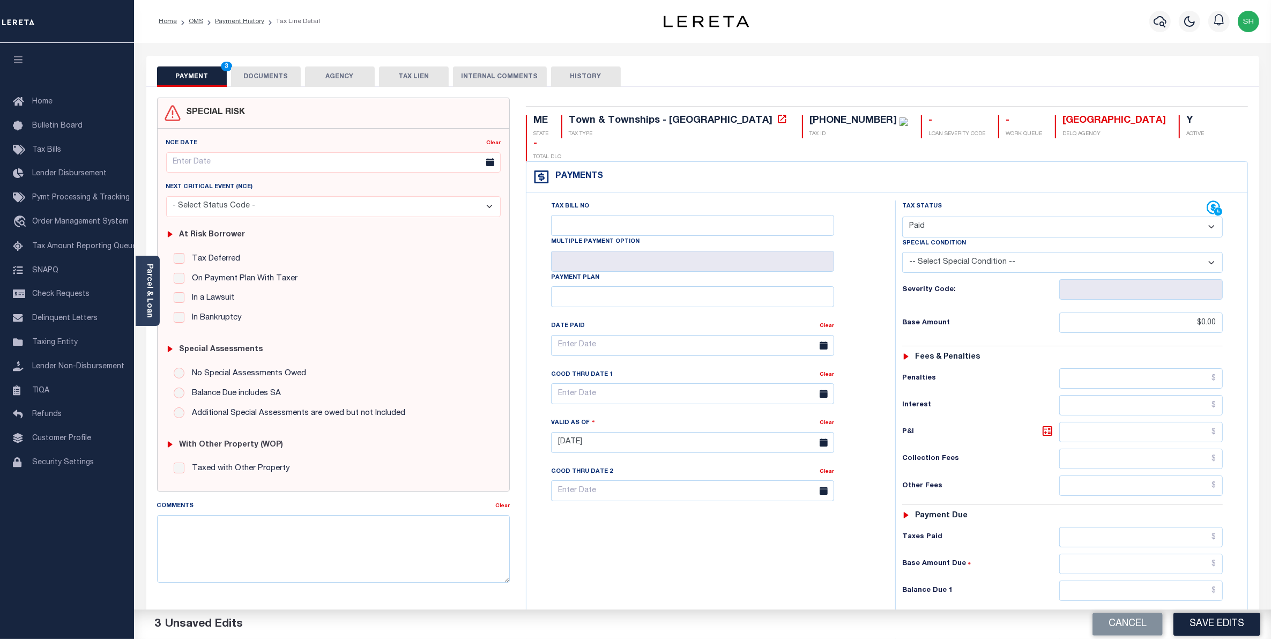
click at [1207, 216] on select "- Select Status Code - Open Due/Unpaid Paid Incomplete No Tax Due Internal Refu…" at bounding box center [1062, 226] width 321 height 21
click at [902, 216] on select "- Select Status Code - Open Due/Unpaid Paid Incomplete No Tax Due Internal Refu…" at bounding box center [1062, 226] width 321 height 21
click at [1190, 580] on input "text" at bounding box center [1141, 590] width 164 height 20
type input "$0.00"
click at [1227, 616] on button "Save Edits" at bounding box center [1216, 623] width 87 height 23
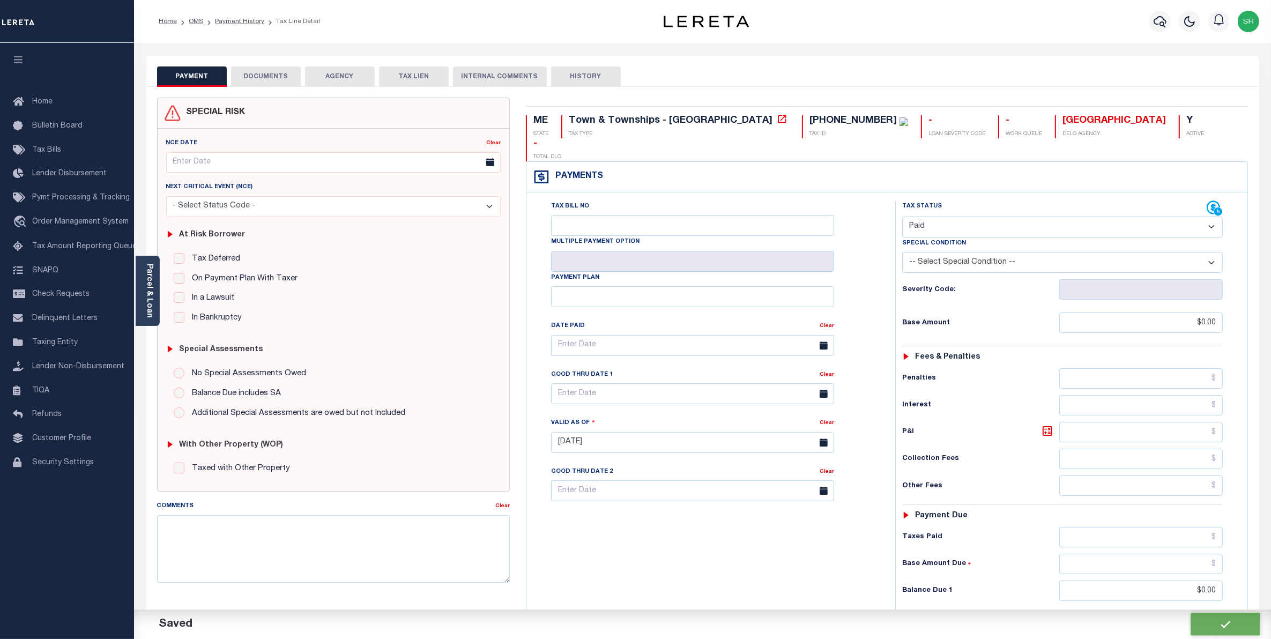
checkbox input "false"
type input "$0"
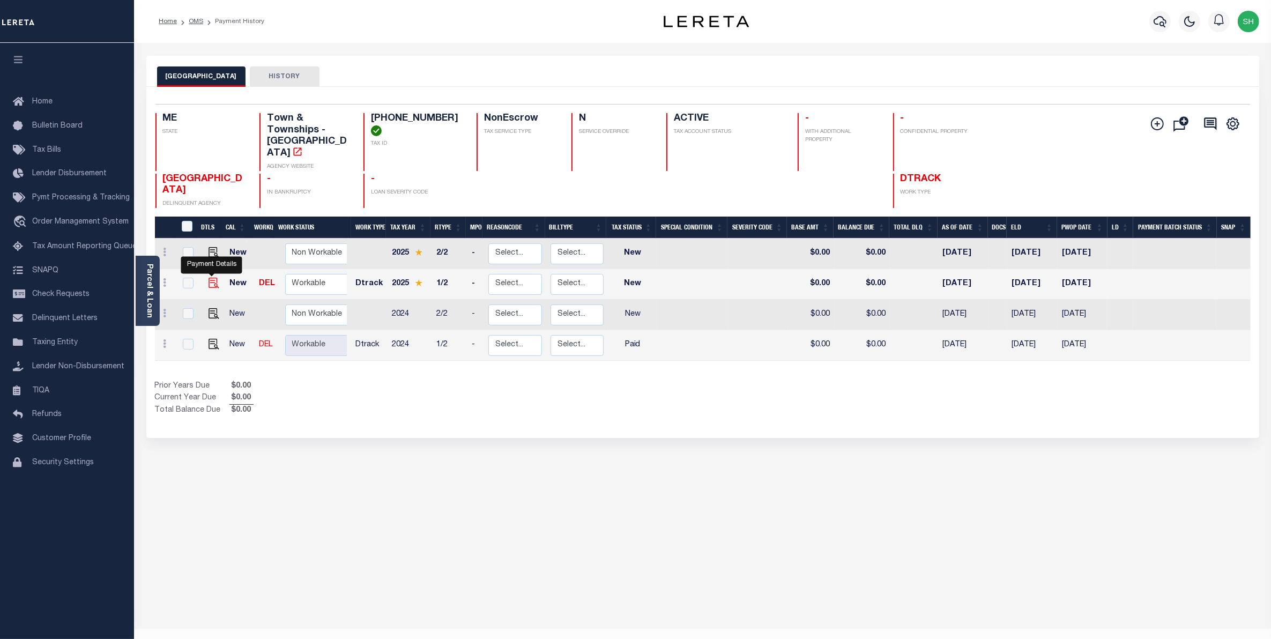
click at [210, 281] on img "" at bounding box center [213, 283] width 11 height 11
checkbox input "true"
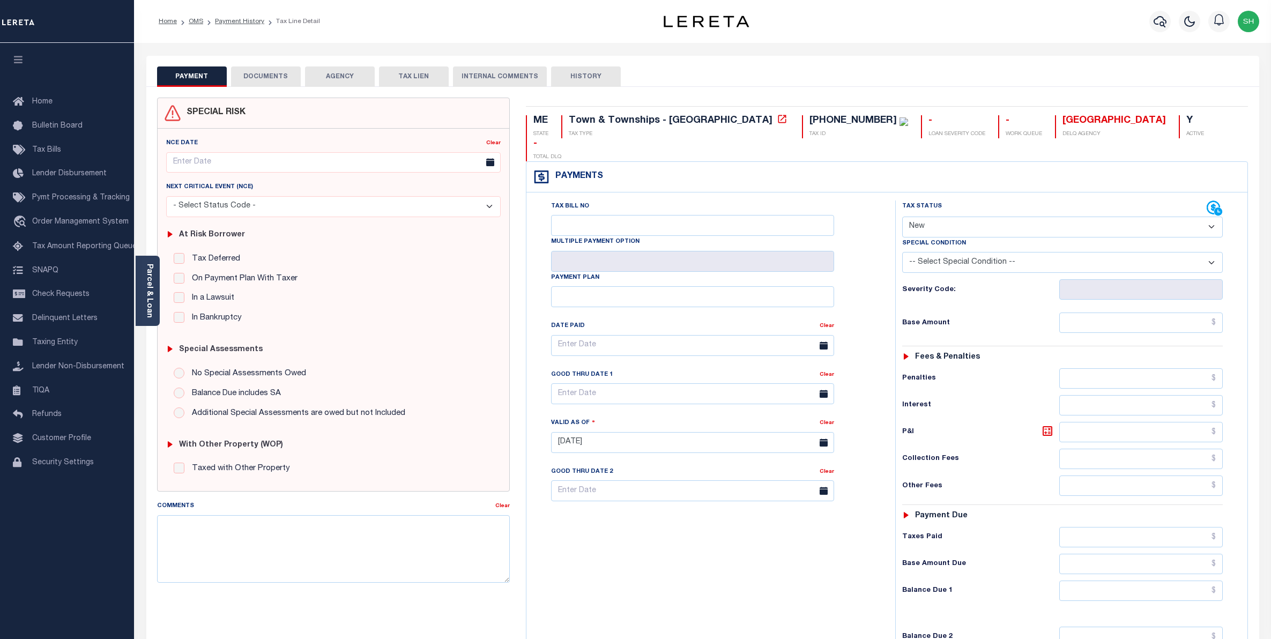
select select "NW2"
click at [273, 73] on button "DOCUMENTS" at bounding box center [266, 76] width 70 height 20
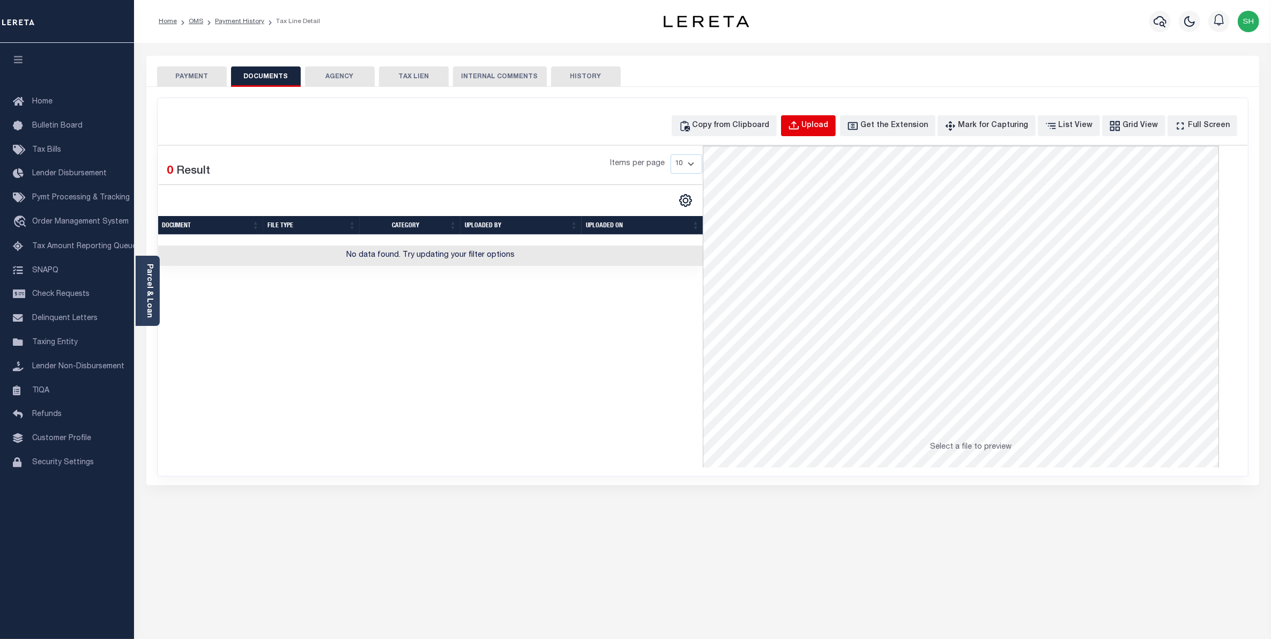
click at [820, 122] on button "Upload" at bounding box center [808, 125] width 55 height 21
select select "POP"
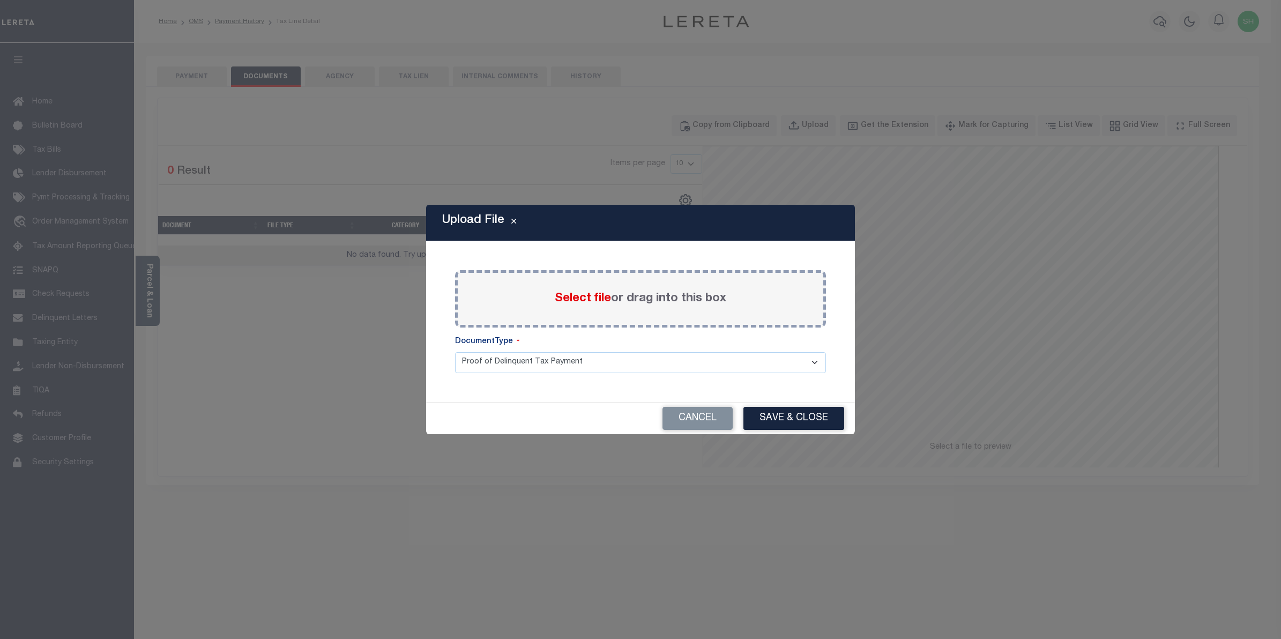
click at [569, 294] on span "Select file" at bounding box center [583, 299] width 56 height 12
click at [0, 0] on input "Select file or drag into this box" at bounding box center [0, 0] width 0 height 0
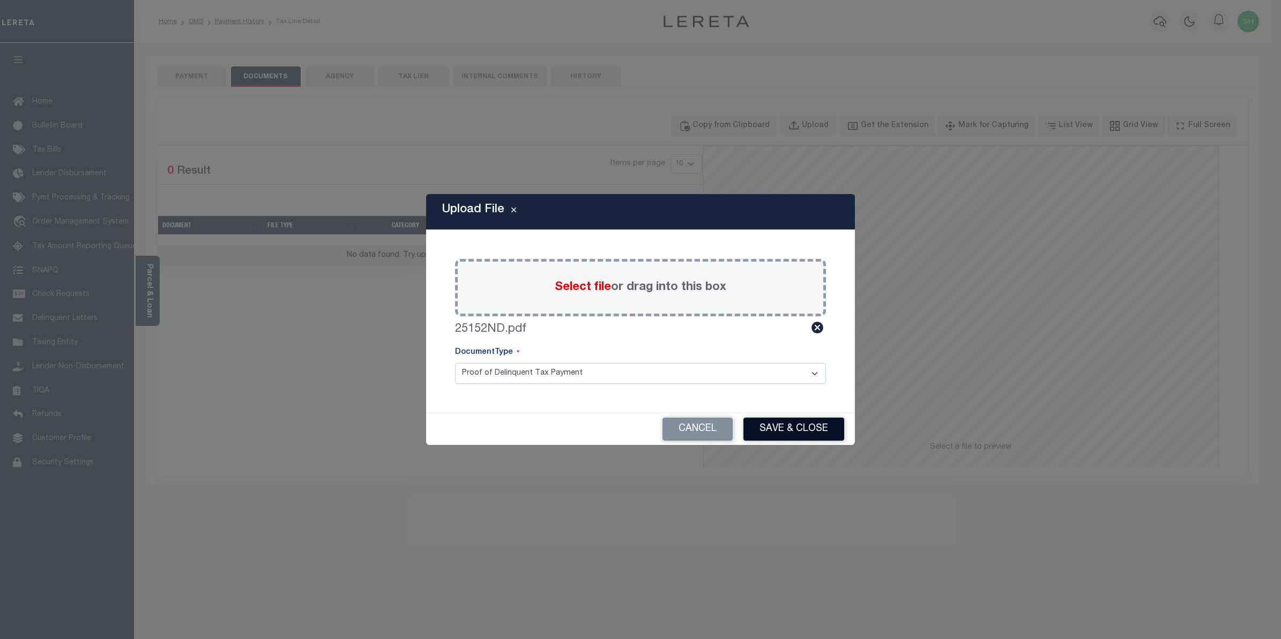
click at [811, 433] on button "Save & Close" at bounding box center [793, 428] width 101 height 23
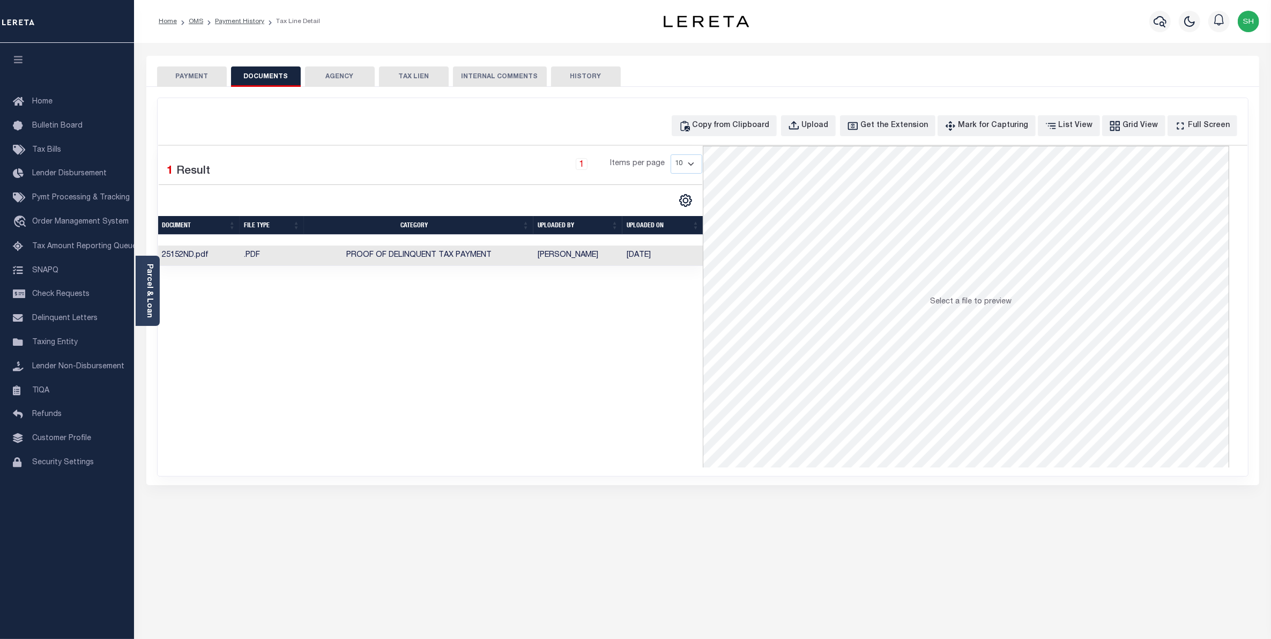
click at [191, 81] on button "PAYMENT" at bounding box center [192, 76] width 70 height 20
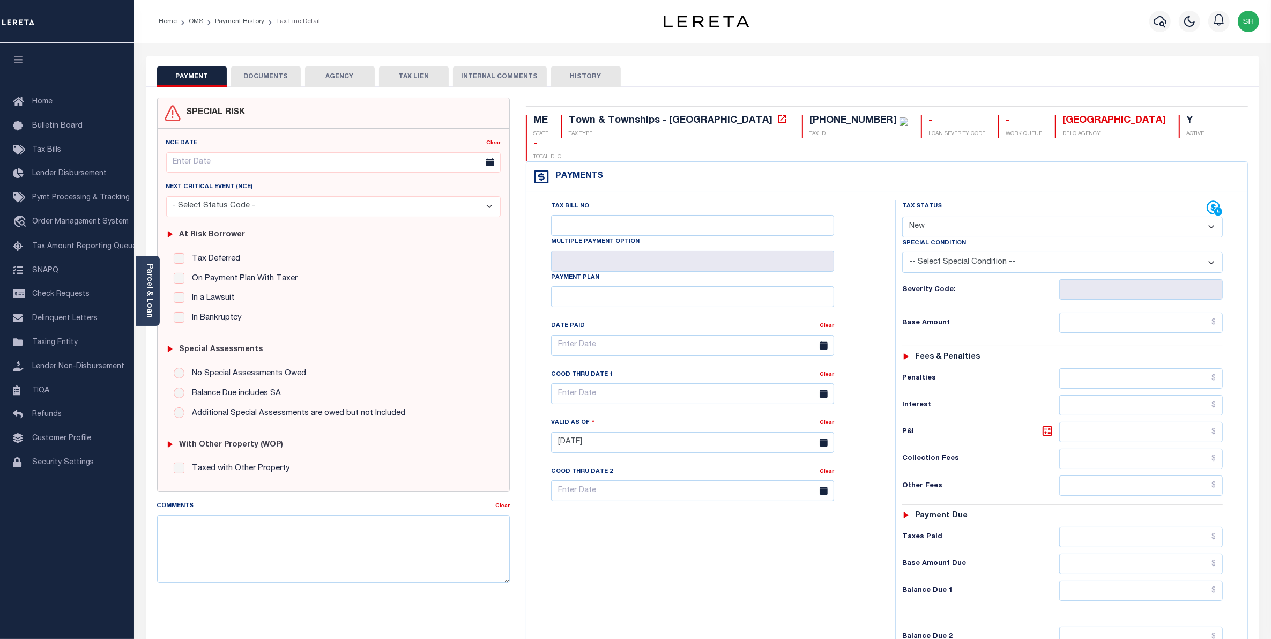
click at [1210, 216] on select "- Select Status Code - Open Due/Unpaid Paid Incomplete No Tax Due Internal Refu…" at bounding box center [1062, 226] width 321 height 21
select select "DUE"
click at [902, 216] on select "- Select Status Code - Open Due/Unpaid Paid Incomplete No Tax Due Internal Refu…" at bounding box center [1062, 226] width 321 height 21
type input "10/07/2025"
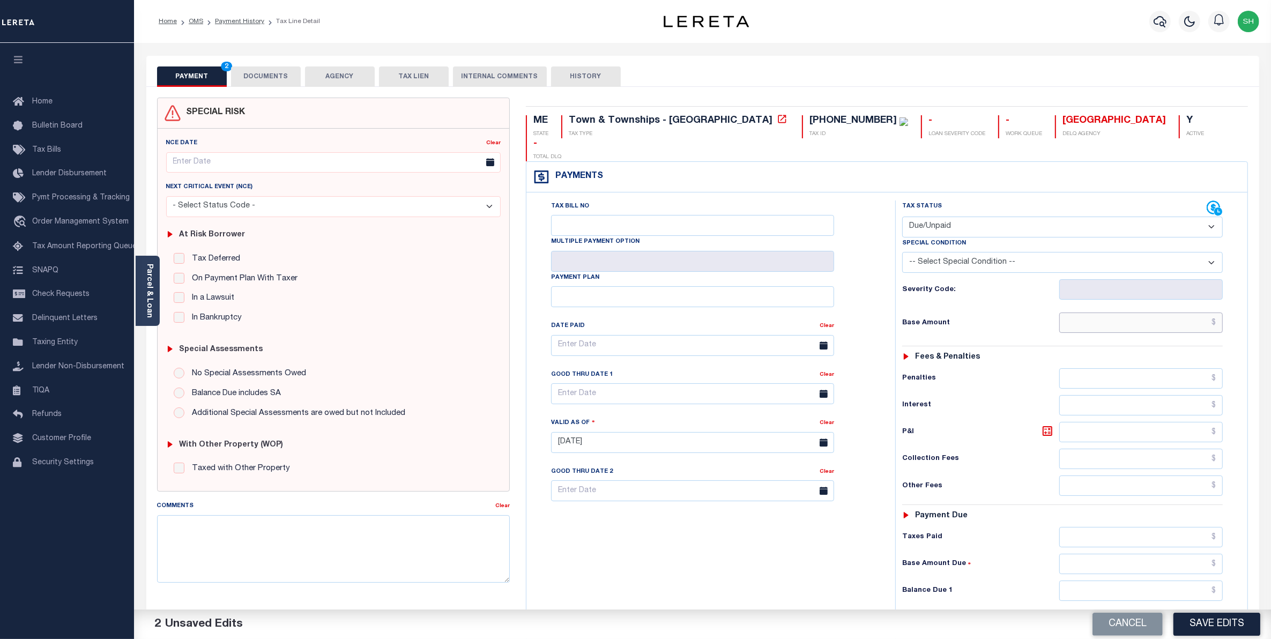
click at [1185, 312] on input "text" at bounding box center [1141, 322] width 164 height 20
type input "$0.00"
click at [1163, 554] on input "text" at bounding box center [1141, 564] width 164 height 20
type input "$846.70"
drag, startPoint x: 1179, startPoint y: 548, endPoint x: 1282, endPoint y: 542, distance: 103.6
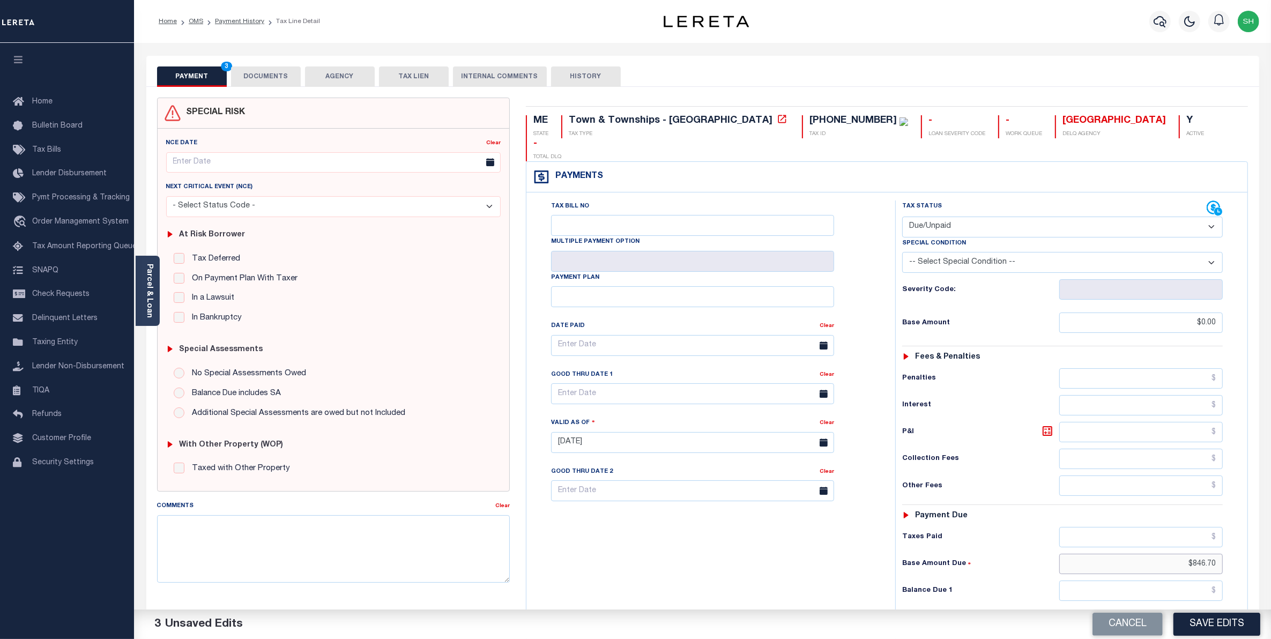
click at [1270, 542] on html "Home OMS Payment History Tax Line Detail" at bounding box center [635, 403] width 1271 height 807
click at [1186, 580] on input "text" at bounding box center [1141, 590] width 164 height 20
type input "$846.70"
click at [308, 536] on textarea "Comments" at bounding box center [333, 549] width 353 height 68
type textarea "Per attachment, collector only provided a total amount due. 10/7/2025 SH."
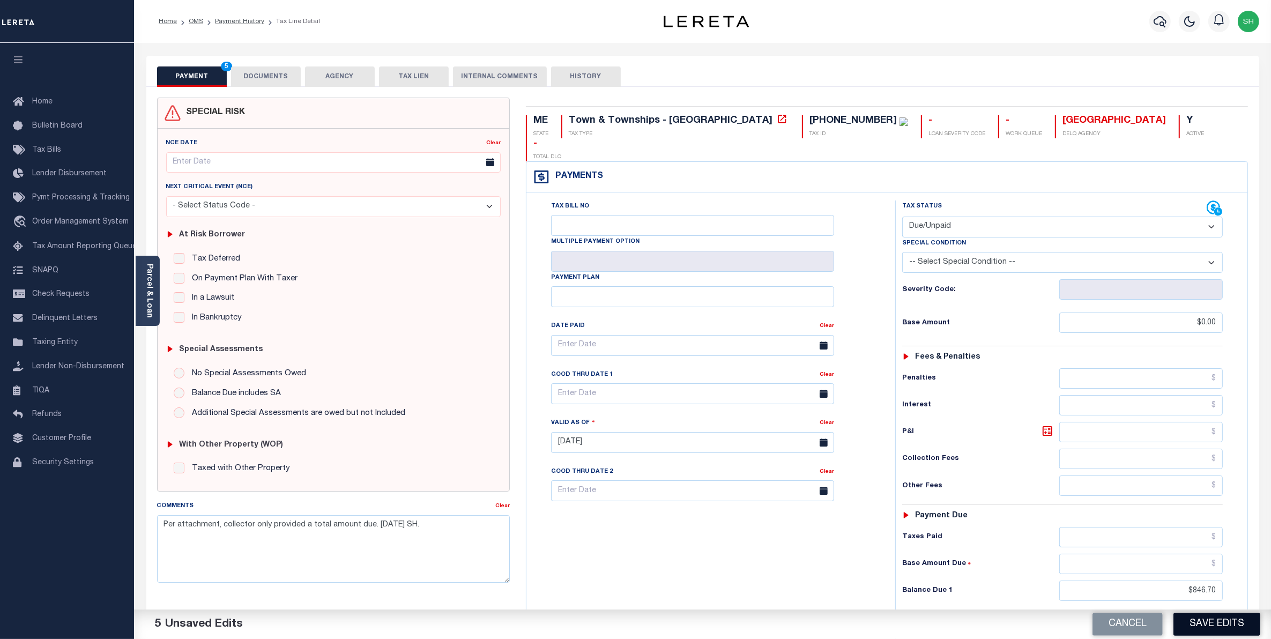
click at [1205, 623] on button "Save Edits" at bounding box center [1216, 623] width 87 height 23
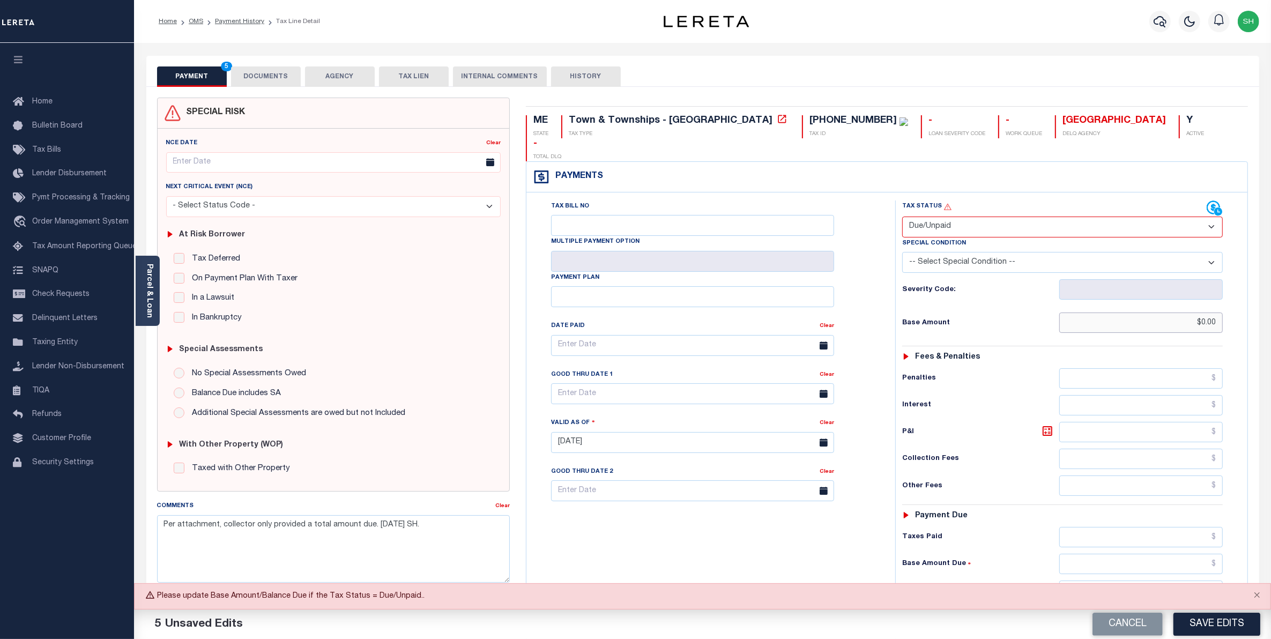
drag, startPoint x: 1174, startPoint y: 302, endPoint x: 1238, endPoint y: 298, distance: 64.4
click at [1238, 298] on div "Tax Status Status" at bounding box center [1066, 436] width 358 height 473
type input "$846.70"
click at [1223, 623] on button "Save Edits" at bounding box center [1216, 623] width 87 height 23
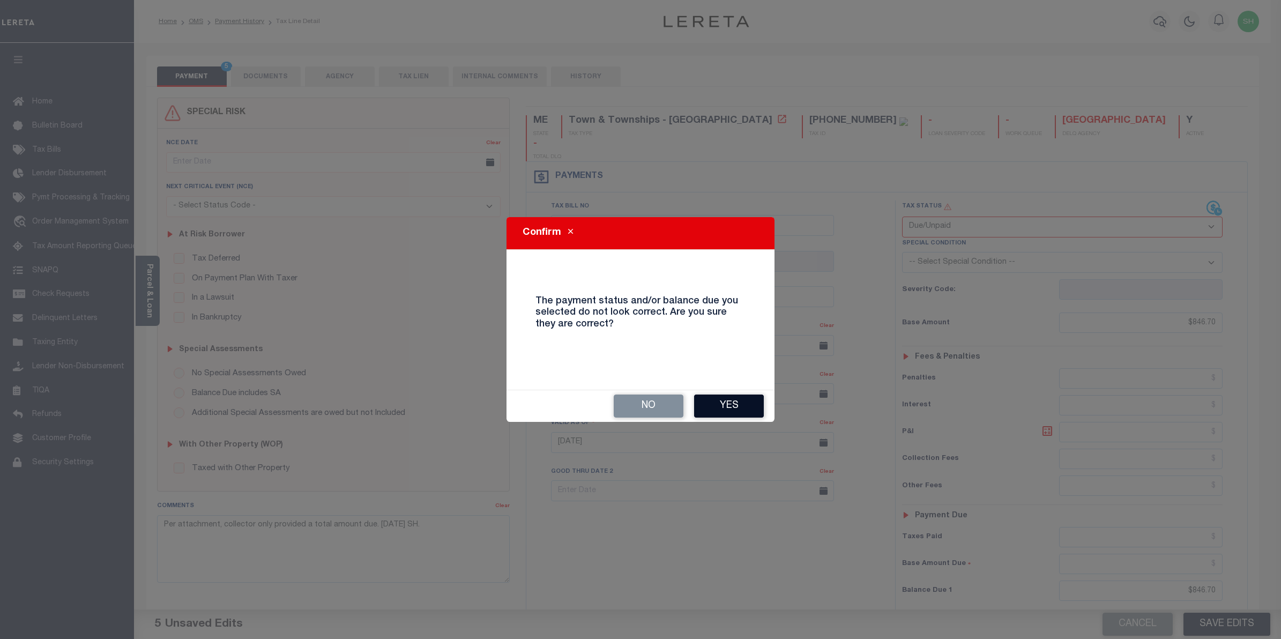
click at [720, 404] on button "Yes" at bounding box center [729, 405] width 70 height 23
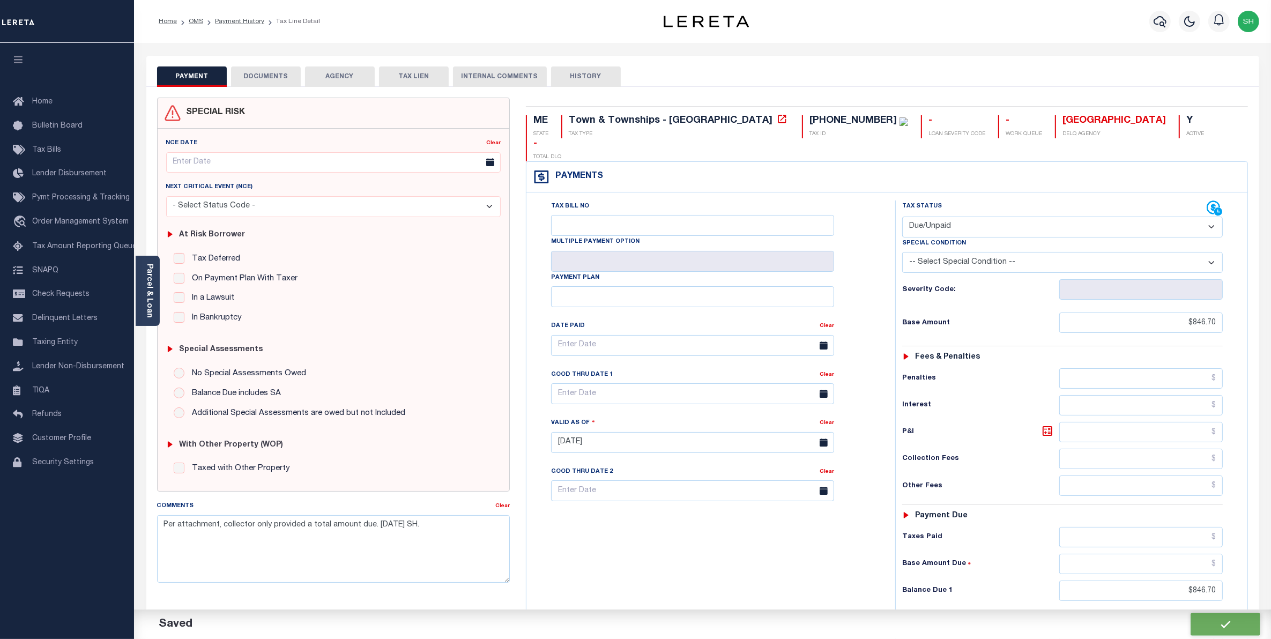
checkbox input "false"
type input "$846.7"
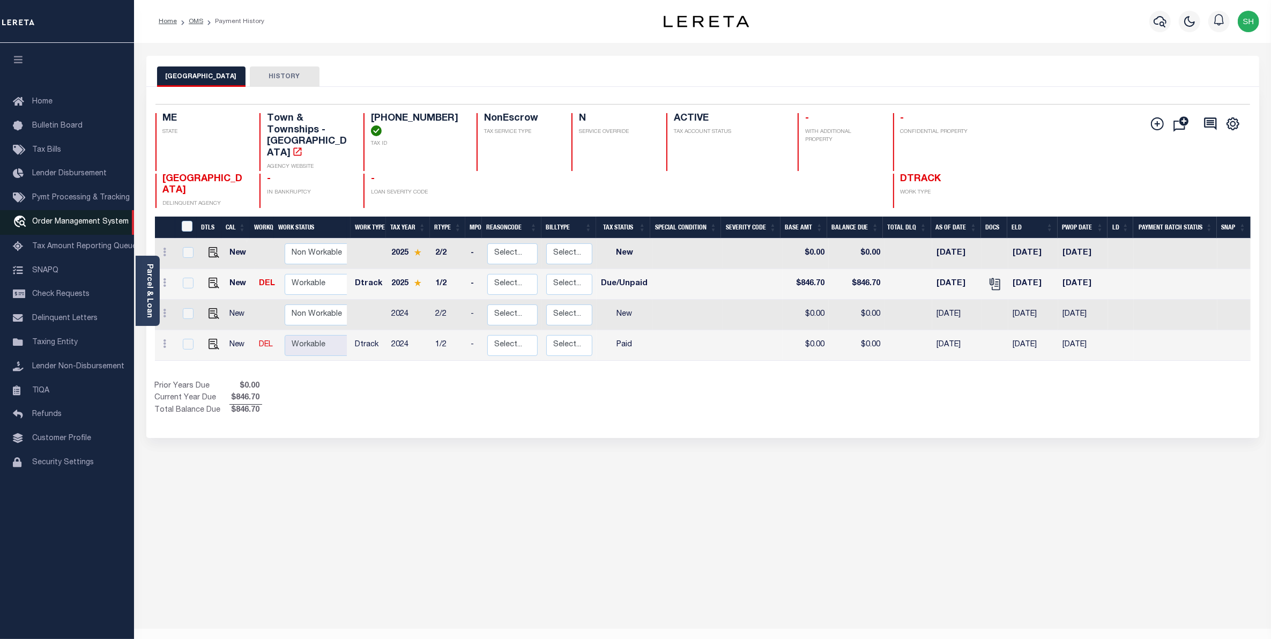
click at [54, 225] on span "Order Management System" at bounding box center [80, 222] width 96 height 8
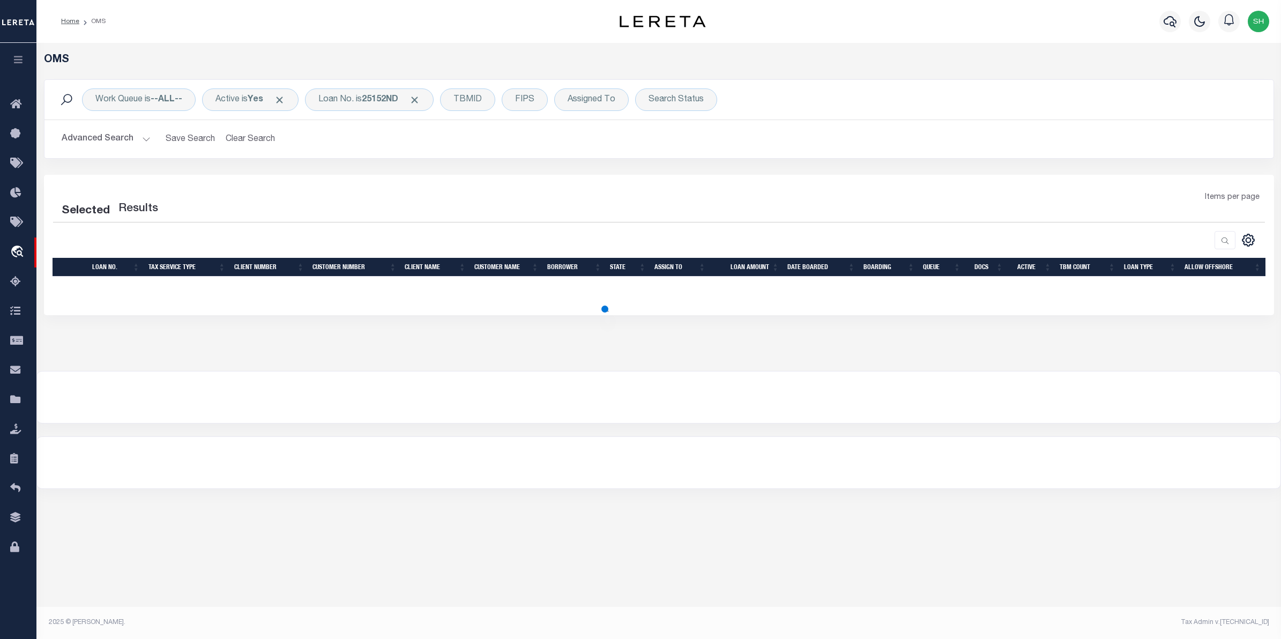
select select "200"
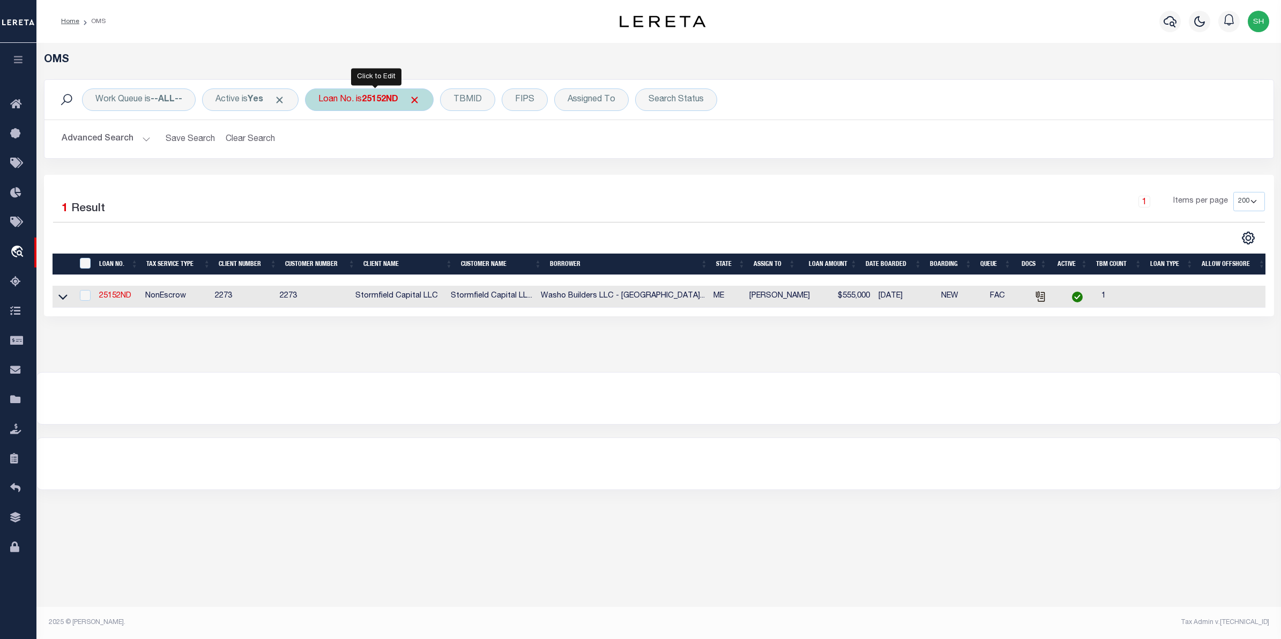
click at [342, 102] on div "Loan No. is 25152ND" at bounding box center [369, 99] width 129 height 23
type input "10011346"
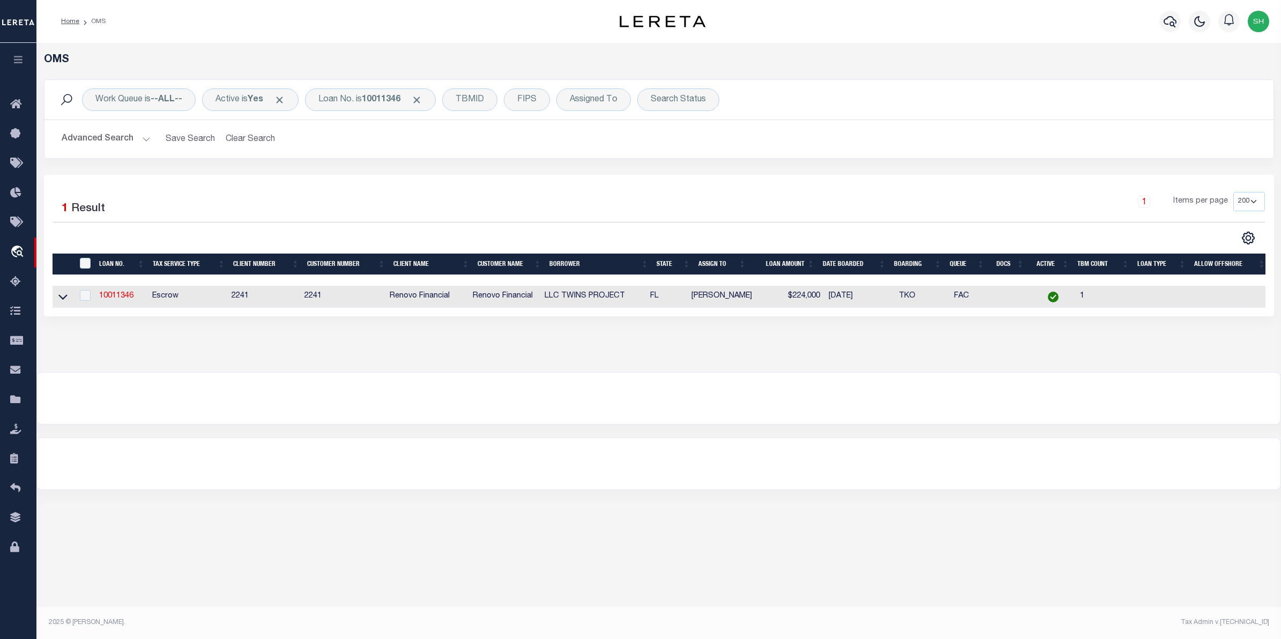
drag, startPoint x: 62, startPoint y: 298, endPoint x: 78, endPoint y: 303, distance: 16.6
click at [62, 298] on icon at bounding box center [62, 296] width 9 height 11
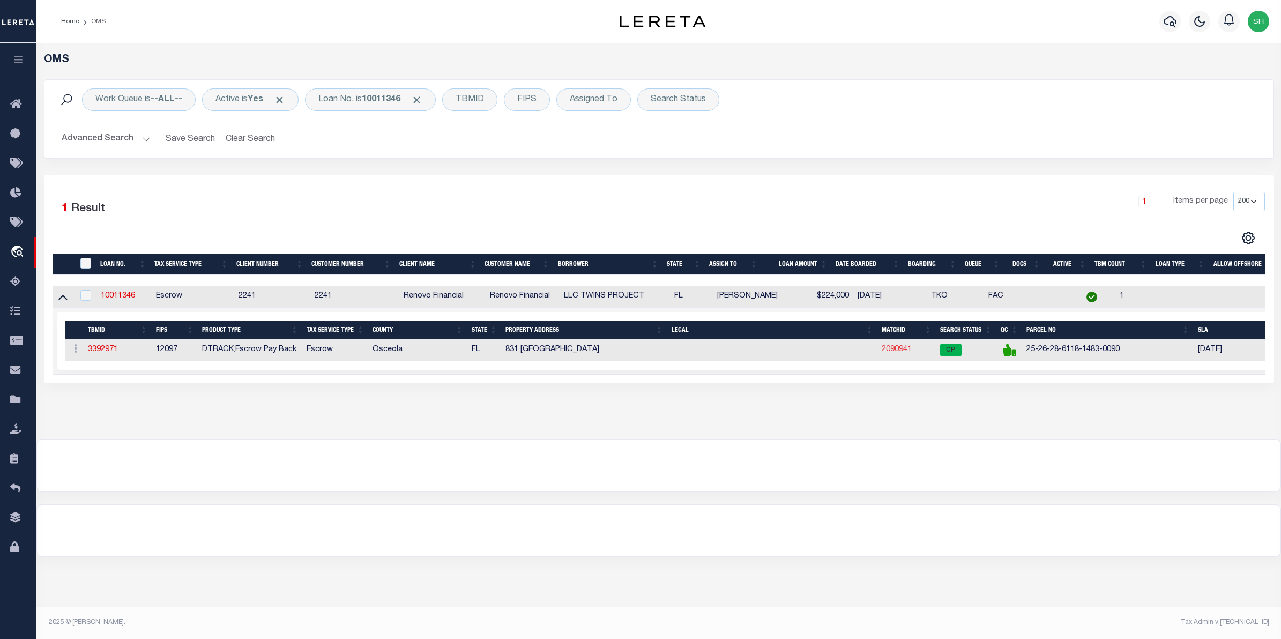
click at [896, 353] on link "2090941" at bounding box center [896, 350] width 30 height 8
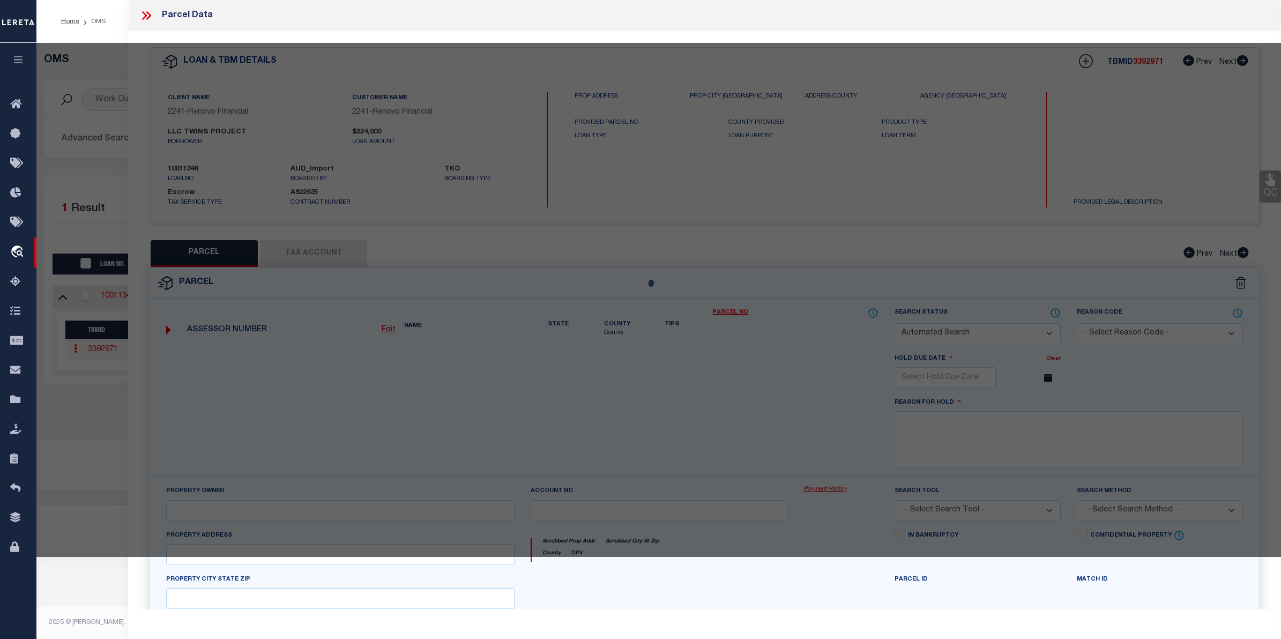
checkbox input "false"
select select "CP"
type input "TWINS PROJECT LLC"
select select "AGW"
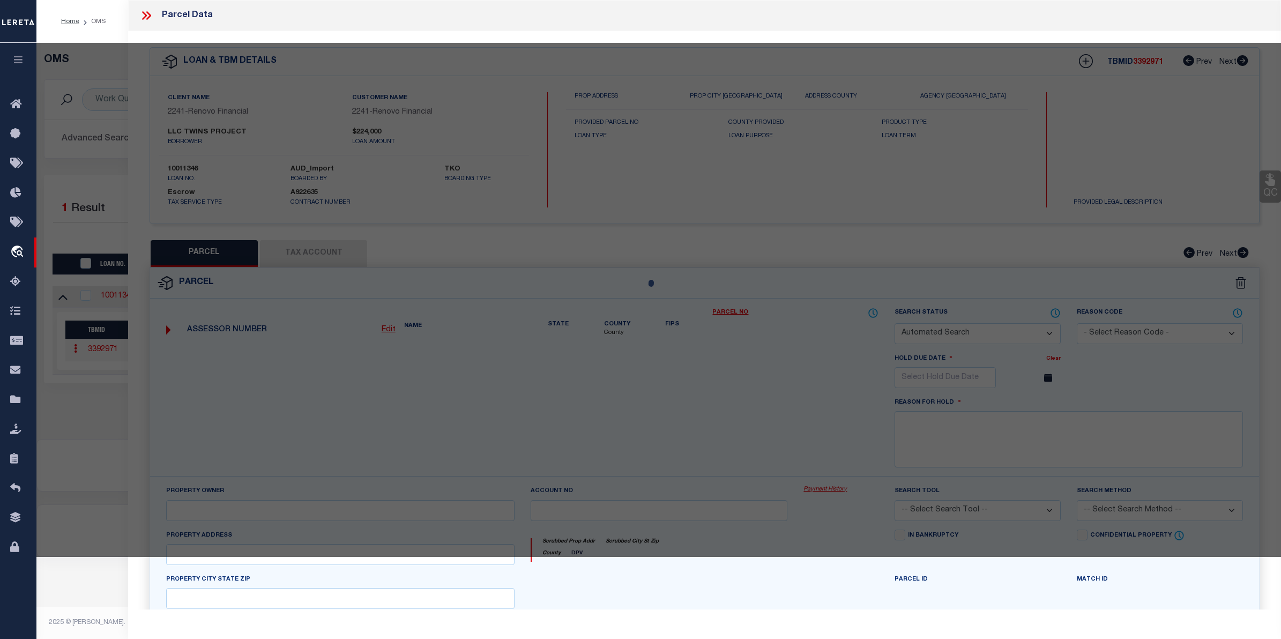
select select "ADD"
type input "831 PALERMO CT"
checkbox input "false"
type input "KISSIMMEE FL 34758"
type textarea "POINCIANA V 1 NBD 2 PB 3 PG 17 BLK 1483 LOT 9 2/27/28"
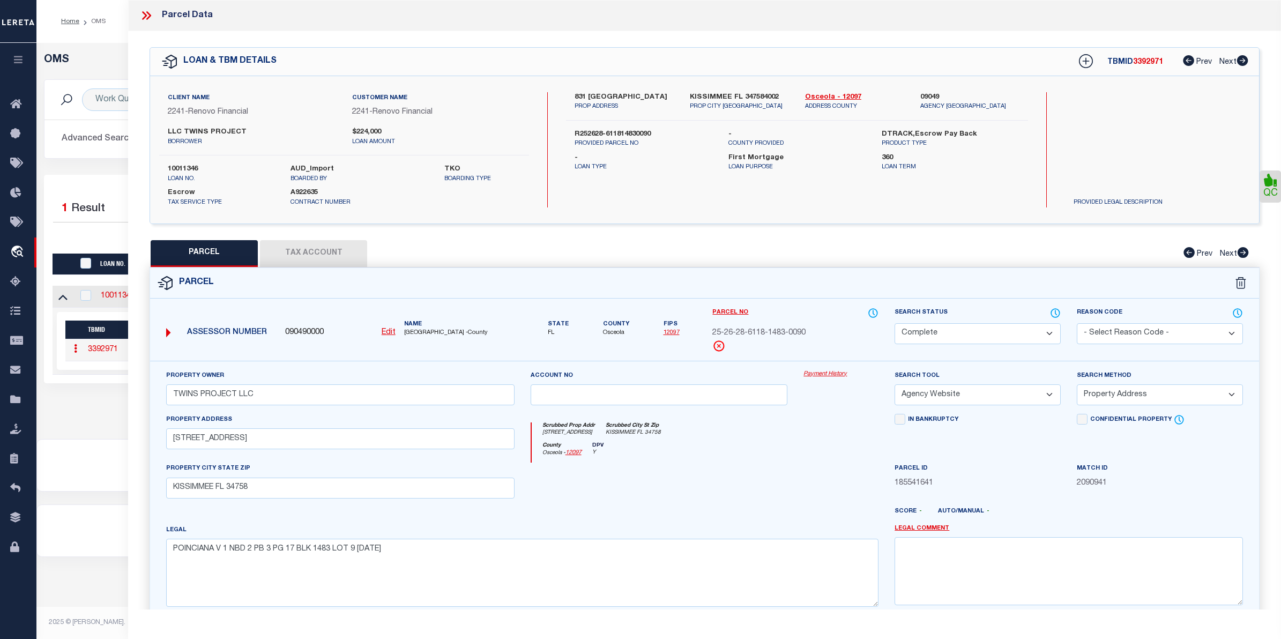
click at [842, 373] on link "Payment History" at bounding box center [840, 374] width 75 height 9
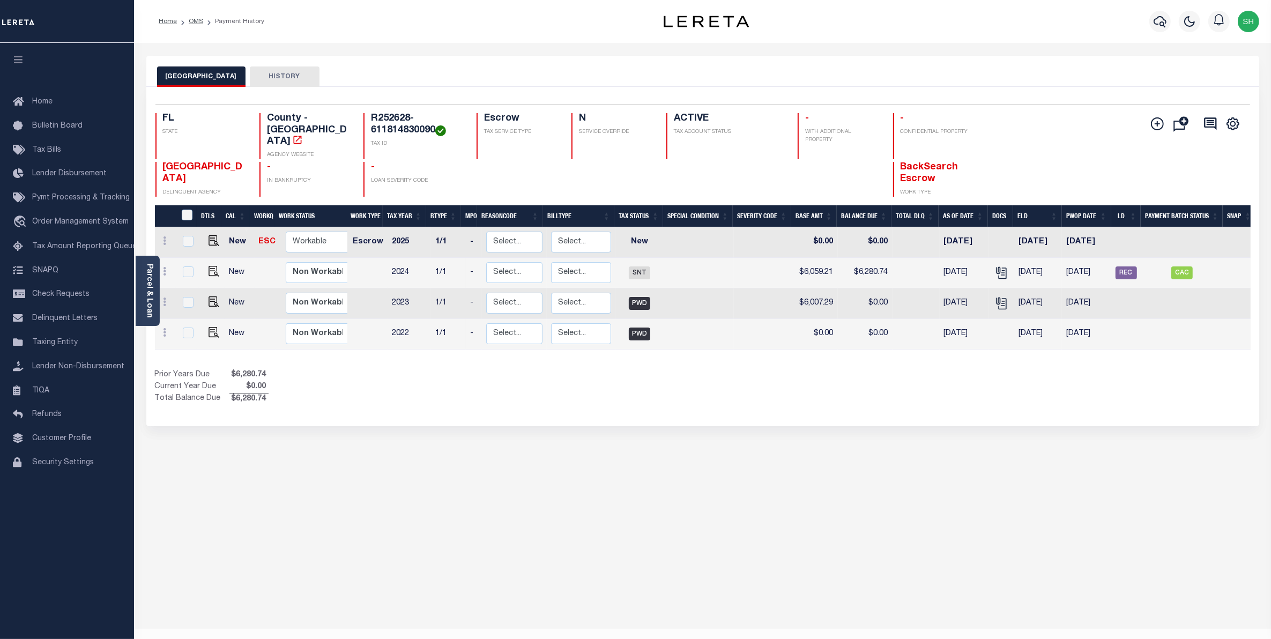
click at [537, 572] on div "OSCEOLA COUNTY HISTORY Selected 4 Results" at bounding box center [702, 358] width 1129 height 605
click at [733, 532] on div "OSCEOLA COUNTY HISTORY Selected 4 Results" at bounding box center [702, 358] width 1129 height 605
click at [643, 517] on div "OSCEOLA COUNTY HISTORY Selected 4 Results" at bounding box center [702, 358] width 1129 height 605
click at [59, 226] on span "Order Management System" at bounding box center [80, 222] width 96 height 8
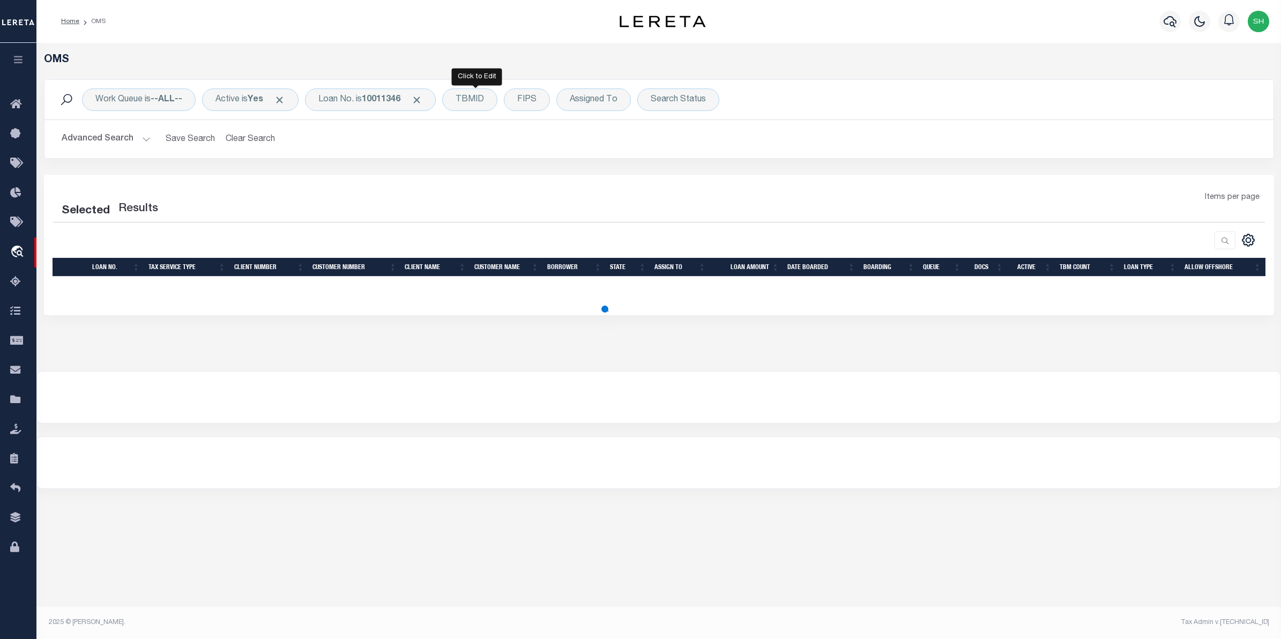
select select "200"
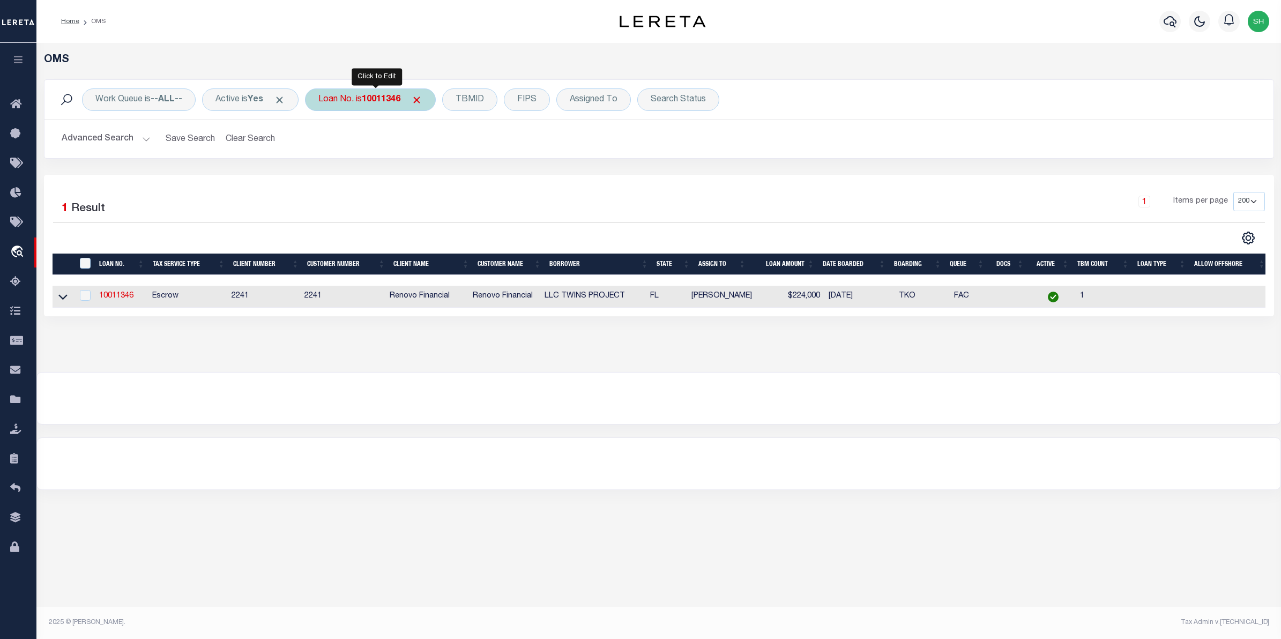
click at [387, 103] on b "10011346" at bounding box center [381, 99] width 39 height 9
type input "10011721"
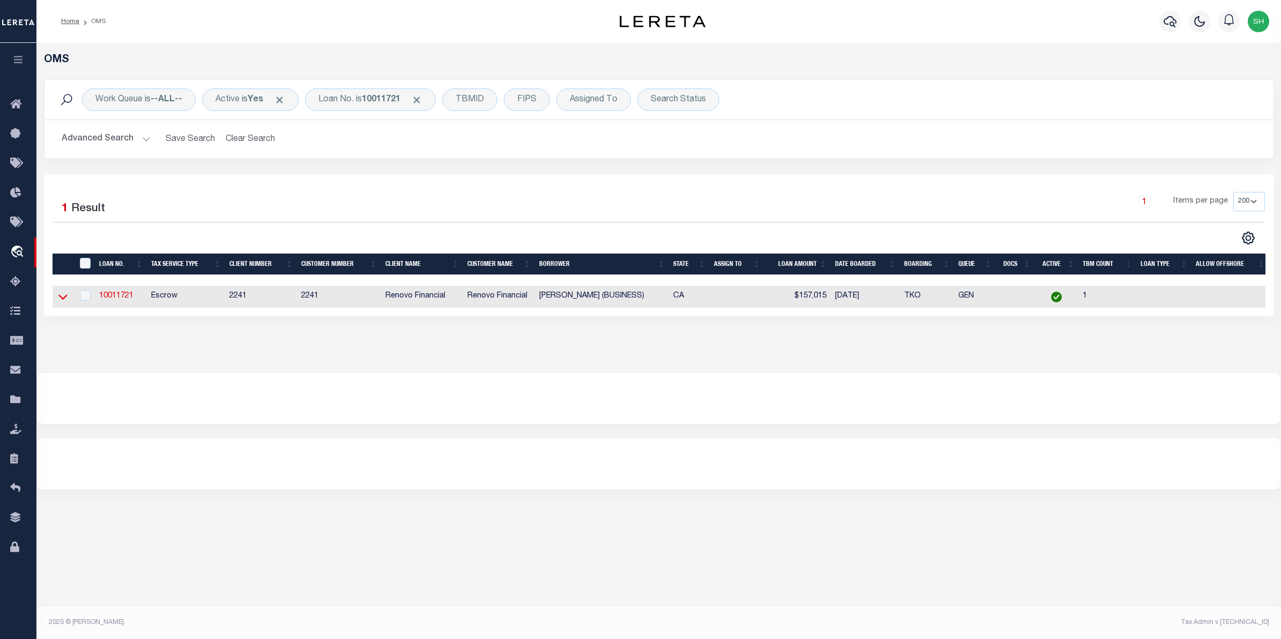
click at [65, 300] on icon at bounding box center [62, 296] width 9 height 11
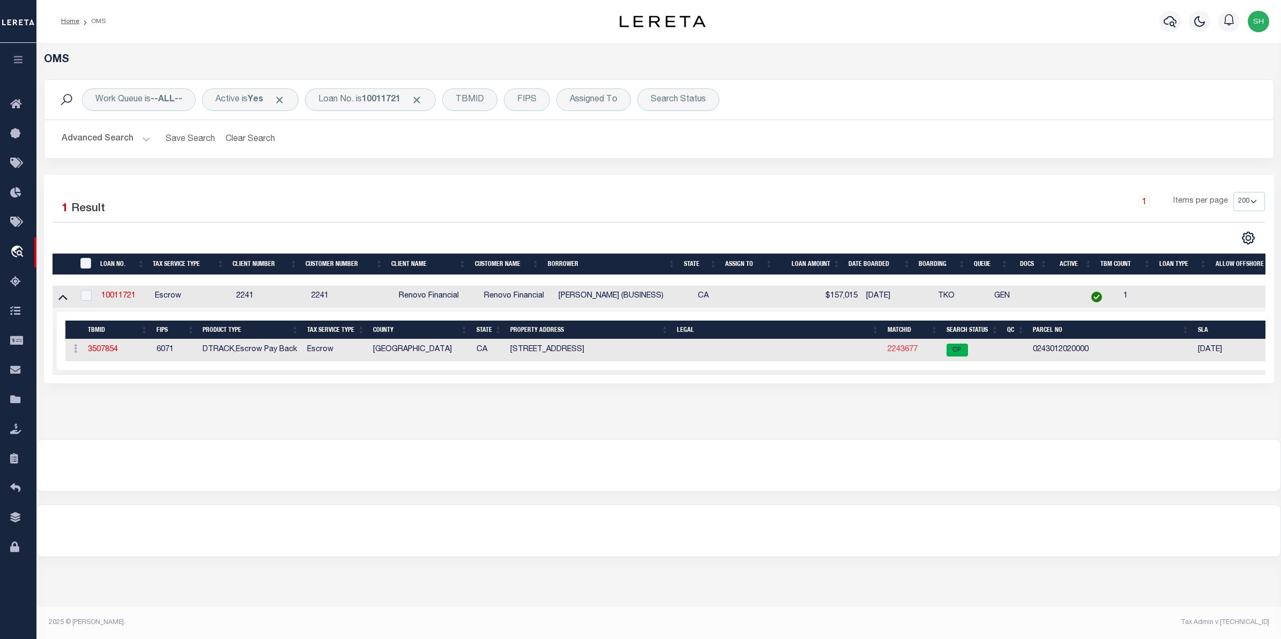
click at [901, 353] on link "2243677" at bounding box center [902, 350] width 30 height 8
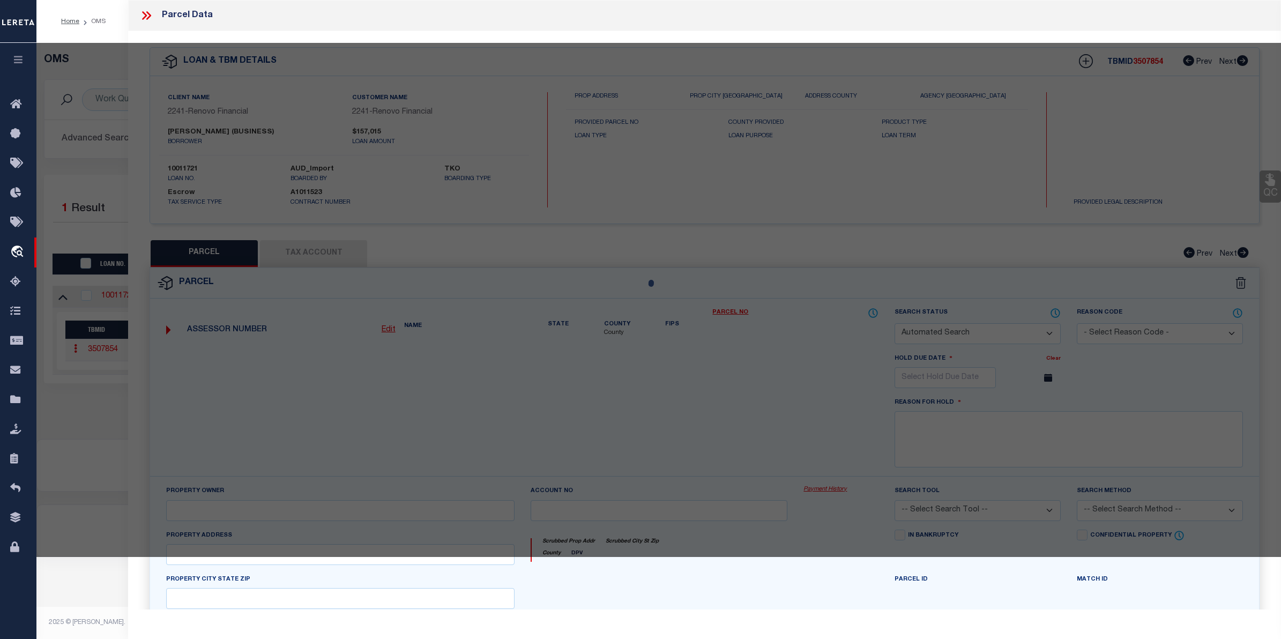
checkbox input "false"
select select "CP"
type input "[PERSON_NAME]"
select select "ATL"
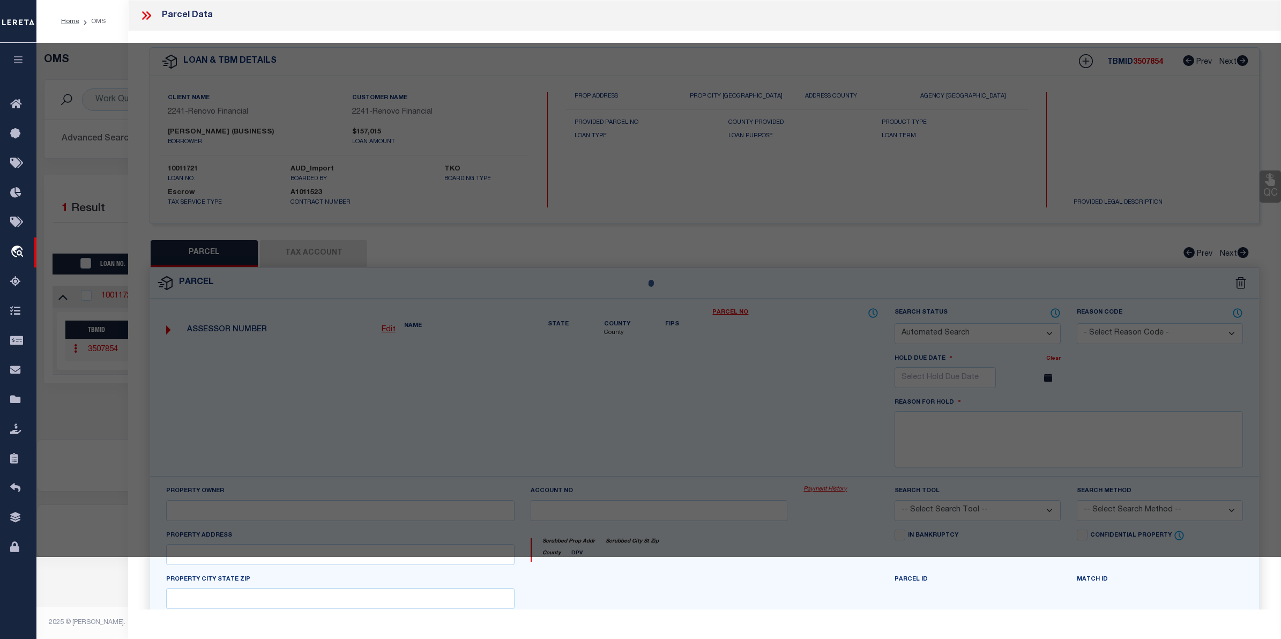
select select "ADD"
type input "[STREET_ADDRESS]"
checkbox input "false"
type input "[GEOGRAPHIC_DATA]"
type textarea "S T L AND W CO S B L S 13O FT N 26O FT E 264 FT LOT 4O7 EX ST"
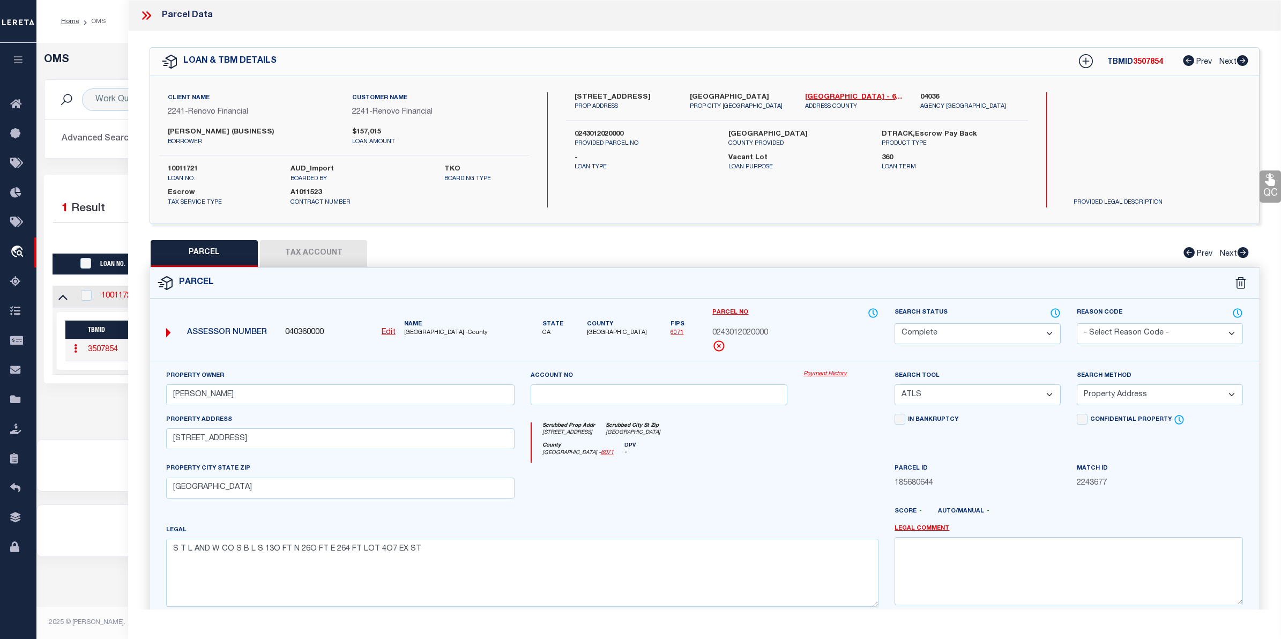
click at [830, 371] on link "Payment History" at bounding box center [840, 374] width 75 height 9
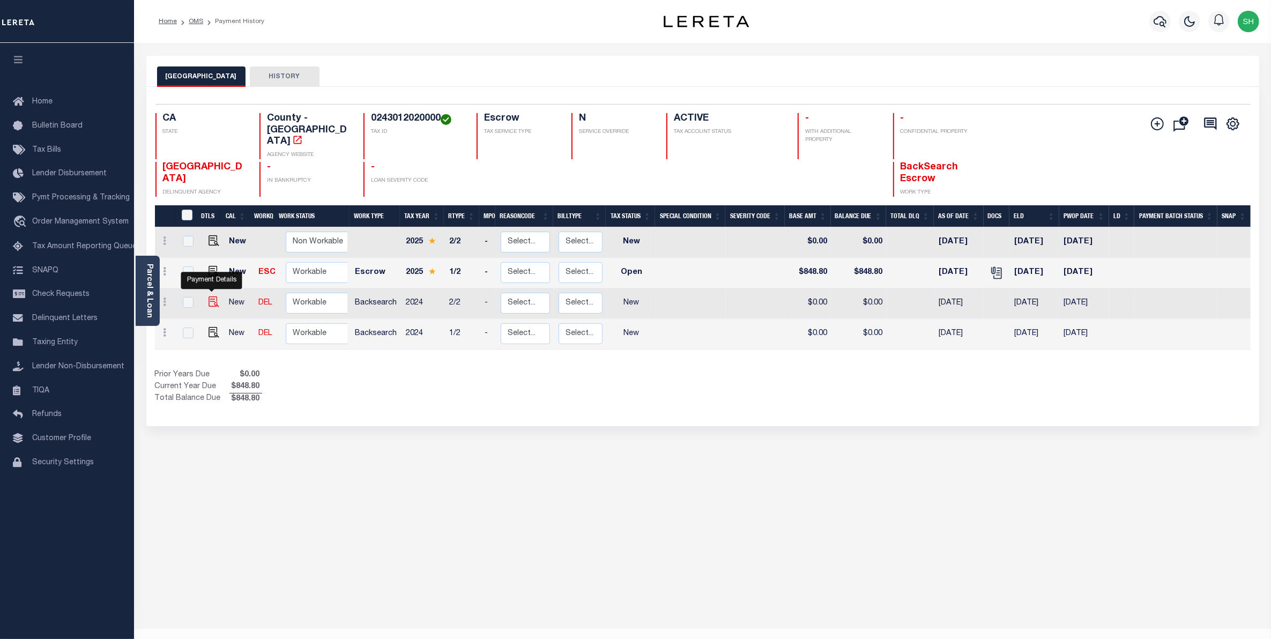
click at [210, 301] on img "" at bounding box center [213, 301] width 11 height 11
checkbox input "true"
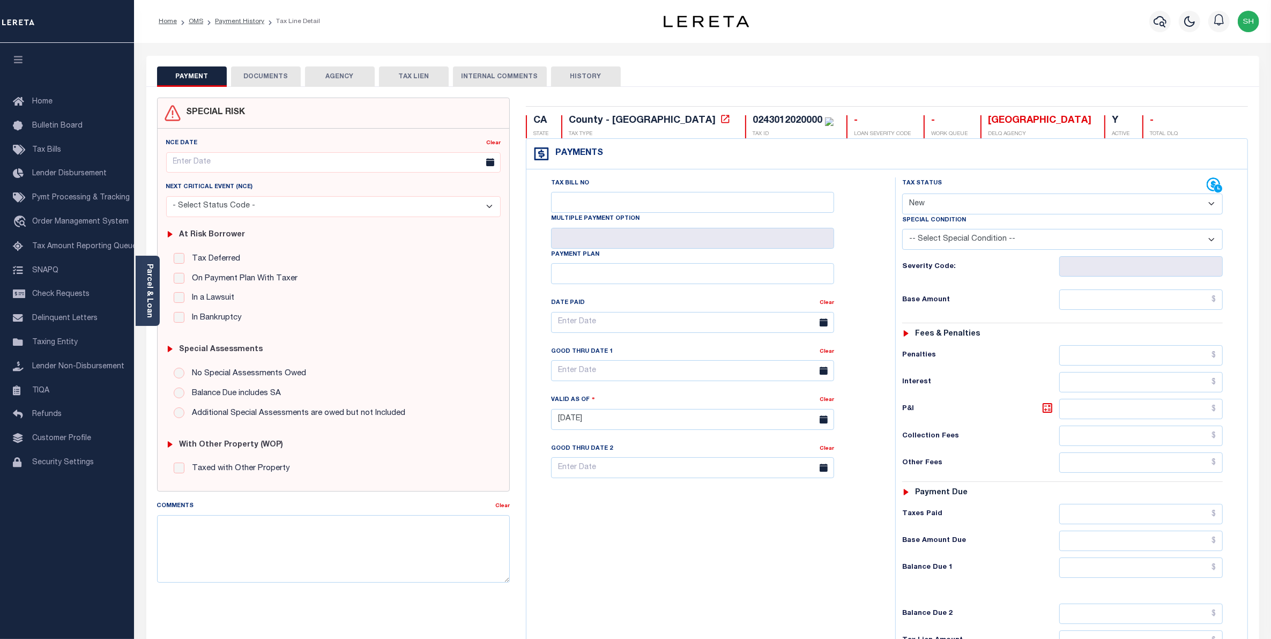
click at [1209, 206] on select "- Select Status Code - Open Due/Unpaid Paid Incomplete No Tax Due Internal Refu…" at bounding box center [1062, 203] width 321 height 21
select select "PYD"
click at [902, 195] on select "- Select Status Code - Open Due/Unpaid Paid Incomplete No Tax Due Internal Refu…" at bounding box center [1062, 203] width 321 height 21
type input "[DATE]"
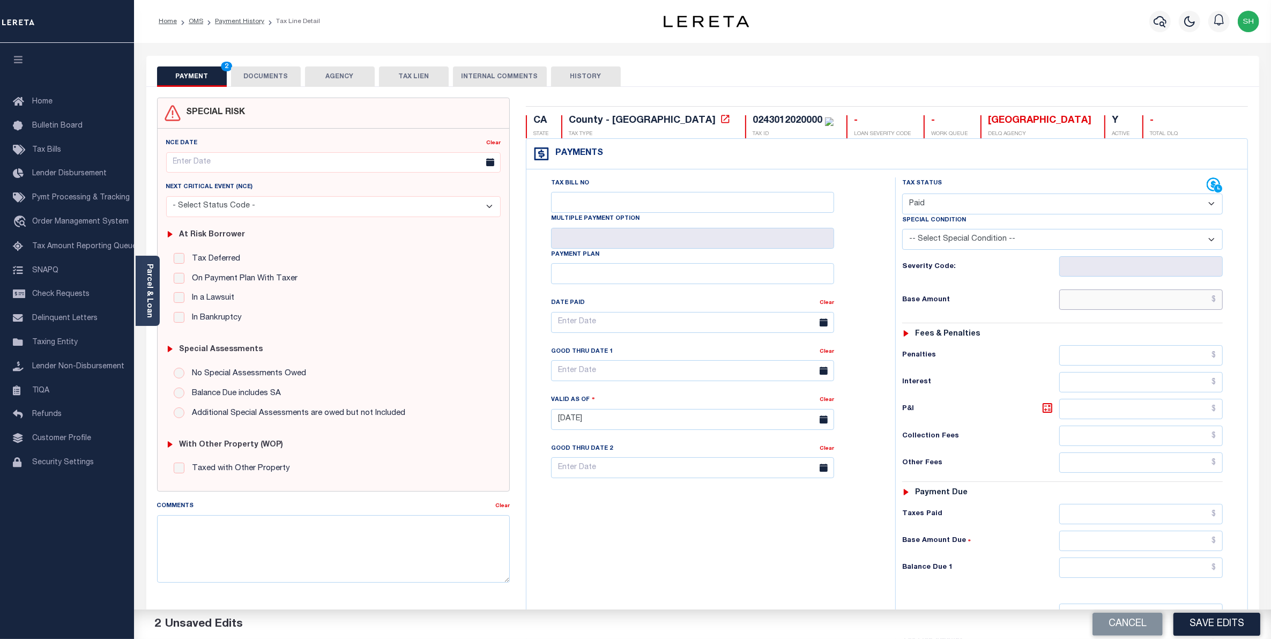
click at [1180, 301] on input "text" at bounding box center [1141, 299] width 164 height 20
type input "$0.00"
click at [1200, 578] on input "text" at bounding box center [1141, 567] width 164 height 20
type input "$0.00"
click at [1224, 628] on button "Save Edits" at bounding box center [1216, 623] width 87 height 23
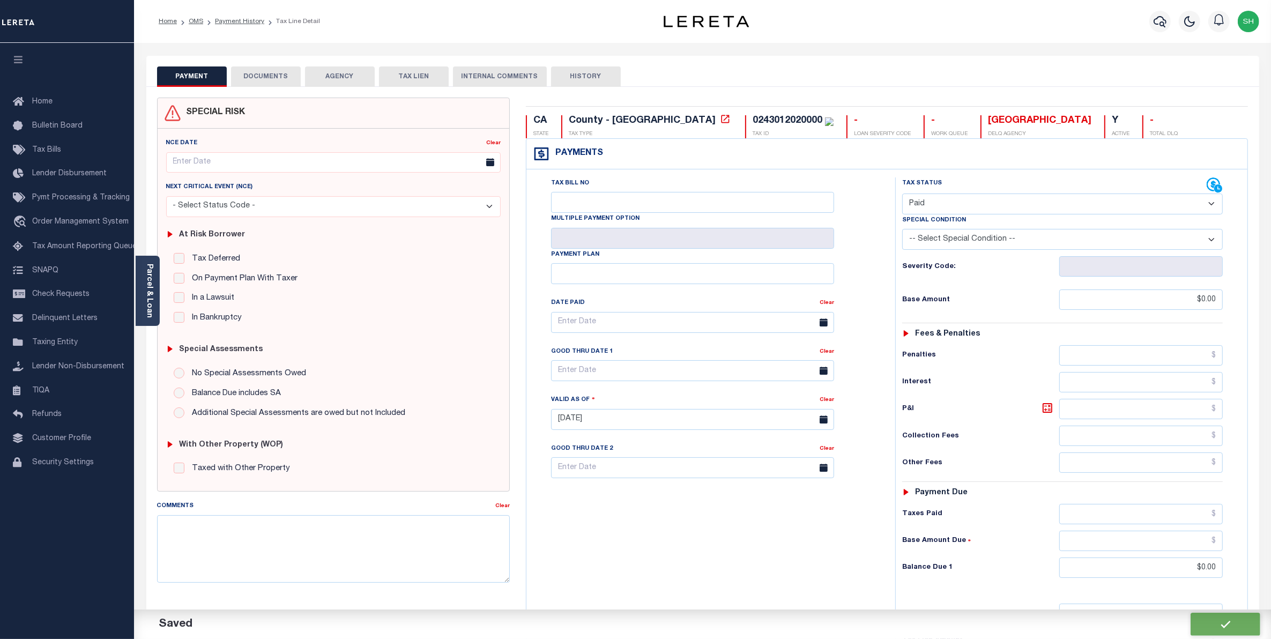
checkbox input "false"
type input "$0"
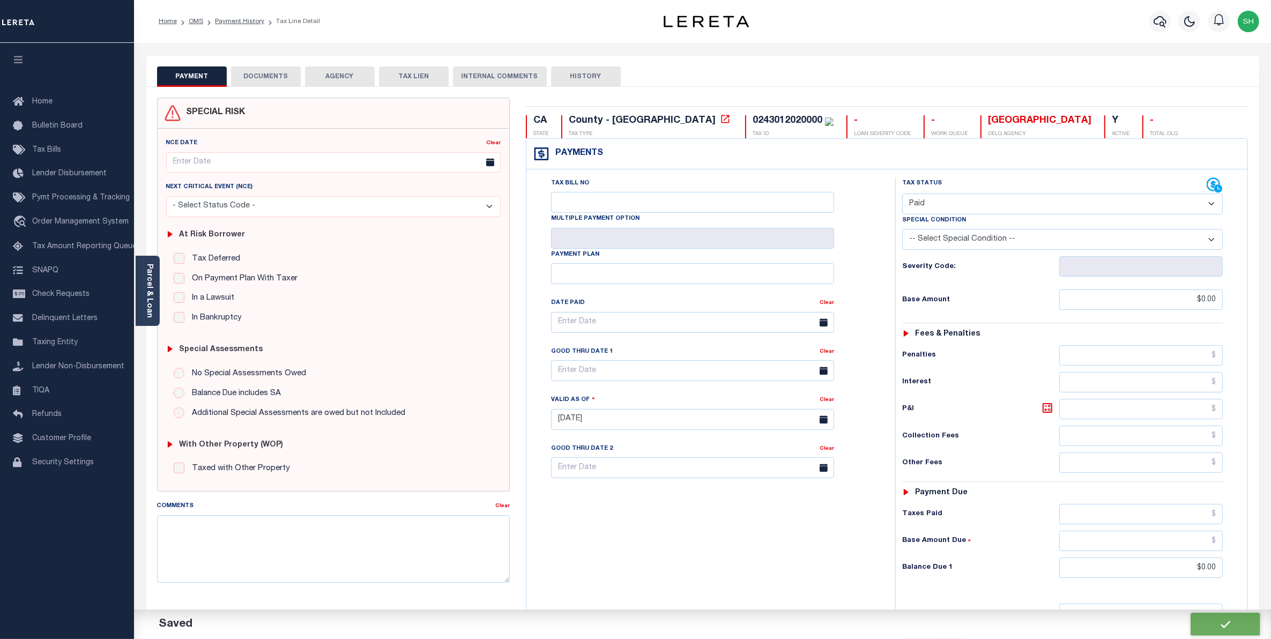
type input "$0"
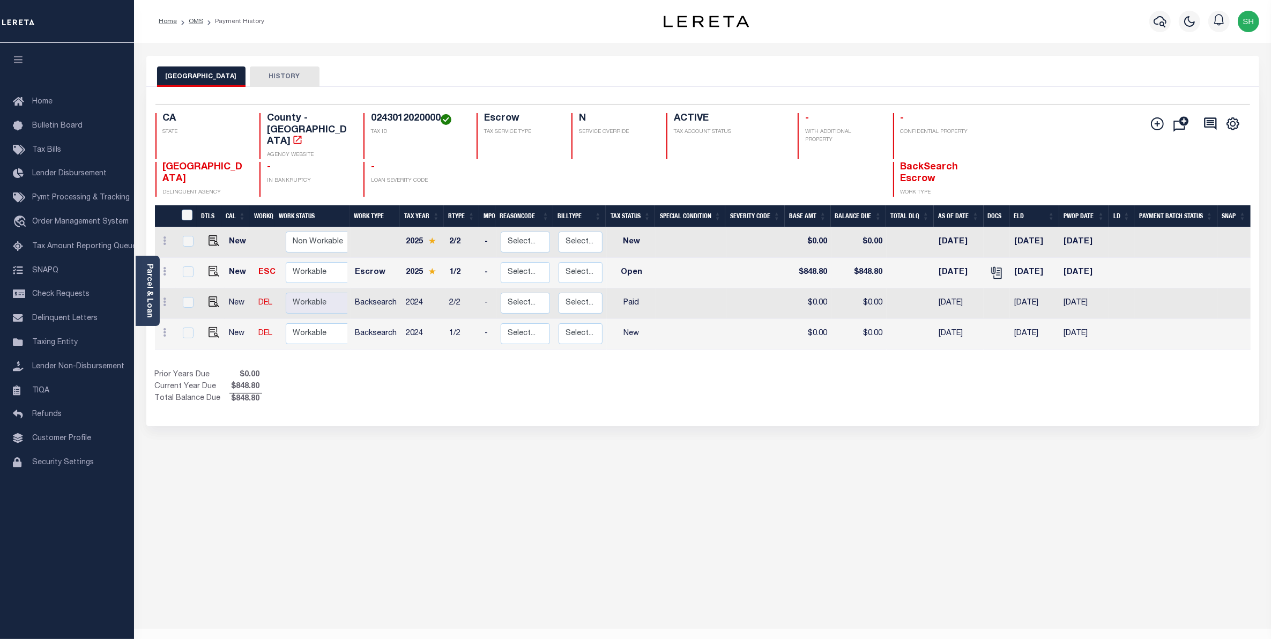
drag, startPoint x: 23, startPoint y: 17, endPoint x: 395, endPoint y: 376, distance: 516.9
click at [395, 376] on div "Prior Years Due $0.00 Current Year Due $848.80 Total Balance Due $848.80" at bounding box center [429, 387] width 548 height 36
click at [205, 330] on link at bounding box center [211, 334] width 16 height 8
checkbox input "true"
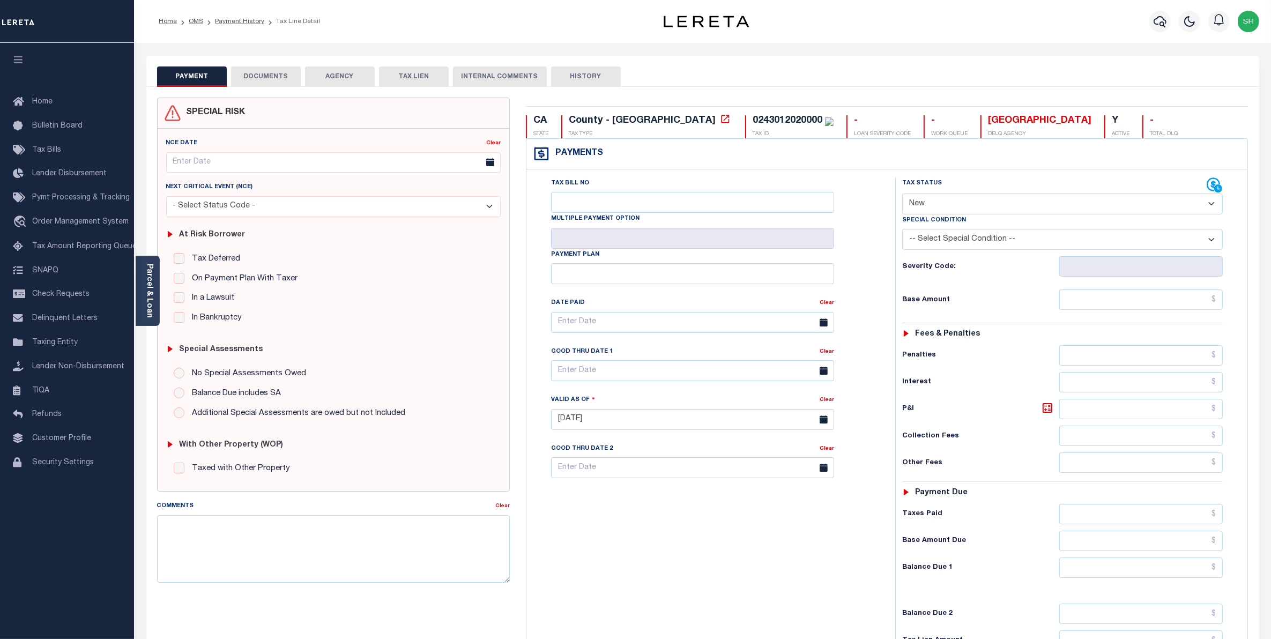
click at [1212, 206] on select "- Select Status Code - Open Due/Unpaid Paid Incomplete No Tax Due Internal Refu…" at bounding box center [1062, 203] width 321 height 21
select select "PYD"
click at [902, 195] on select "- Select Status Code - Open Due/Unpaid Paid Incomplete No Tax Due Internal Refu…" at bounding box center [1062, 203] width 321 height 21
type input "[DATE]"
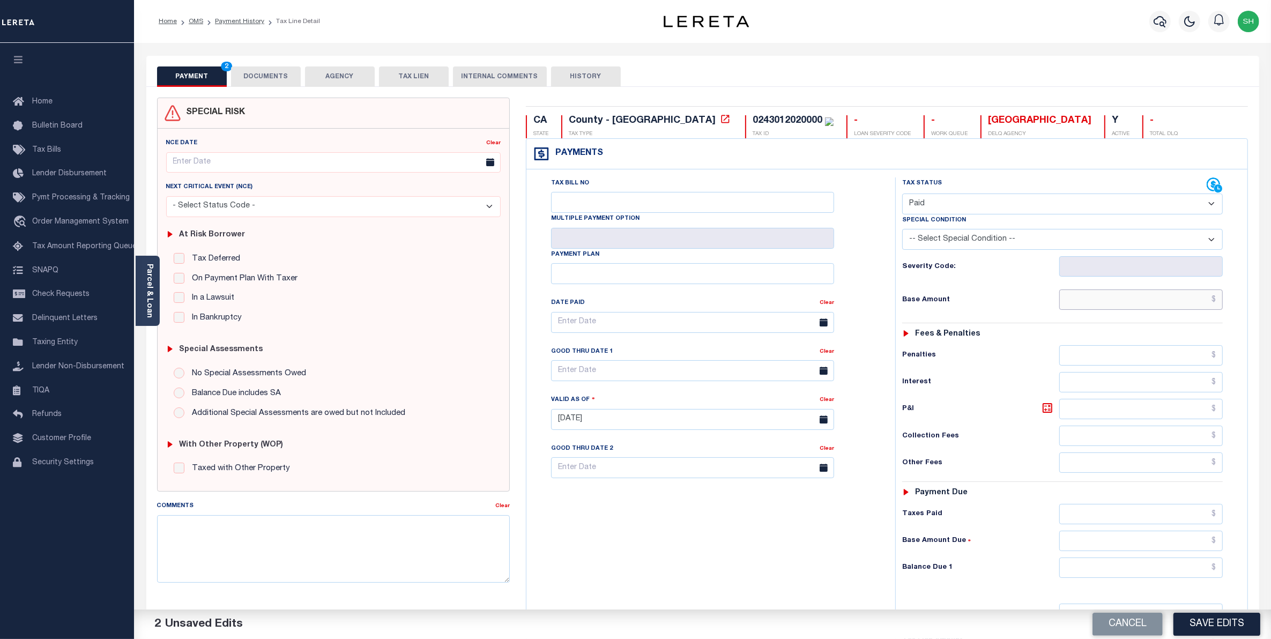
click at [1180, 301] on input "text" at bounding box center [1141, 299] width 164 height 20
type input "$0.00"
drag, startPoint x: 1191, startPoint y: 569, endPoint x: 1202, endPoint y: 534, distance: 36.6
click at [1191, 569] on input "text" at bounding box center [1141, 567] width 164 height 20
type input "$0.00"
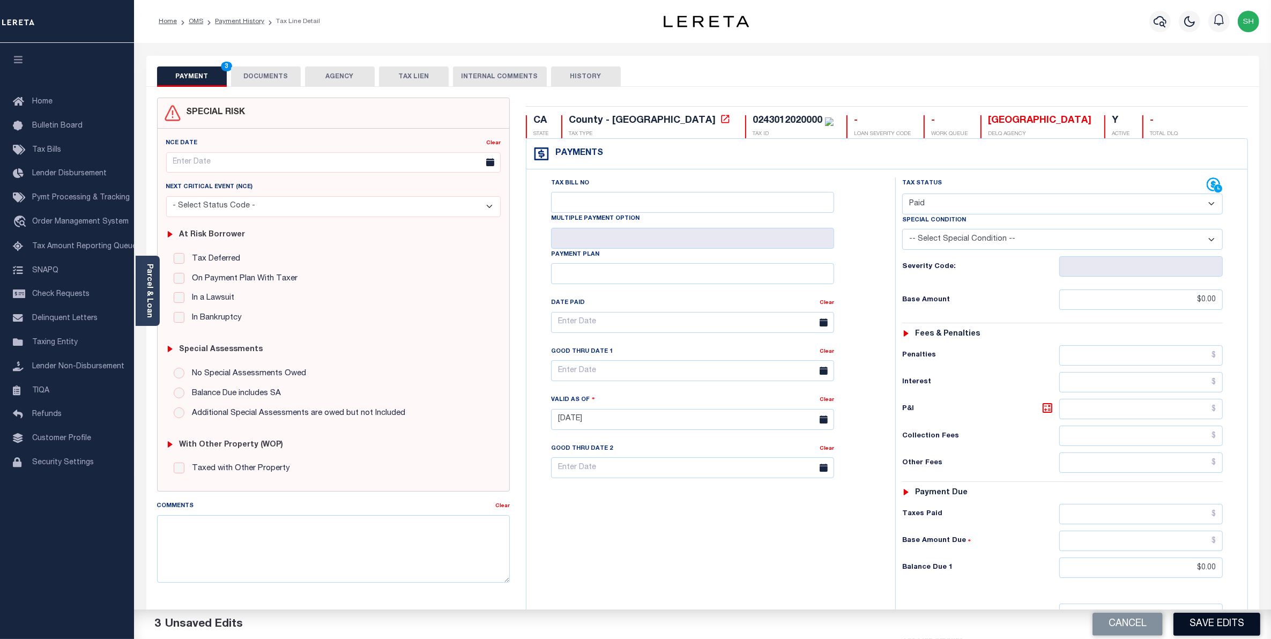
click at [1200, 624] on button "Save Edits" at bounding box center [1216, 623] width 87 height 23
checkbox input "false"
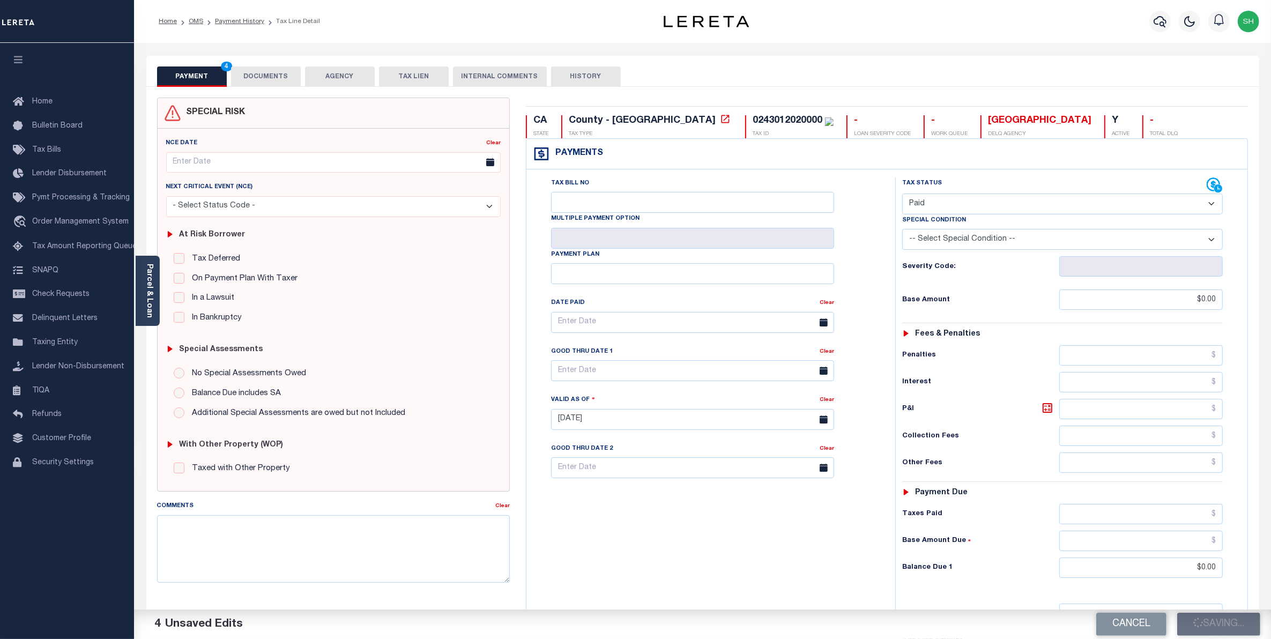
type input "$0"
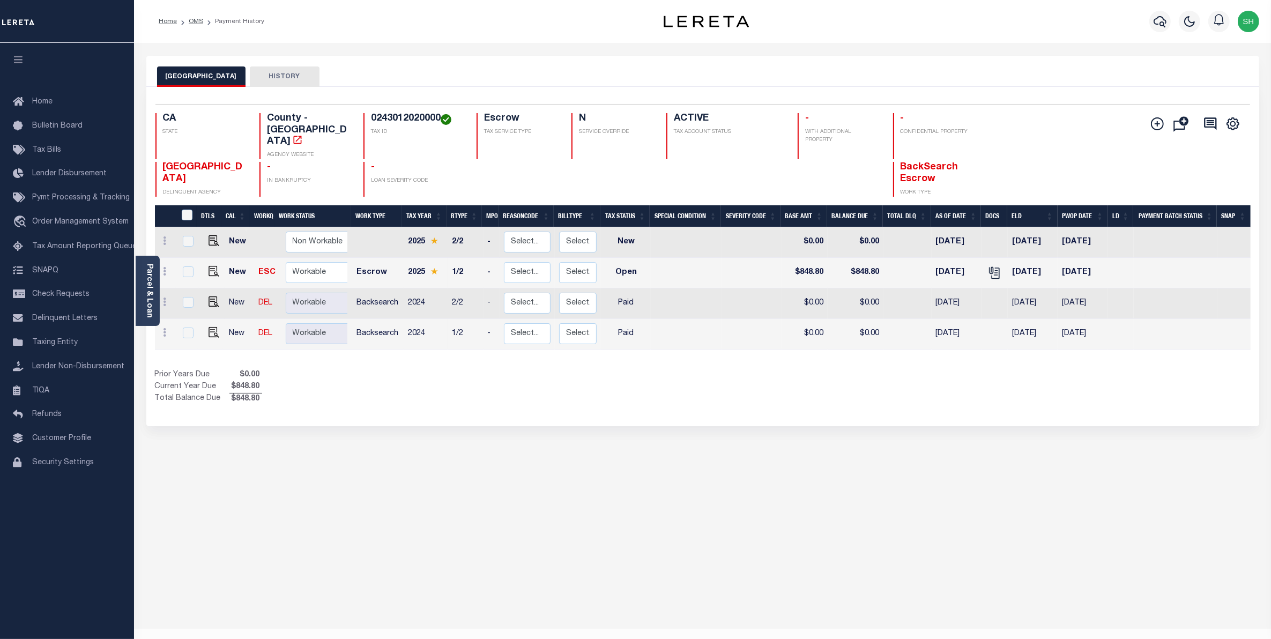
click at [622, 43] on div "Parcel & Loan Loan Details 10011721 LOAN NO TKO" at bounding box center [702, 352] width 1129 height 618
click at [569, 53] on div "Parcel & Loan Loan Details 10011721 LOAN NO TKO" at bounding box center [702, 352] width 1129 height 618
